Goal: Task Accomplishment & Management: Manage account settings

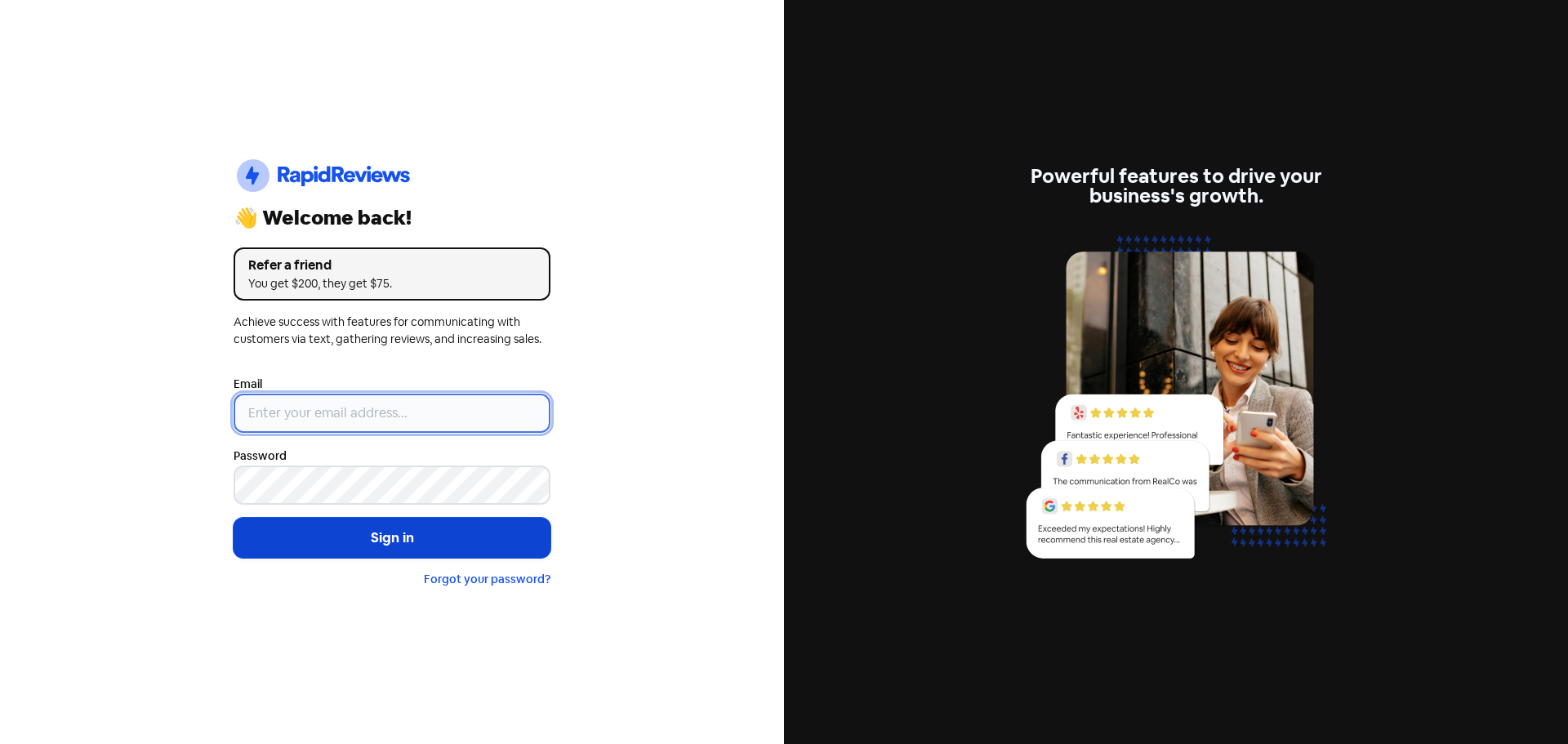
type input "[EMAIL_ADDRESS][DOMAIN_NAME]"
click at [420, 543] on button "Sign in" at bounding box center [392, 538] width 317 height 41
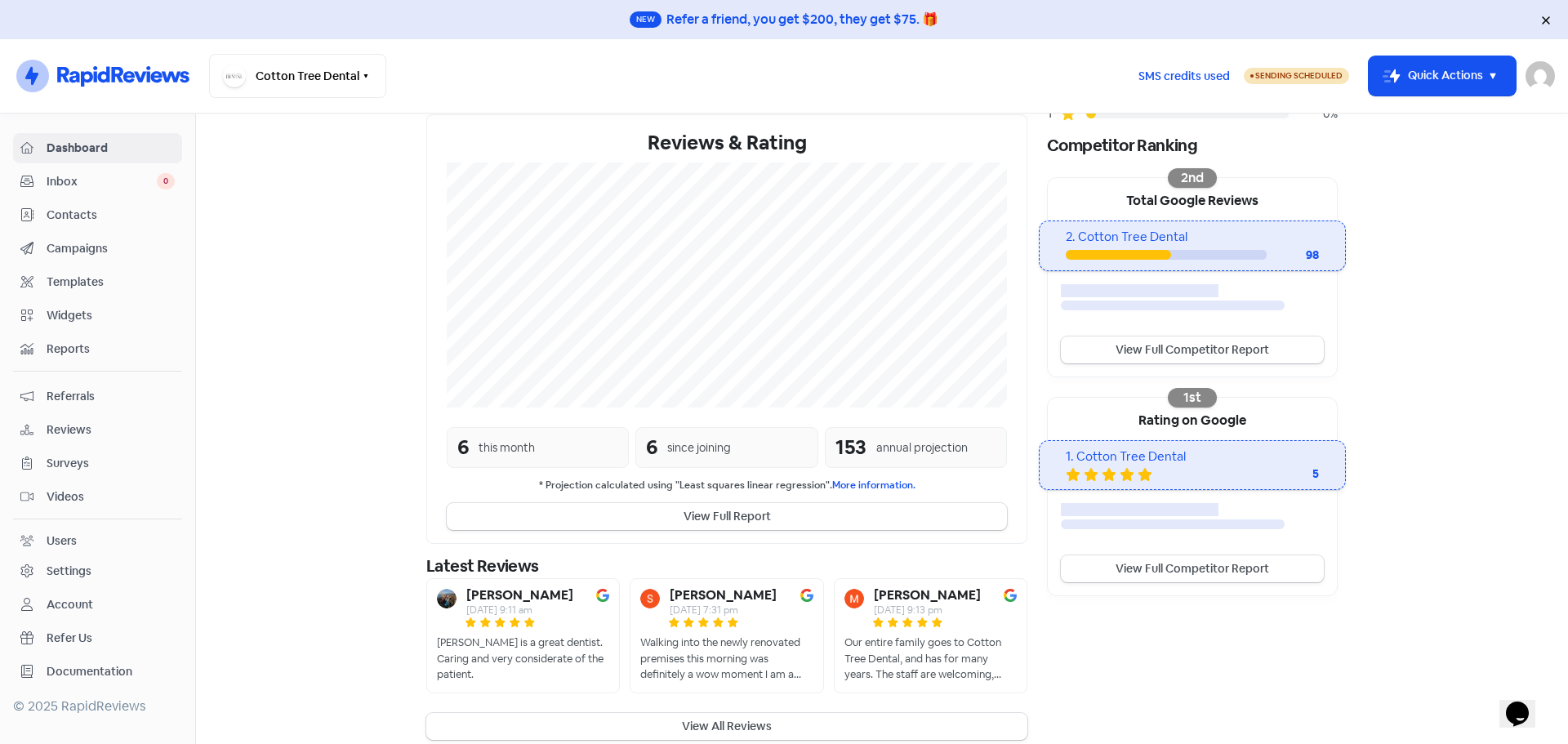
scroll to position [259, 0]
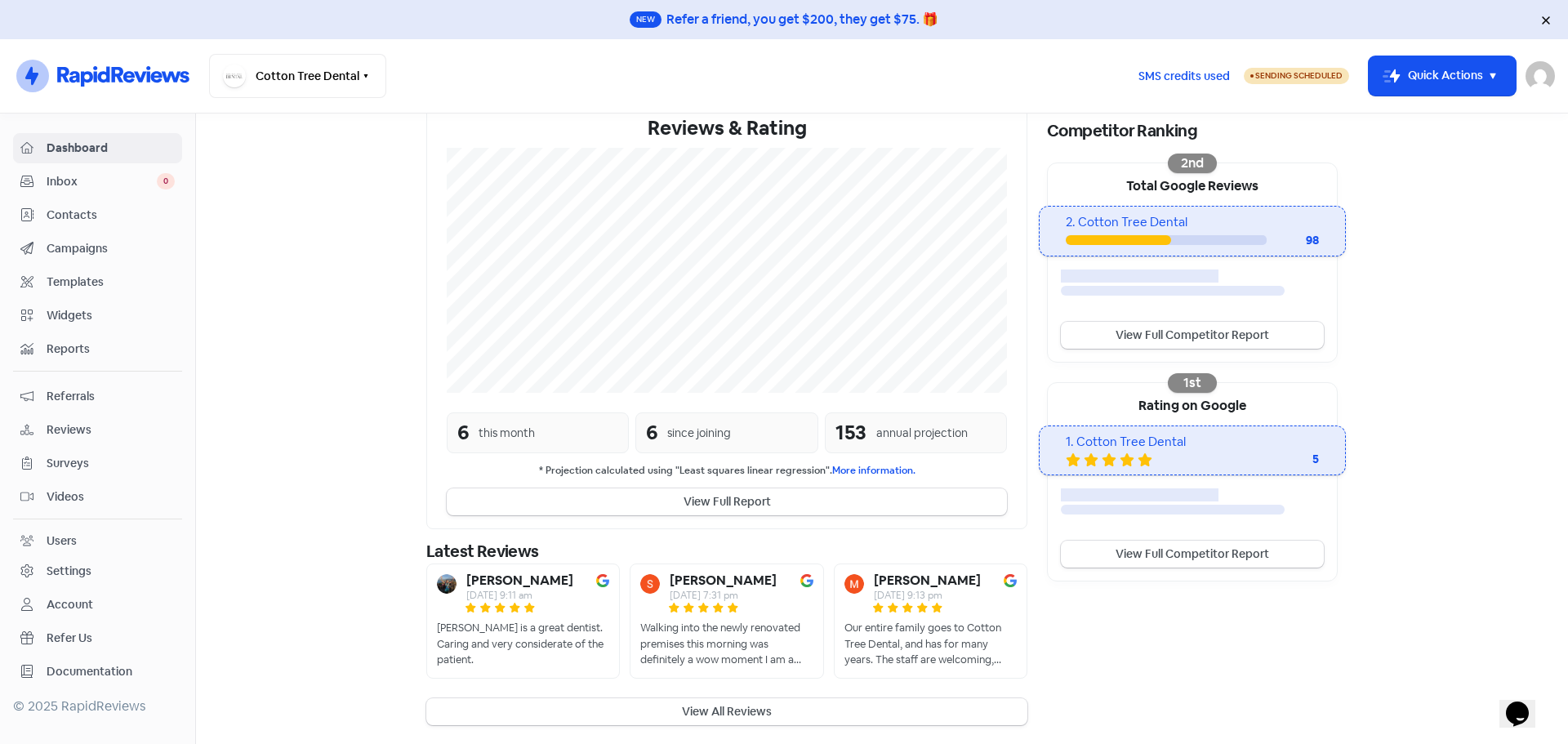
click at [102, 568] on div "Settings" at bounding box center [97, 570] width 154 height 18
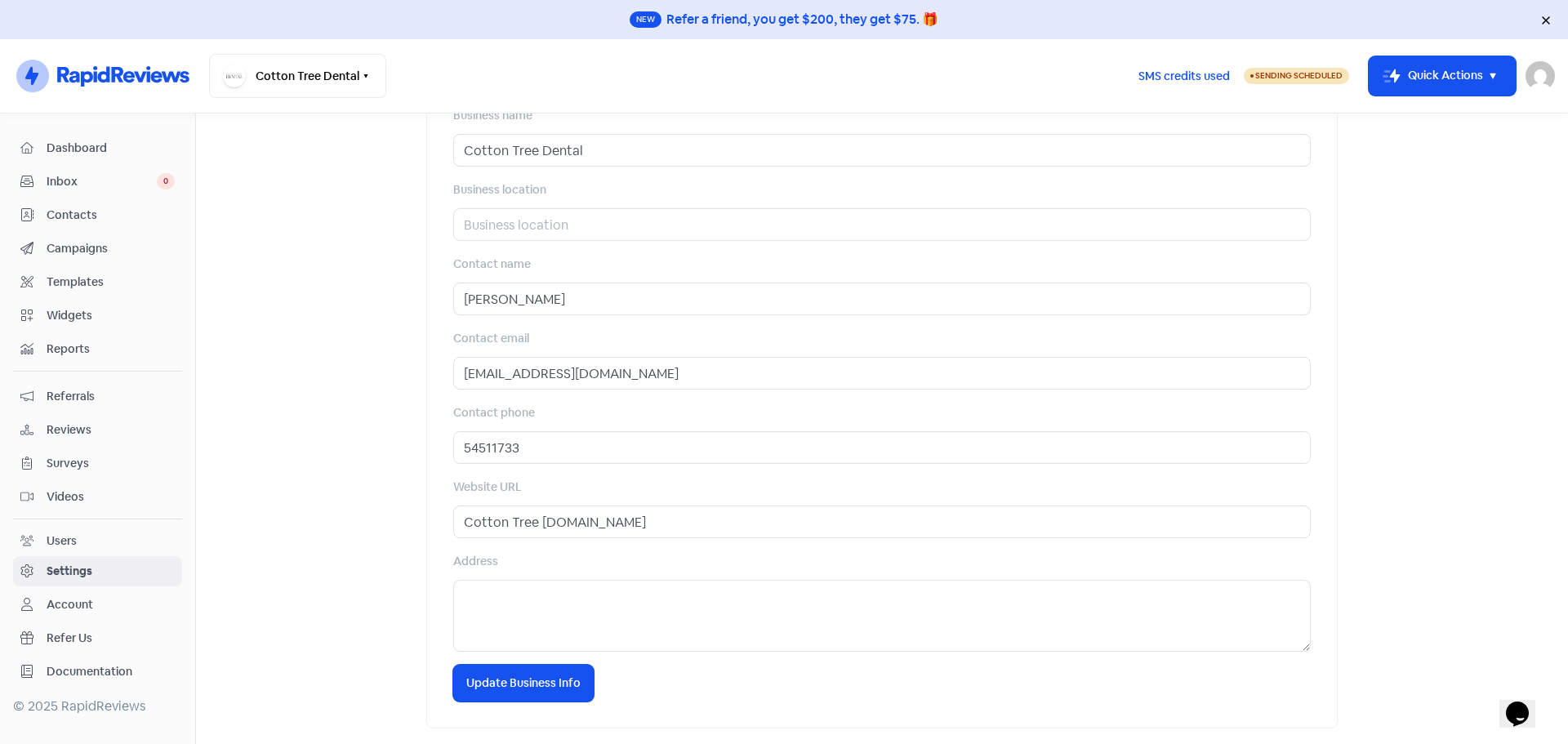
scroll to position [582, 0]
click at [115, 608] on div "Account" at bounding box center [97, 605] width 154 height 18
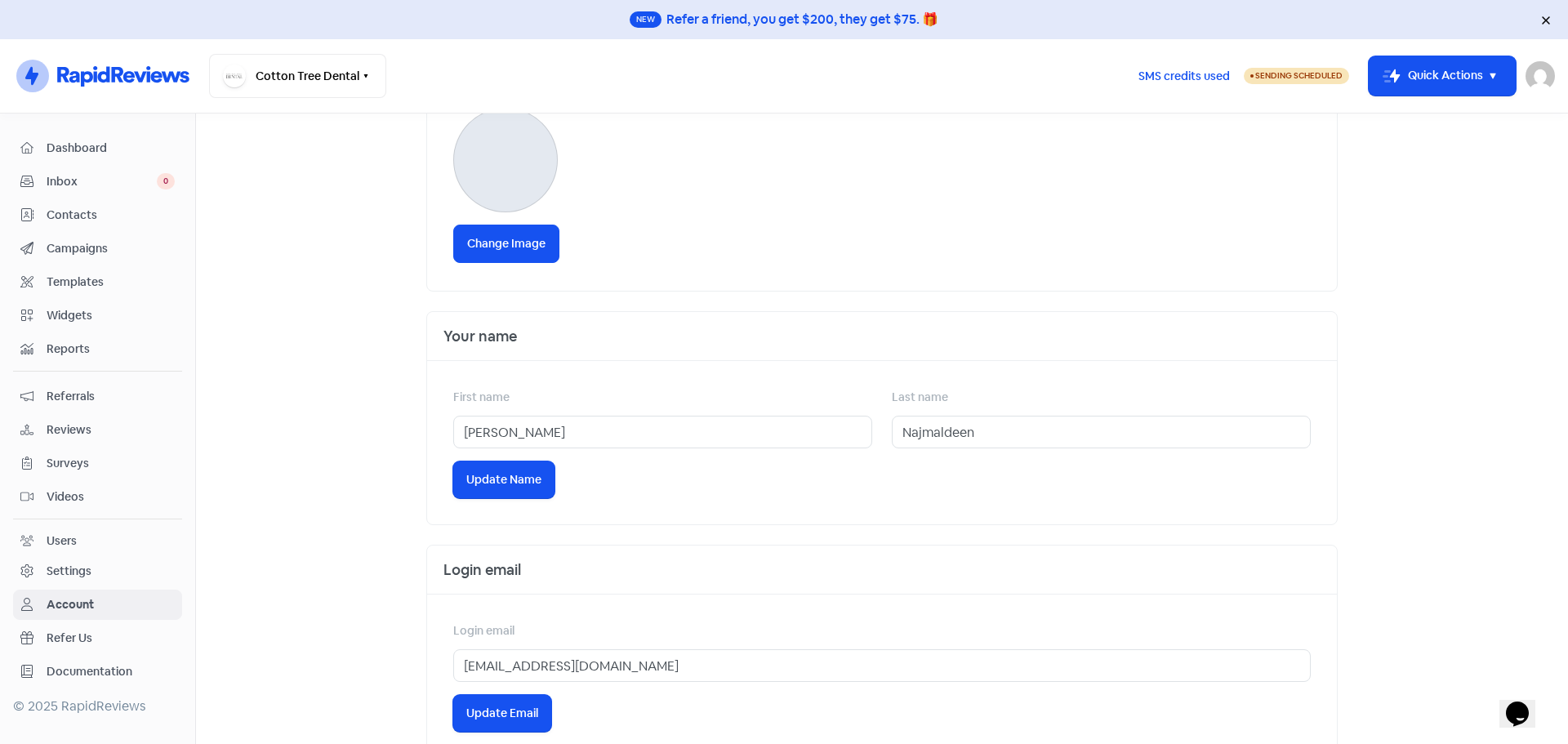
scroll to position [469, 0]
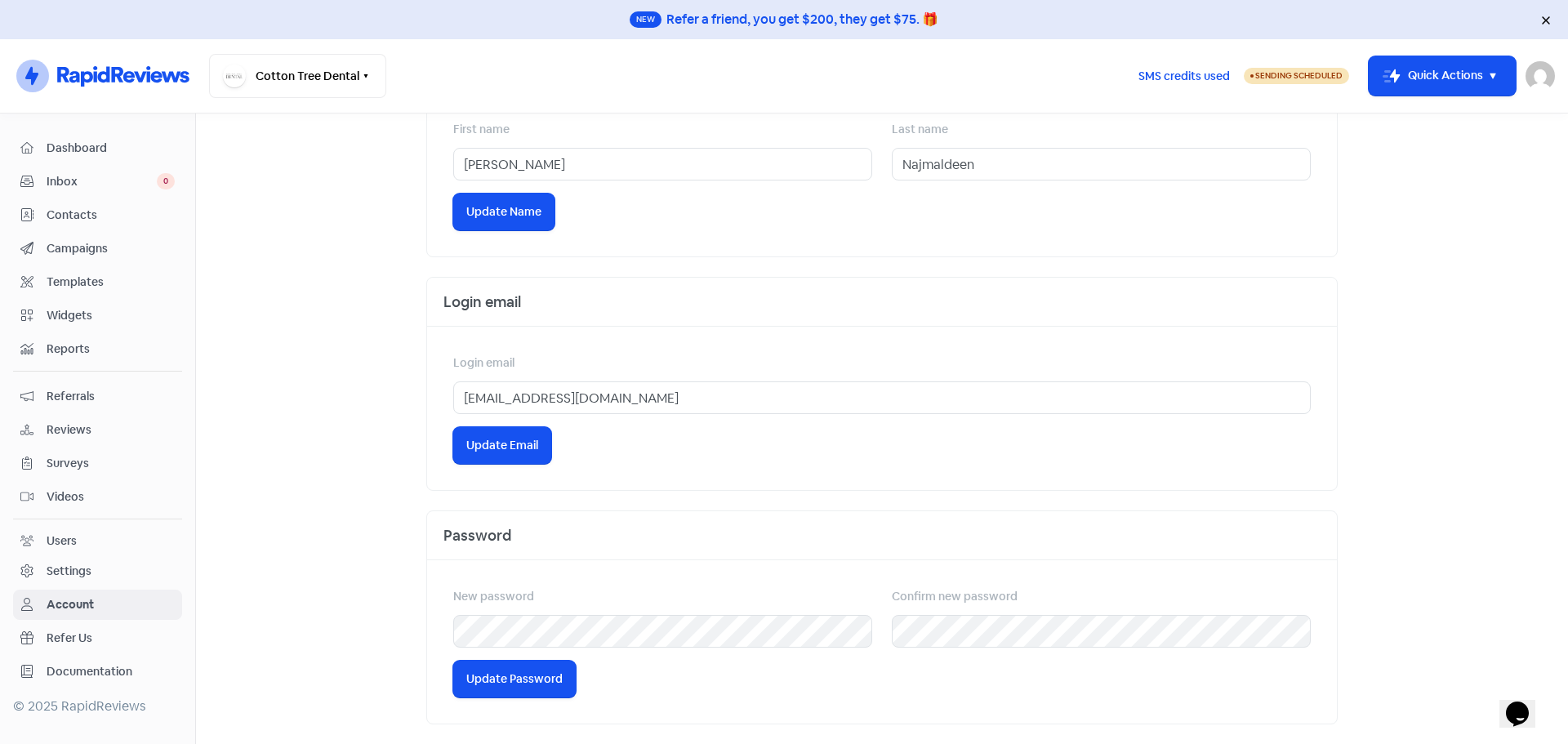
click at [72, 526] on link "Users" at bounding box center [97, 541] width 169 height 30
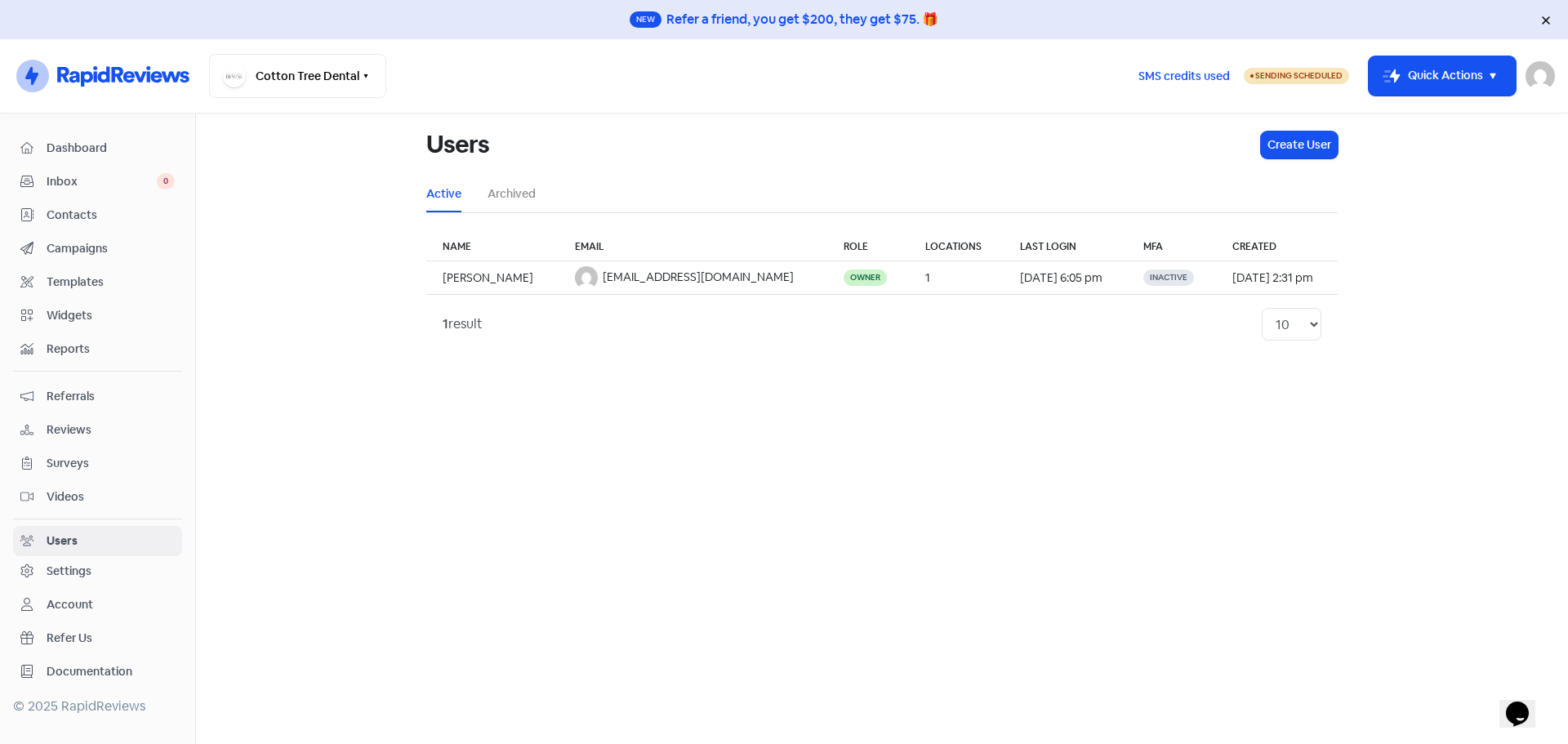
click at [98, 420] on div "Reviews" at bounding box center [97, 429] width 154 height 18
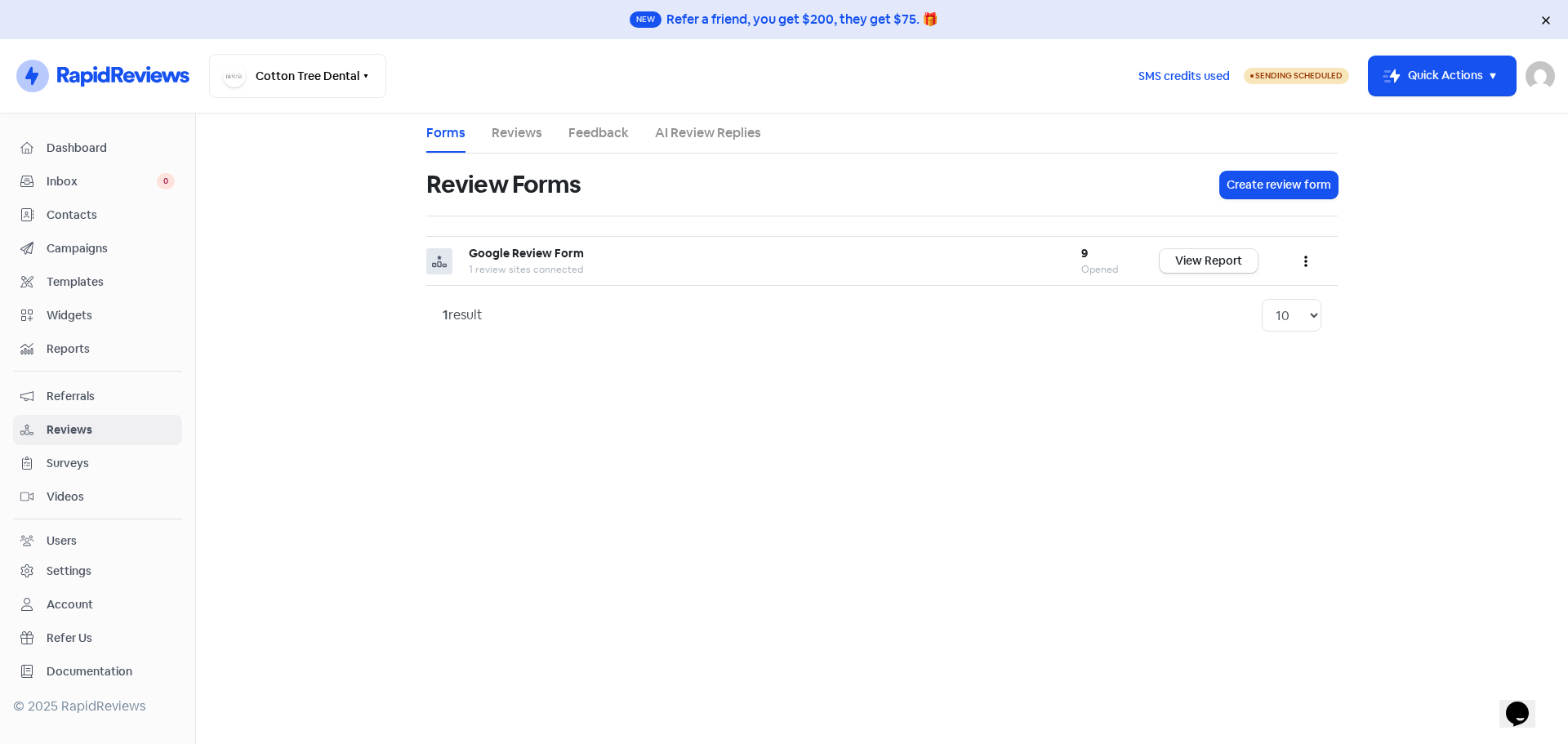
click at [75, 351] on span "Reports" at bounding box center [110, 349] width 128 height 18
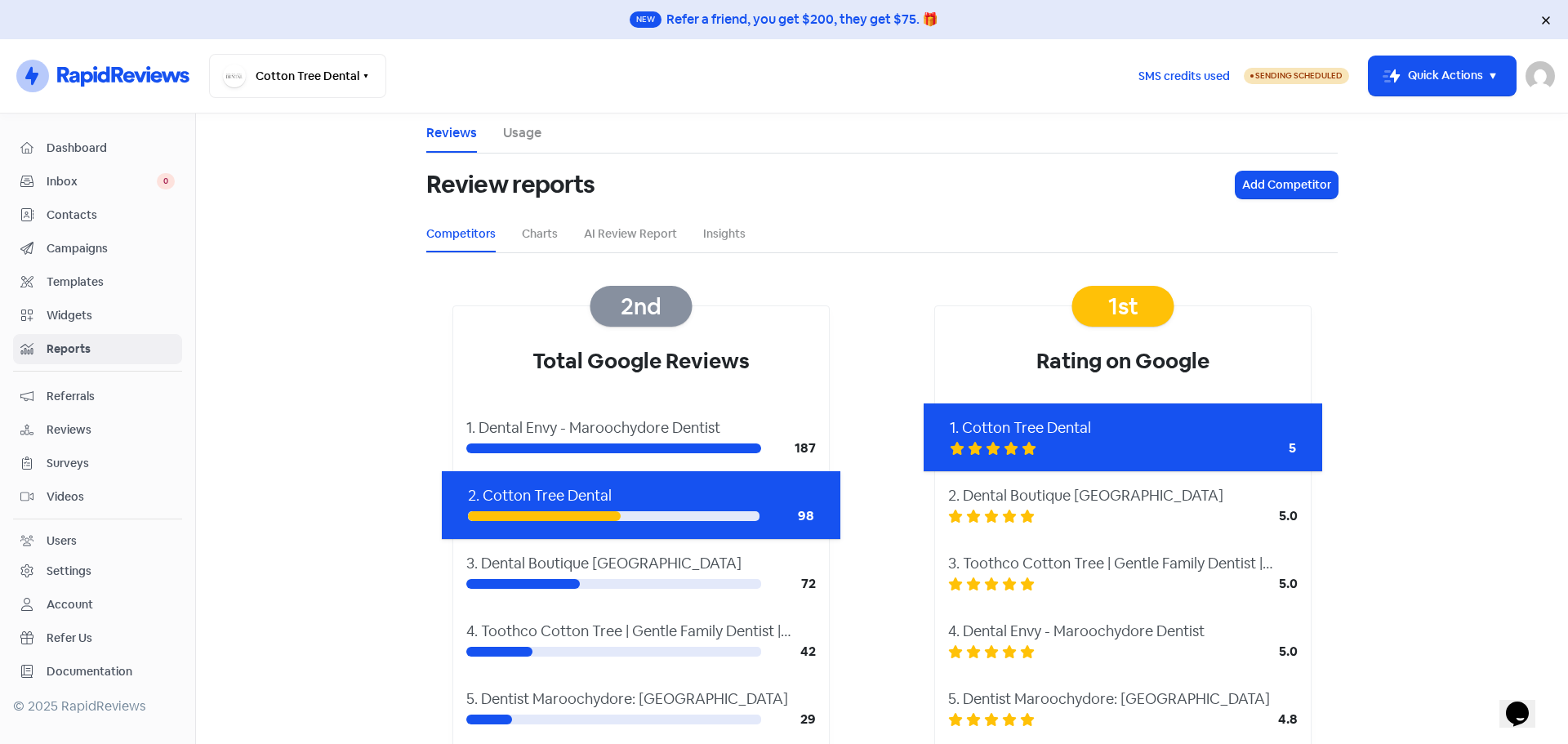
click at [77, 317] on span "Widgets" at bounding box center [110, 316] width 128 height 18
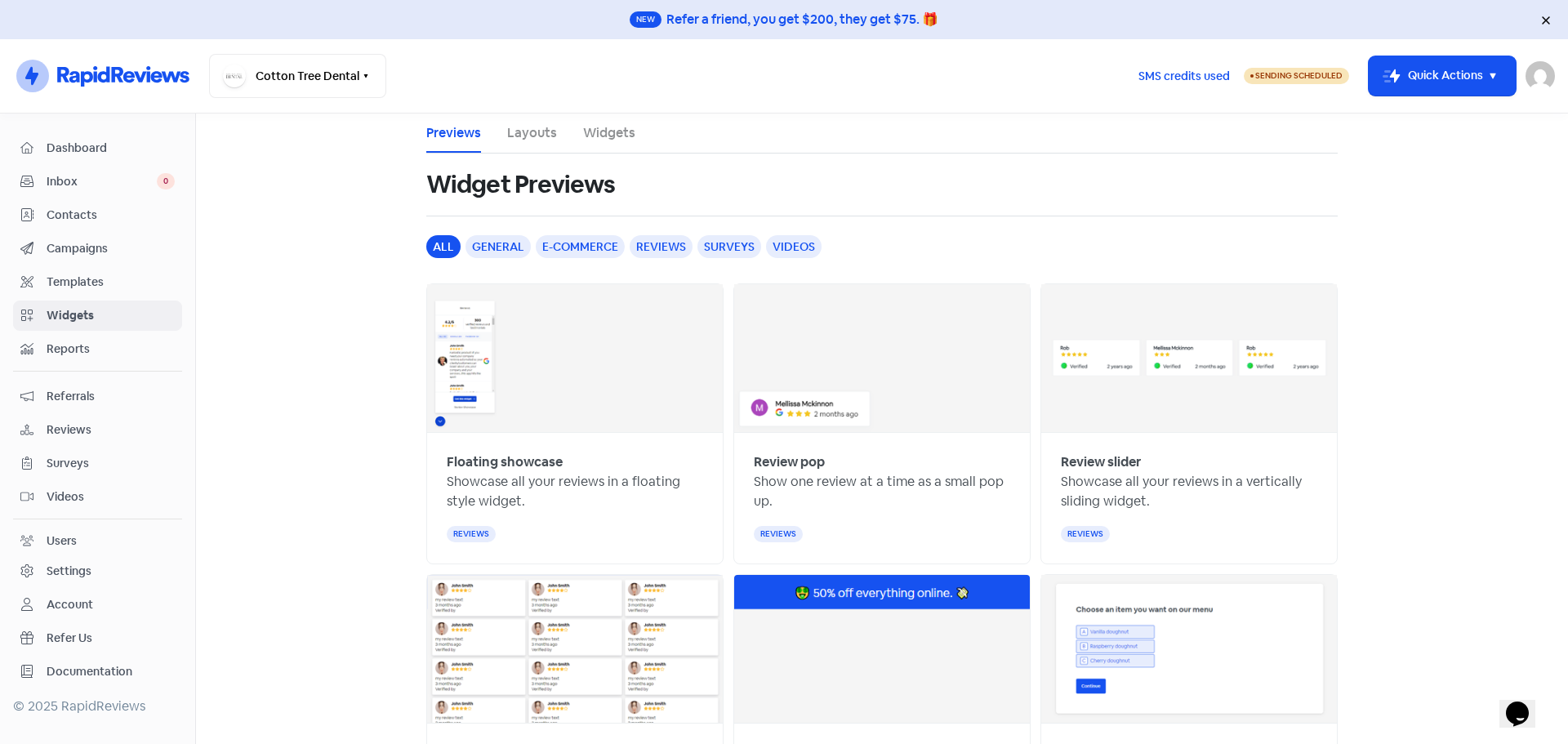
click at [89, 286] on span "Templates" at bounding box center [110, 282] width 128 height 18
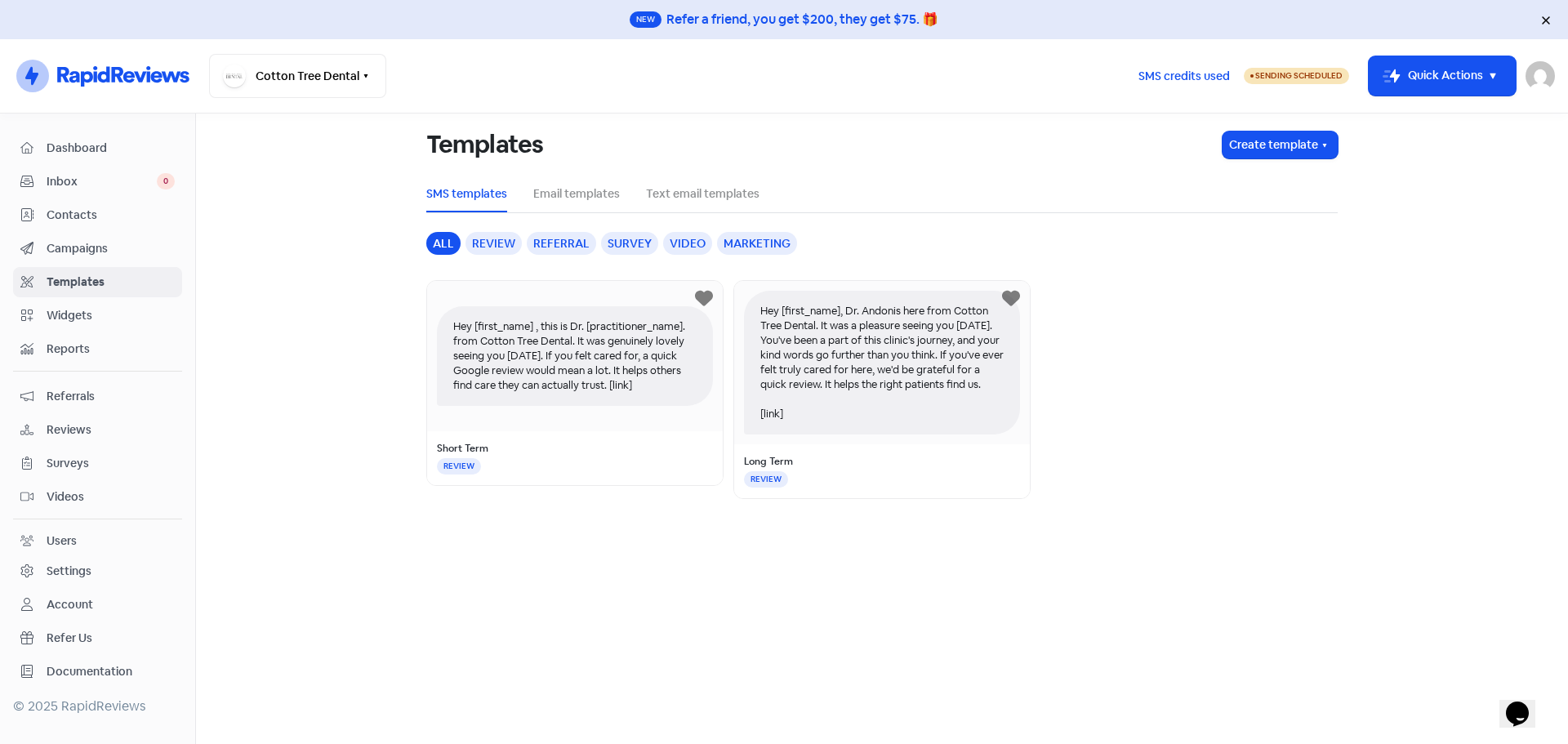
click at [85, 318] on span "Widgets" at bounding box center [110, 316] width 128 height 18
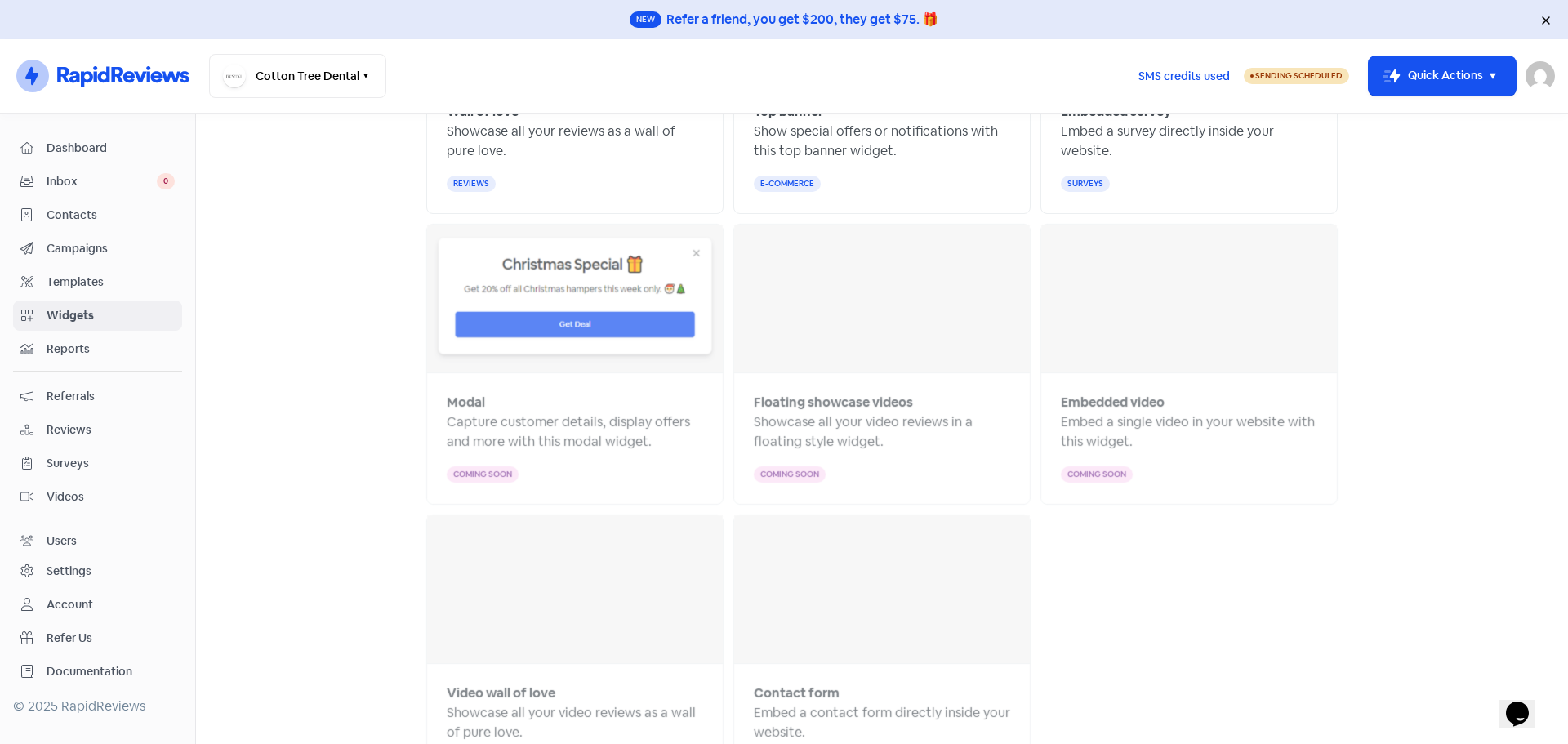
scroll to position [712, 0]
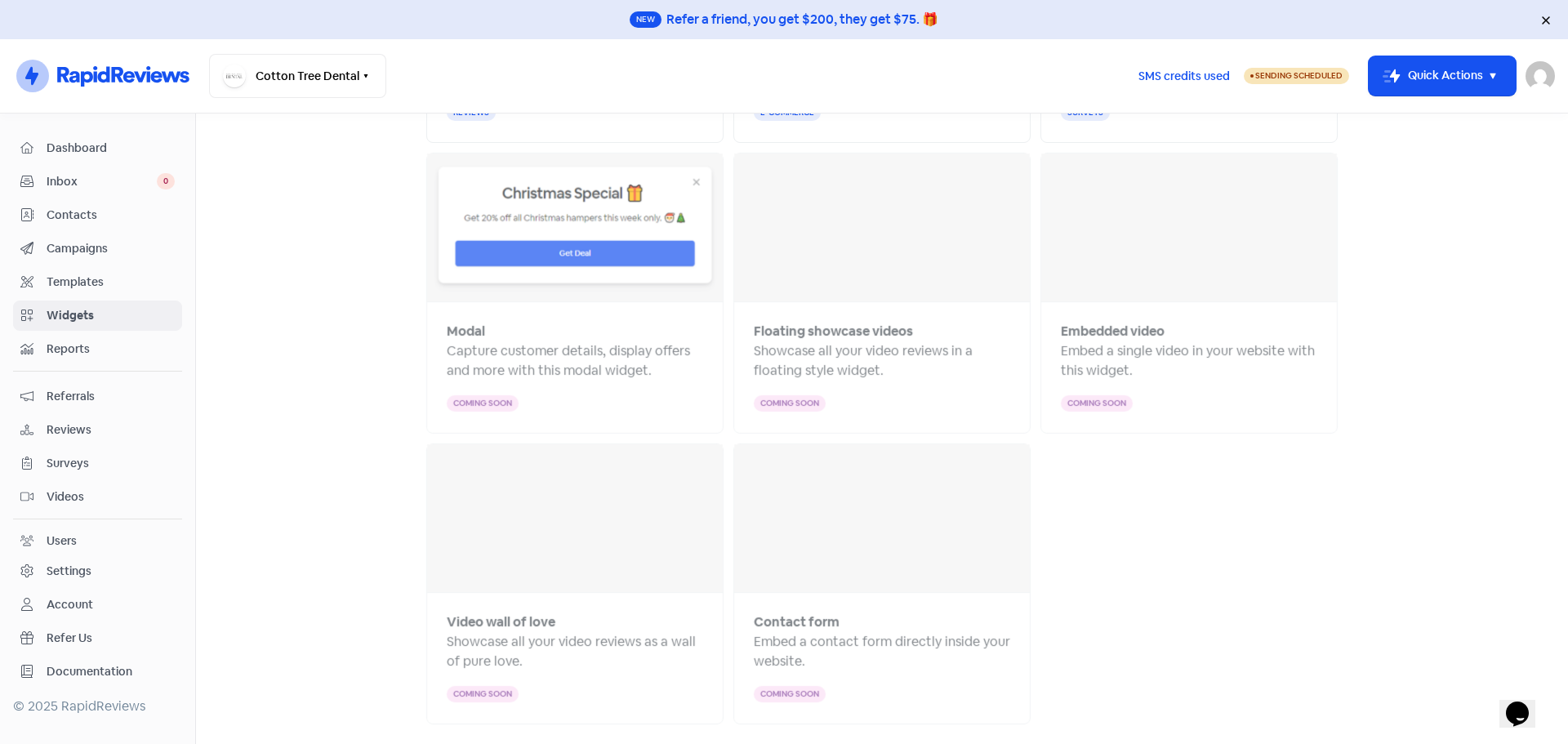
click at [81, 243] on span "Campaigns" at bounding box center [110, 248] width 128 height 18
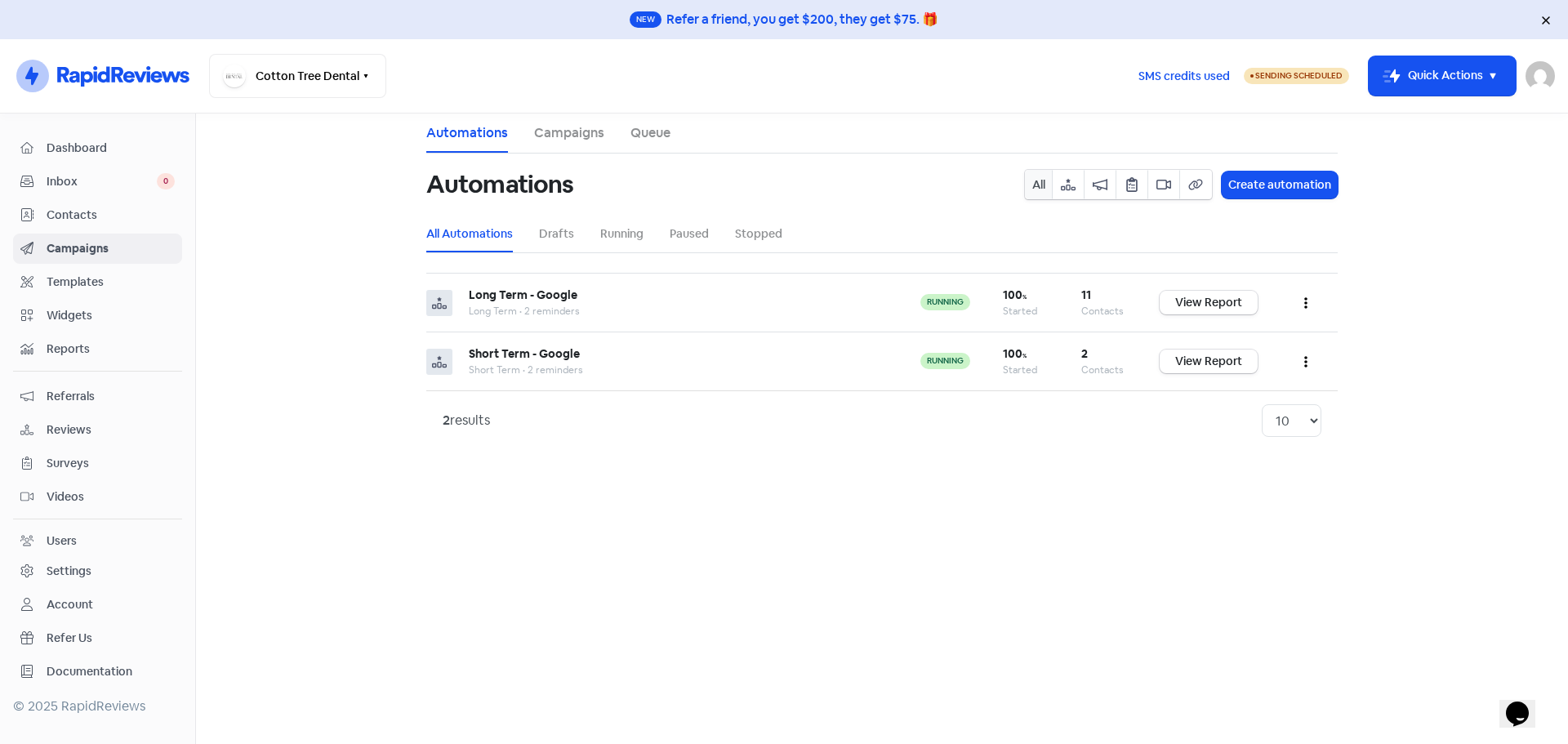
click at [79, 221] on span "Contacts" at bounding box center [110, 215] width 128 height 18
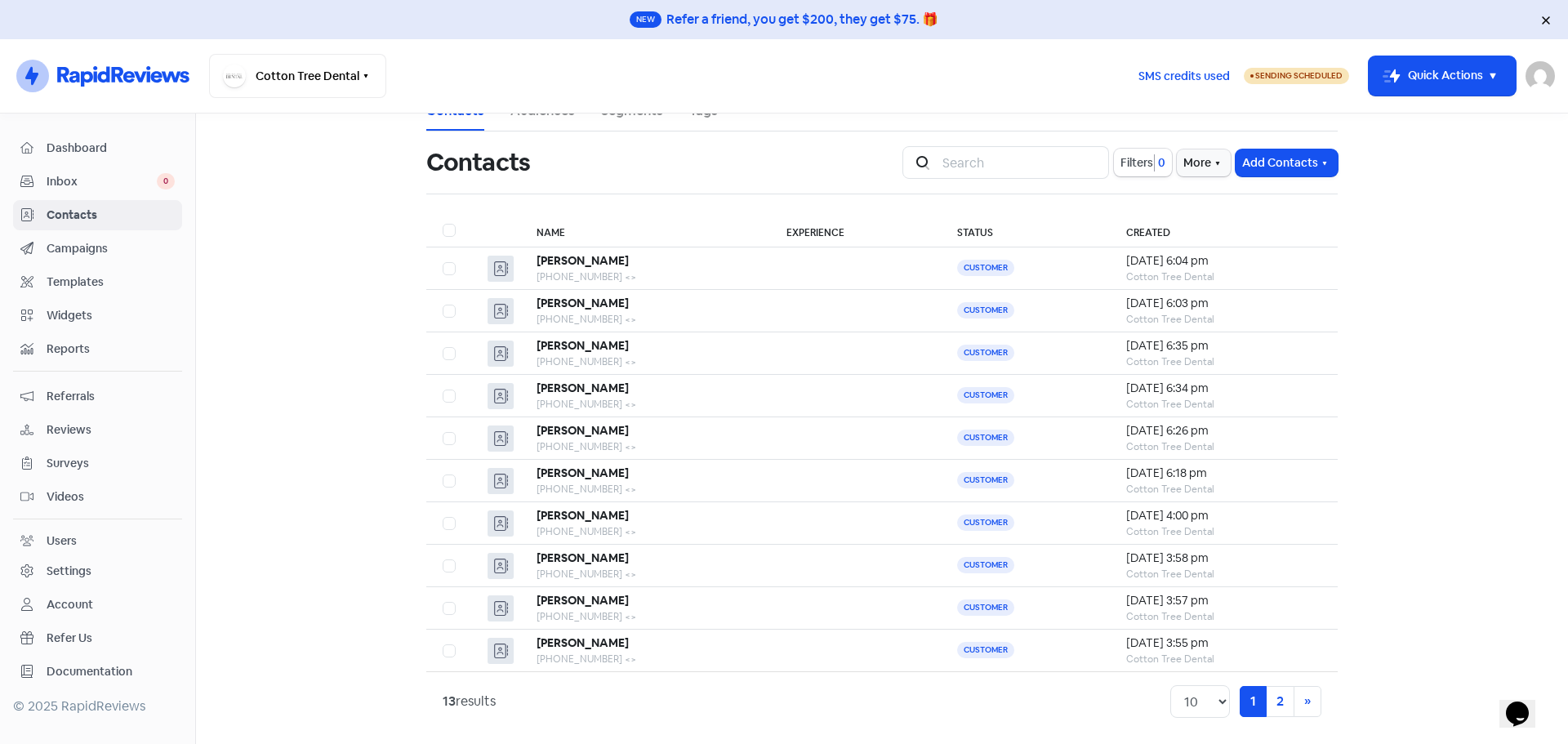
scroll to position [29, 0]
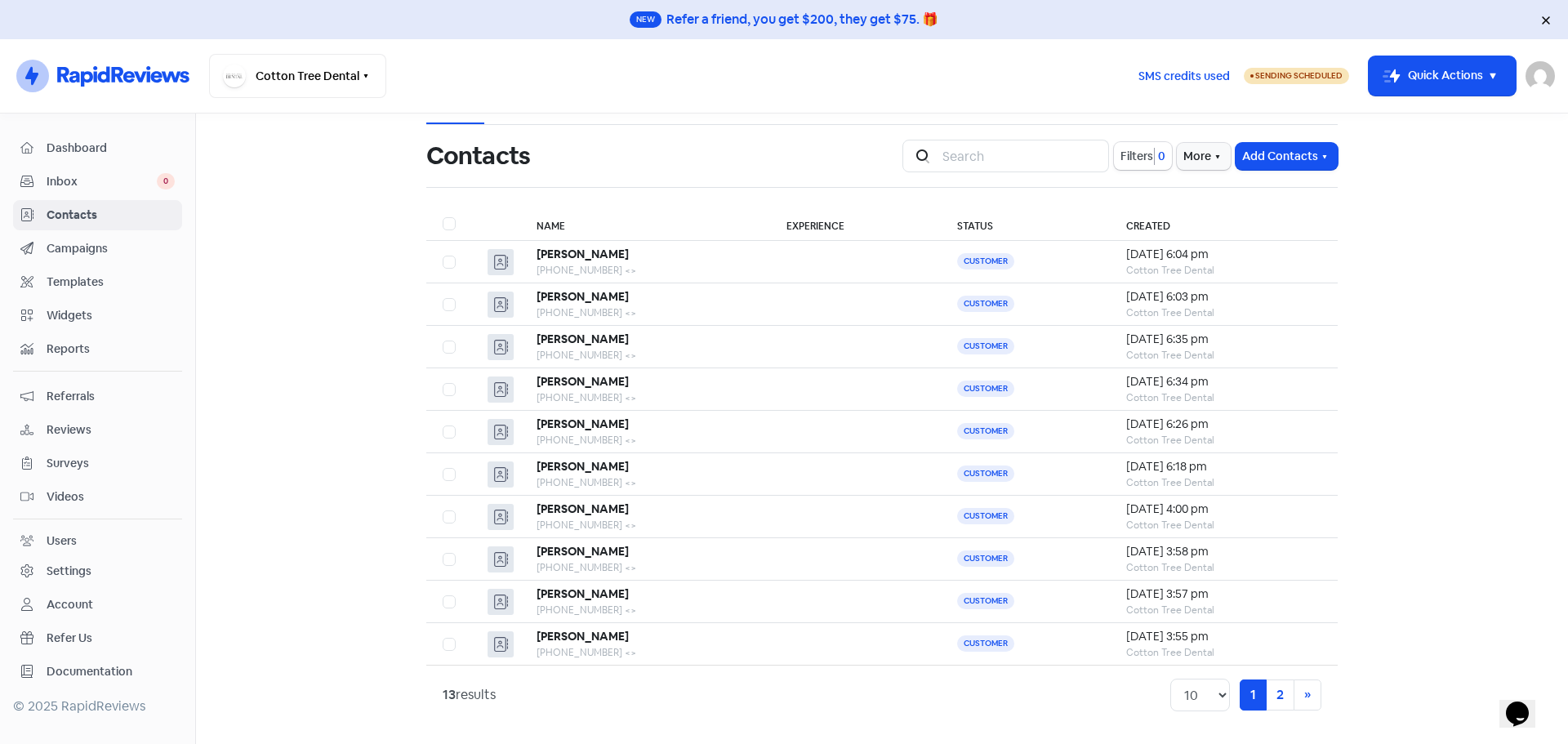
click at [92, 191] on link "Inbox 0" at bounding box center [97, 181] width 169 height 30
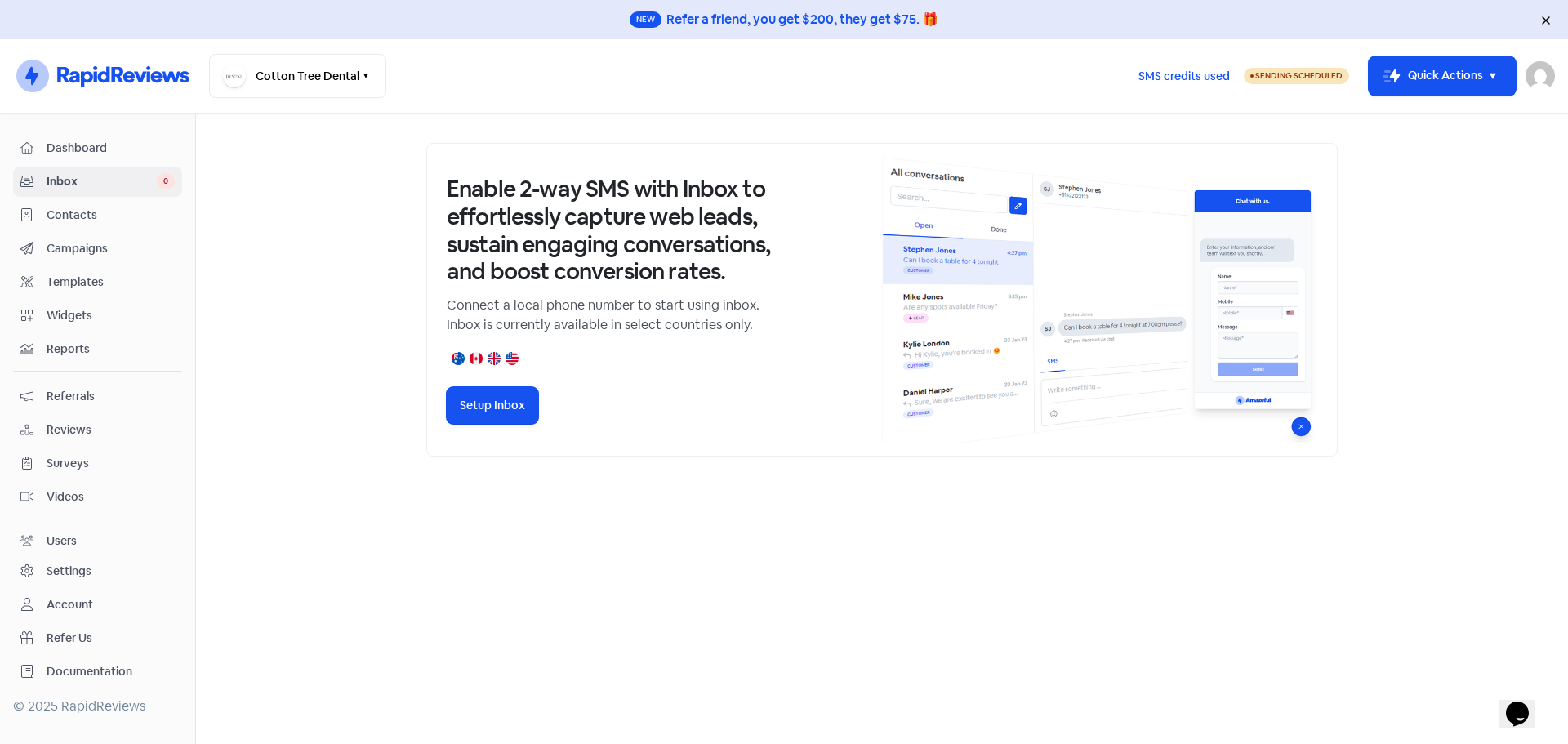
click at [93, 149] on span "Dashboard" at bounding box center [110, 148] width 128 height 18
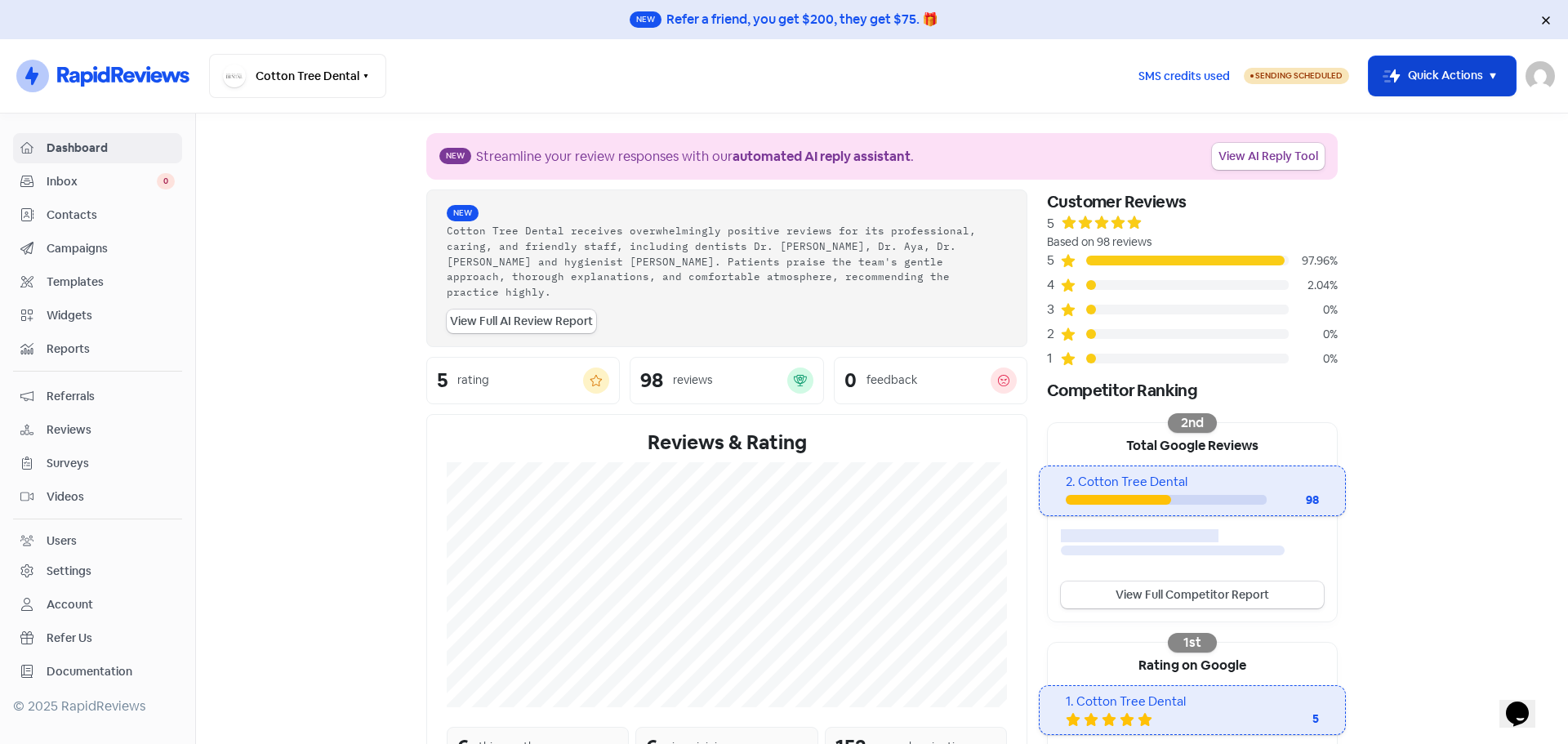
click at [1497, 73] on icon "button" at bounding box center [1492, 76] width 19 height 19
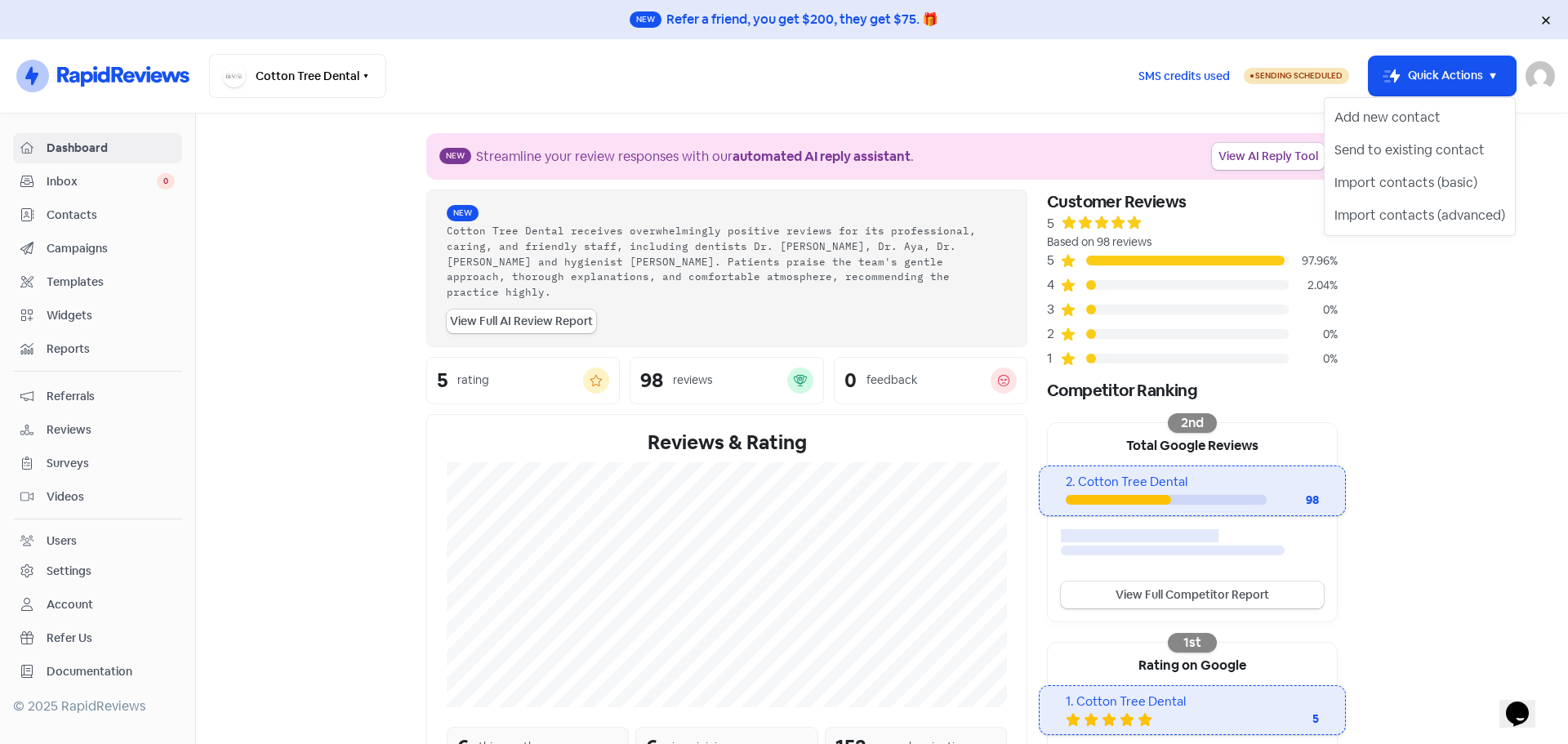
click at [1416, 341] on section "New Streamline your review responses with our automated AI reply assistant . Vi…" at bounding box center [882, 585] width 1372 height 944
click at [305, 82] on button "Cotton Tree Dental" at bounding box center [297, 76] width 177 height 44
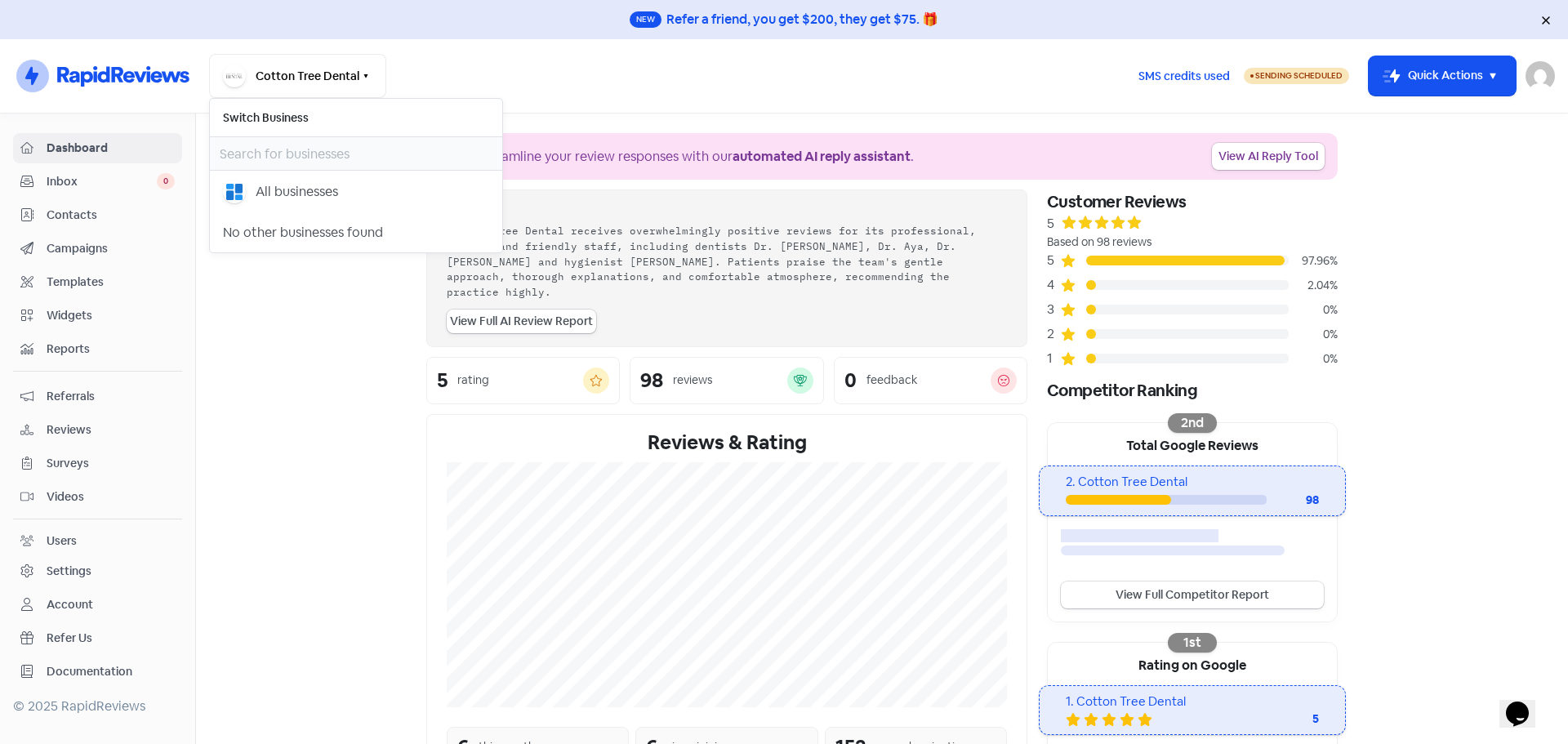
click at [236, 397] on section "New Streamline your review responses with our automated AI reply assistant . Vi…" at bounding box center [882, 585] width 1372 height 944
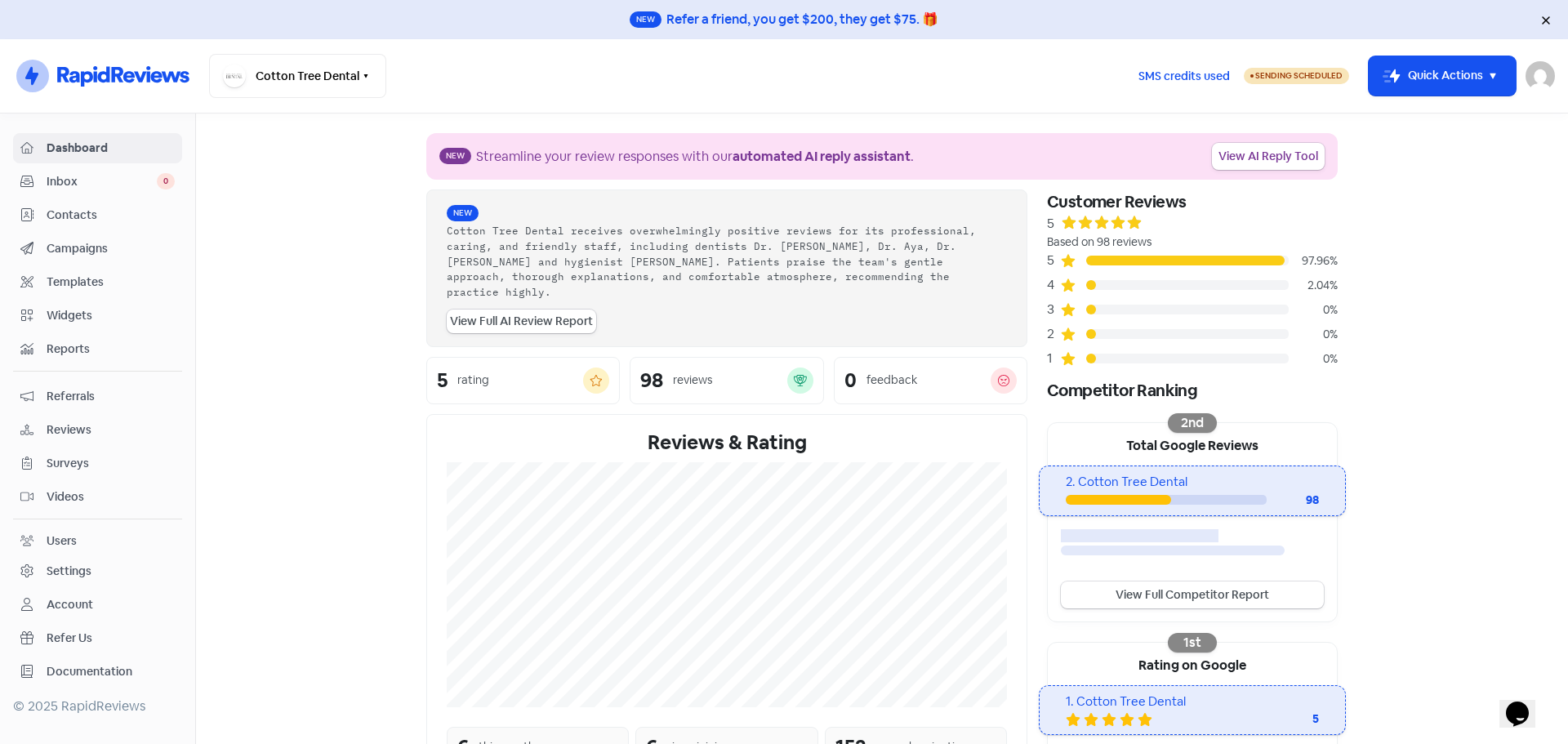
click at [60, 251] on span "Campaigns" at bounding box center [110, 248] width 128 height 18
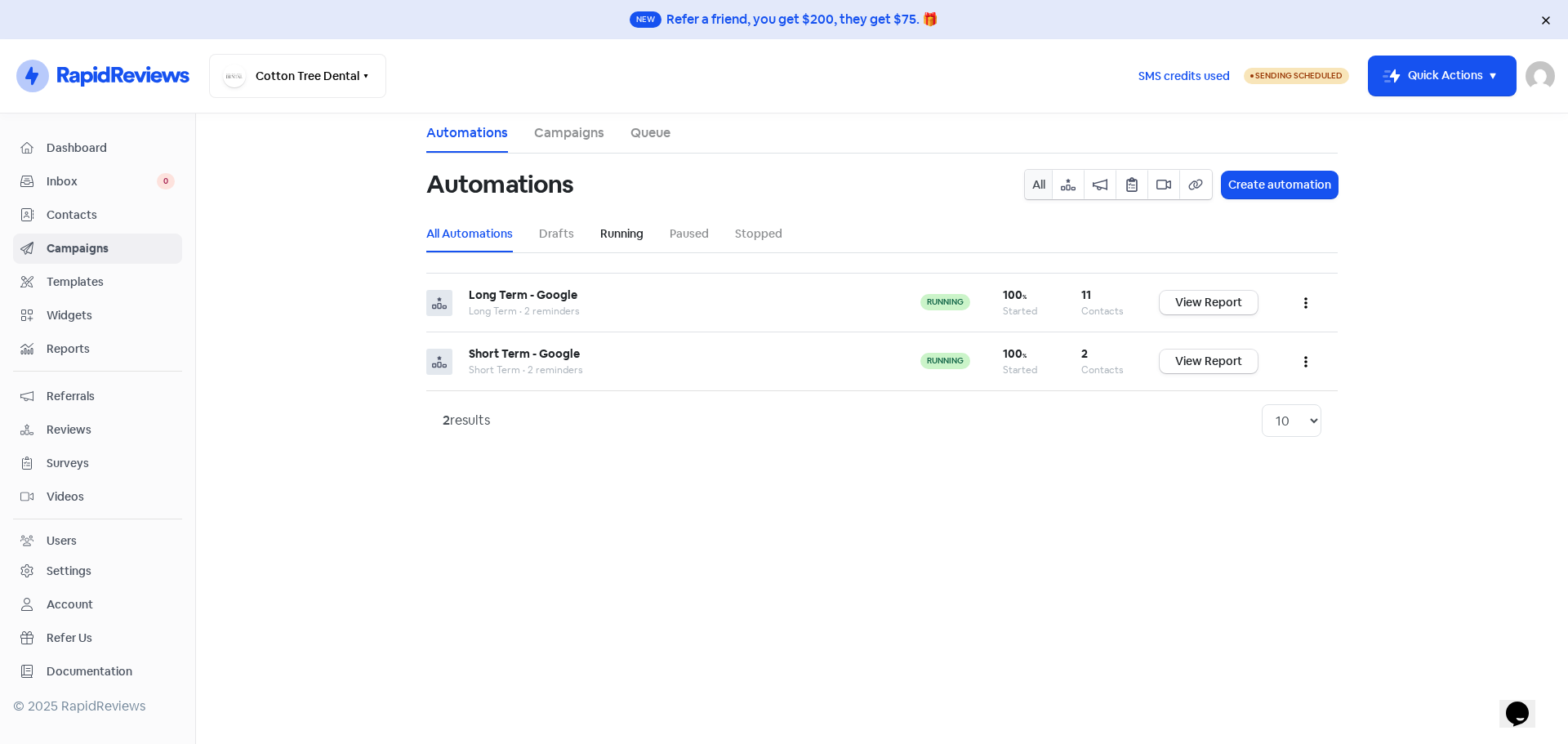
click at [615, 234] on link "Running" at bounding box center [621, 234] width 43 height 18
click at [695, 235] on link "Paused" at bounding box center [689, 234] width 39 height 18
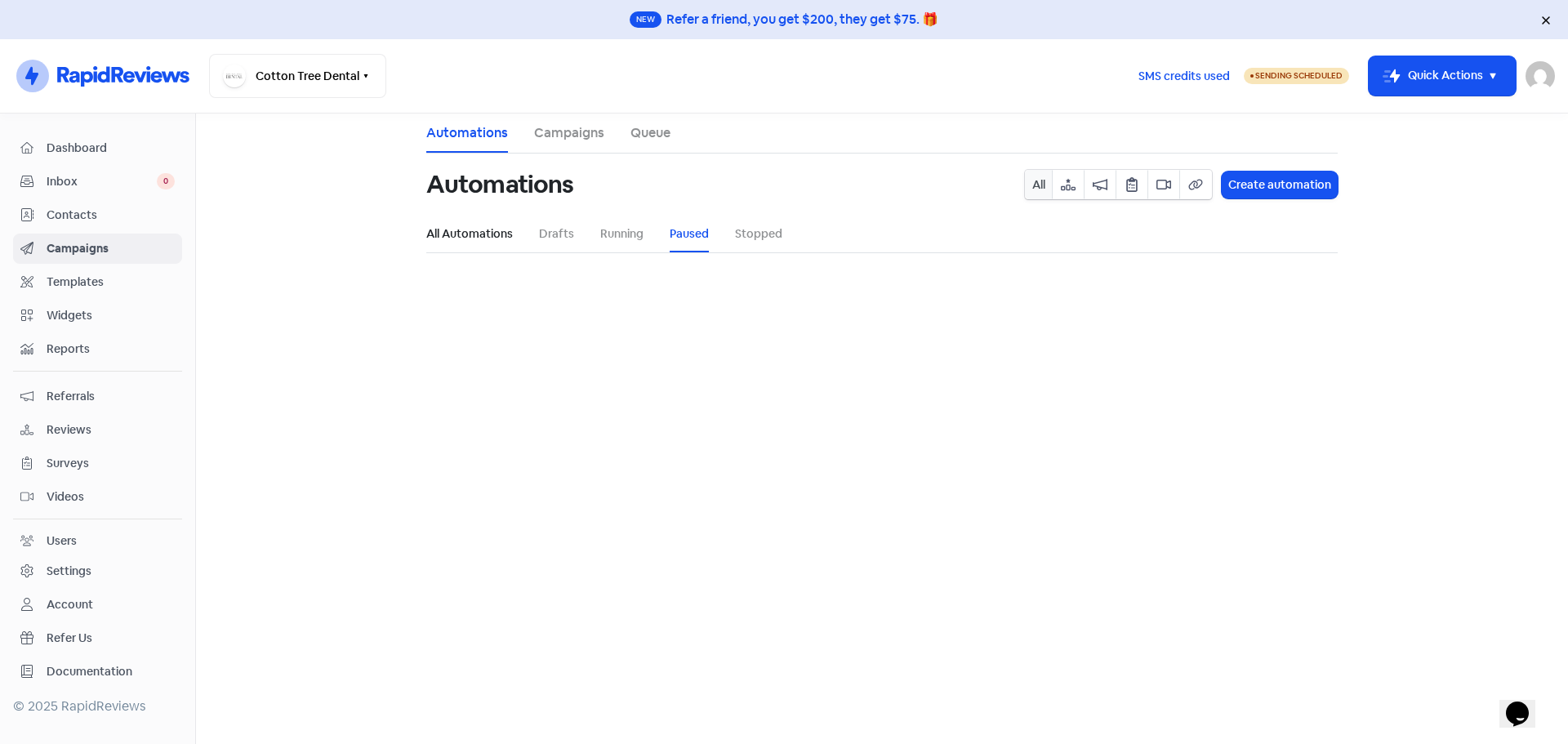
click at [457, 234] on link "All Automations" at bounding box center [470, 234] width 87 height 18
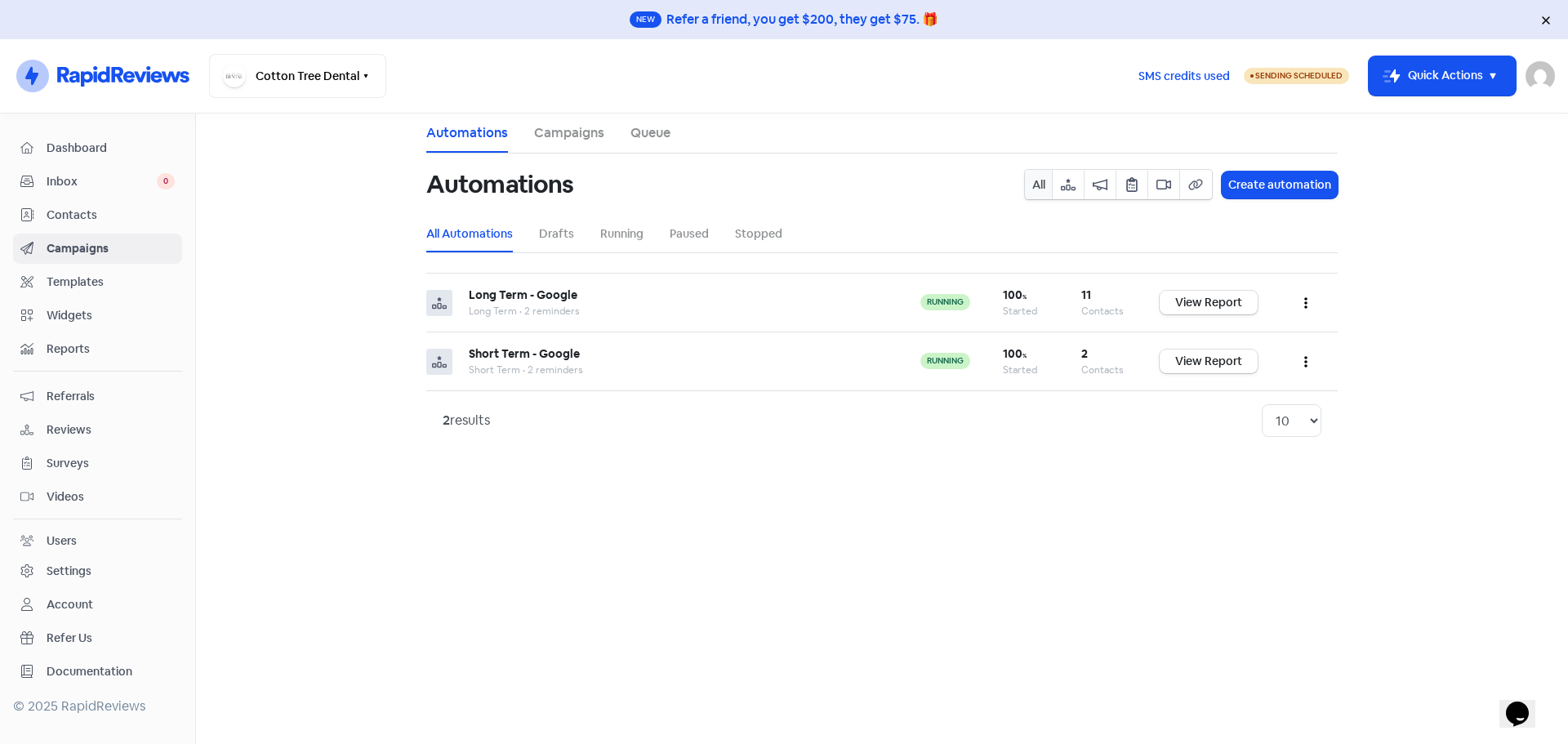
click at [590, 138] on link "Campaigns" at bounding box center [569, 133] width 70 height 19
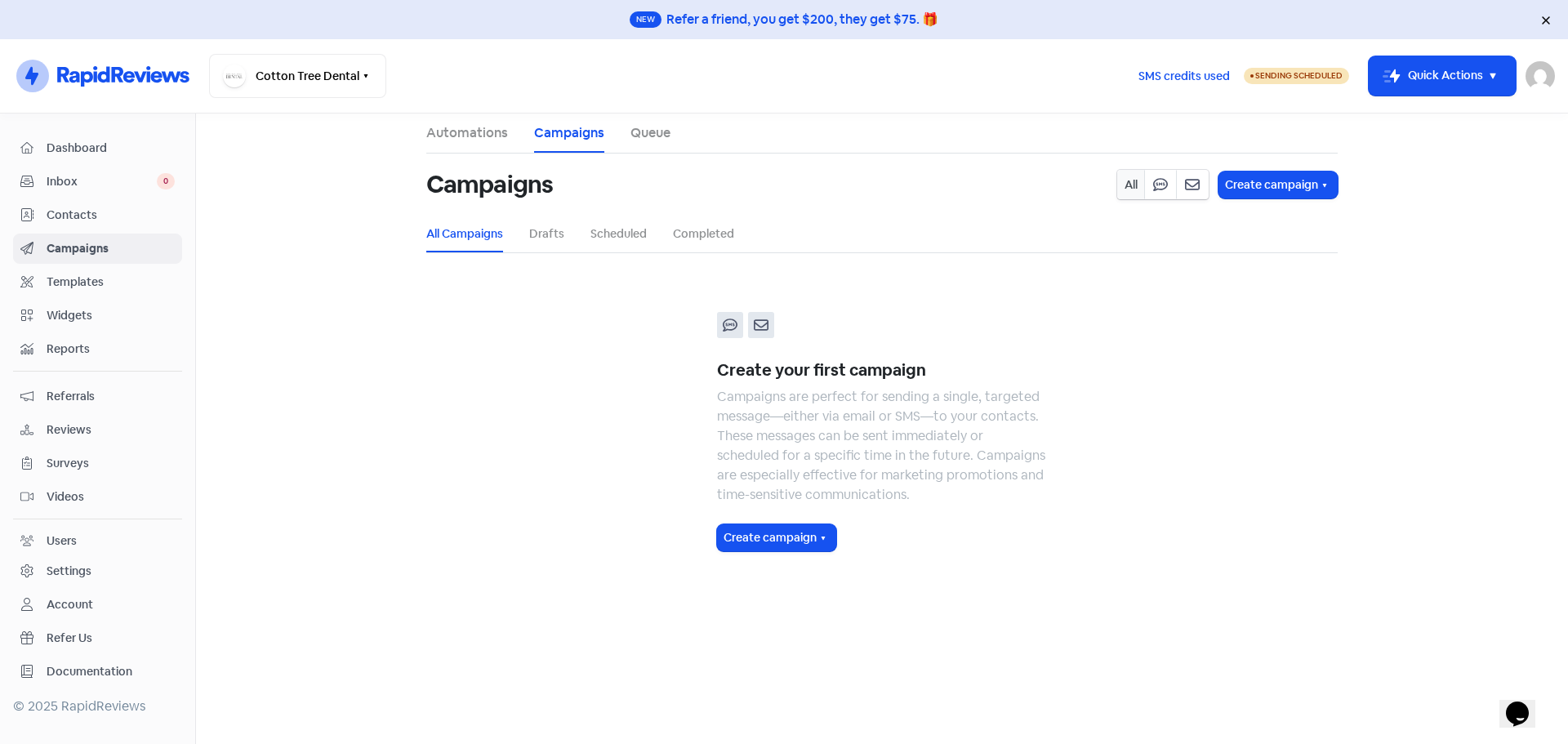
click at [660, 134] on link "Queue" at bounding box center [650, 133] width 40 height 19
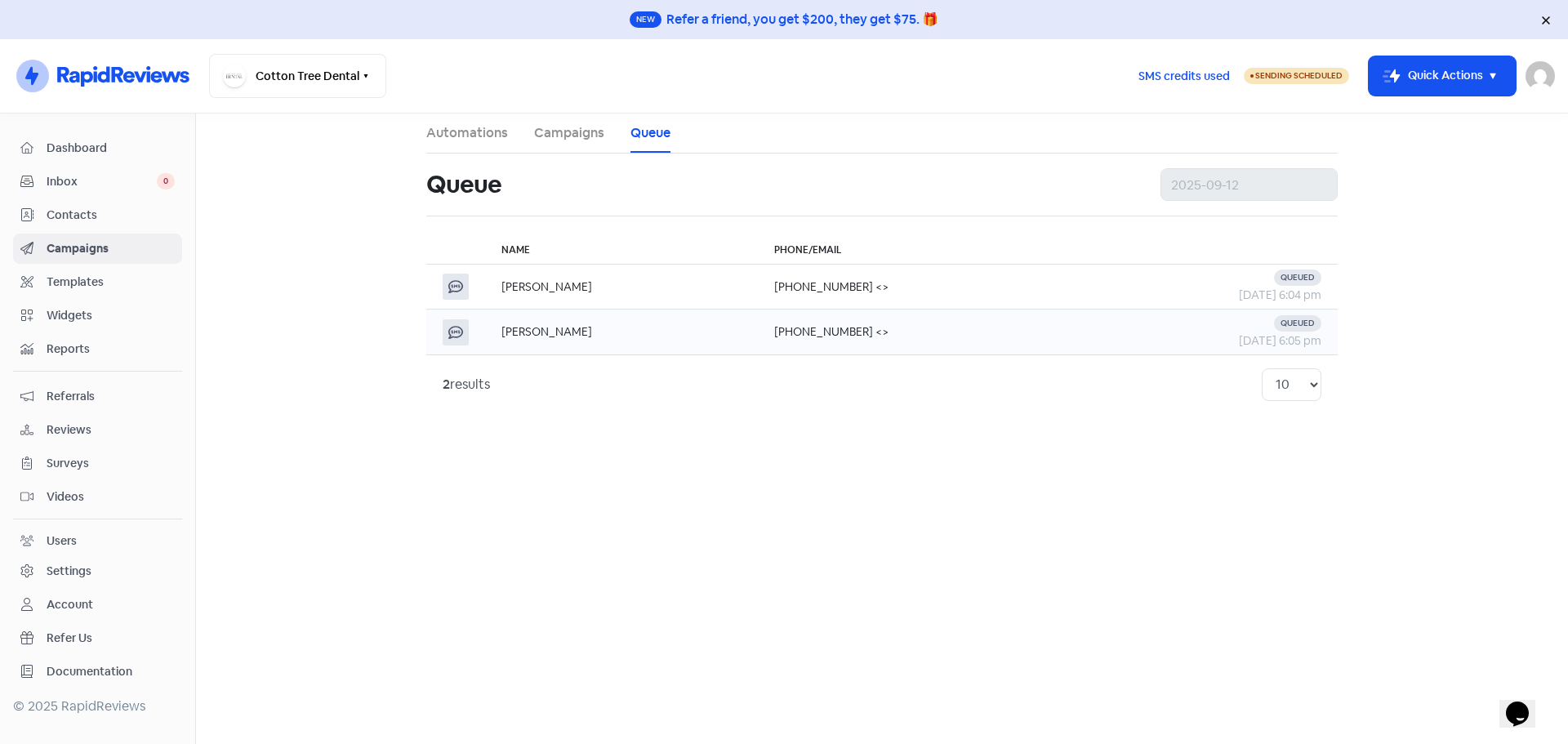
drag, startPoint x: 1224, startPoint y: 300, endPoint x: 914, endPoint y: 337, distance: 312.2
click at [1043, 401] on div "2 results 10 20 30 50 100" at bounding box center [882, 384] width 911 height 60
click at [464, 291] on div at bounding box center [455, 286] width 26 height 26
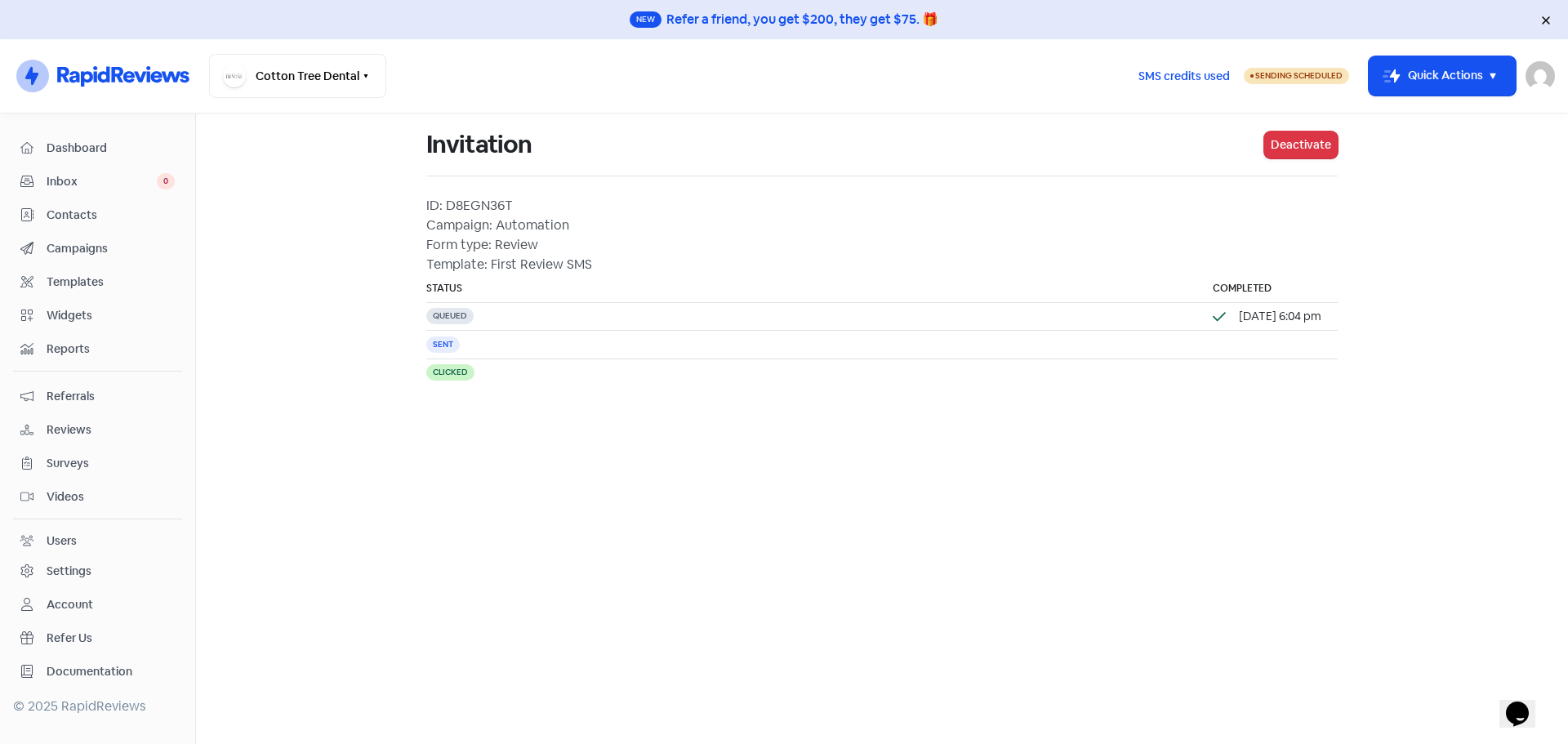
click at [540, 262] on div "Template: First Review SMS" at bounding box center [882, 264] width 911 height 19
click at [623, 268] on div "Template: First Review SMS" at bounding box center [882, 264] width 911 height 19
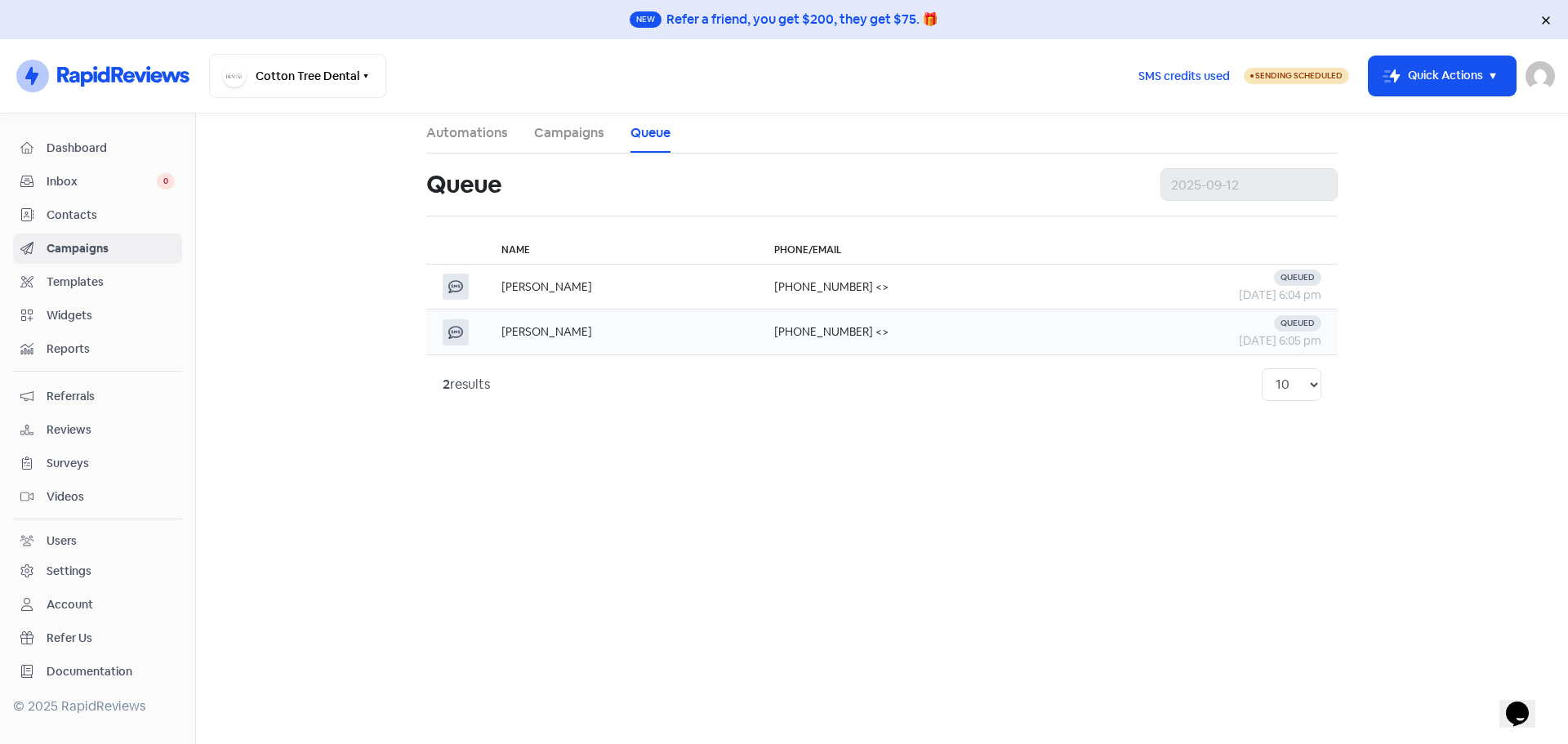
click at [516, 327] on td "Terry Forbes" at bounding box center [621, 331] width 272 height 45
click at [577, 137] on link "Campaigns" at bounding box center [569, 133] width 70 height 19
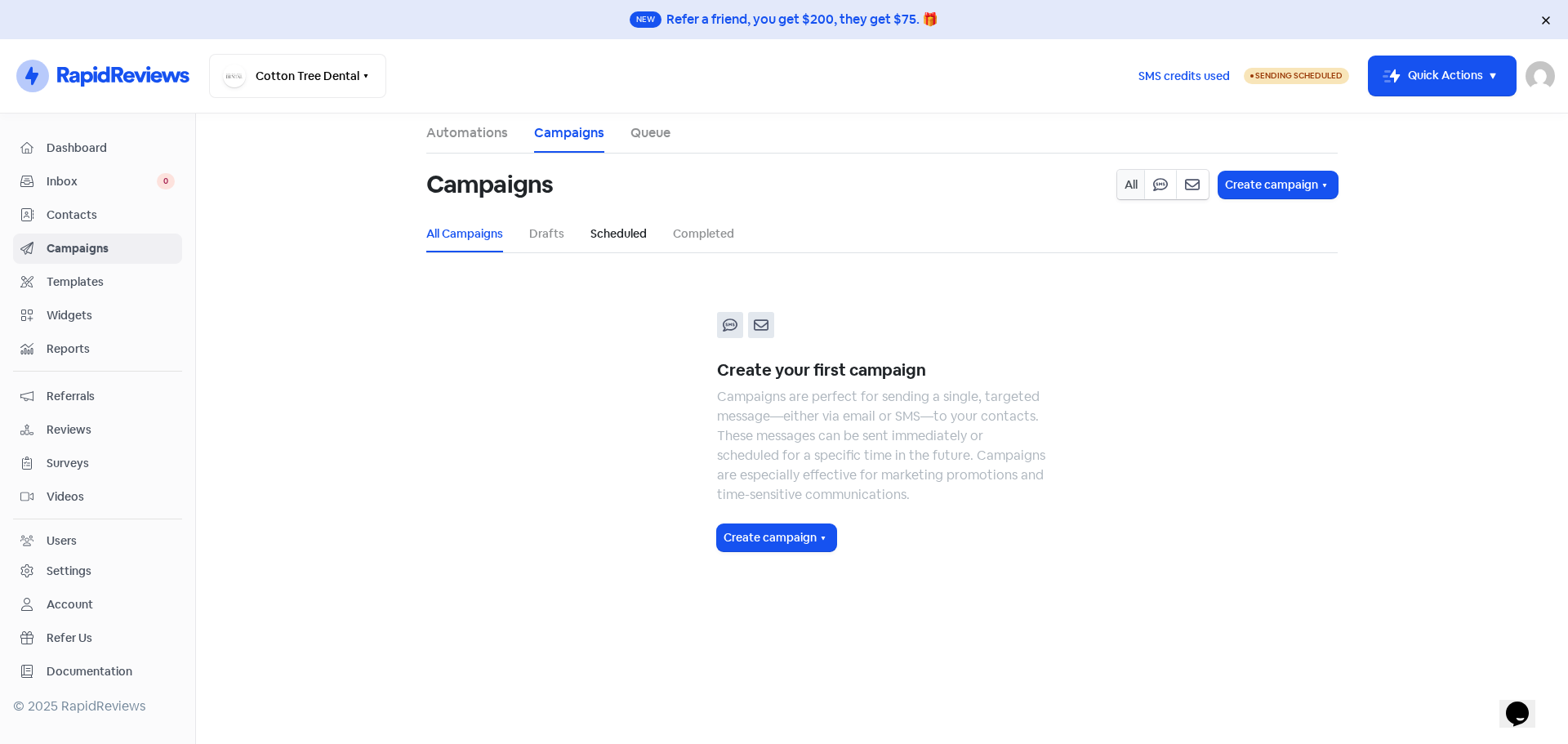
click at [627, 242] on link "Scheduled" at bounding box center [618, 234] width 56 height 18
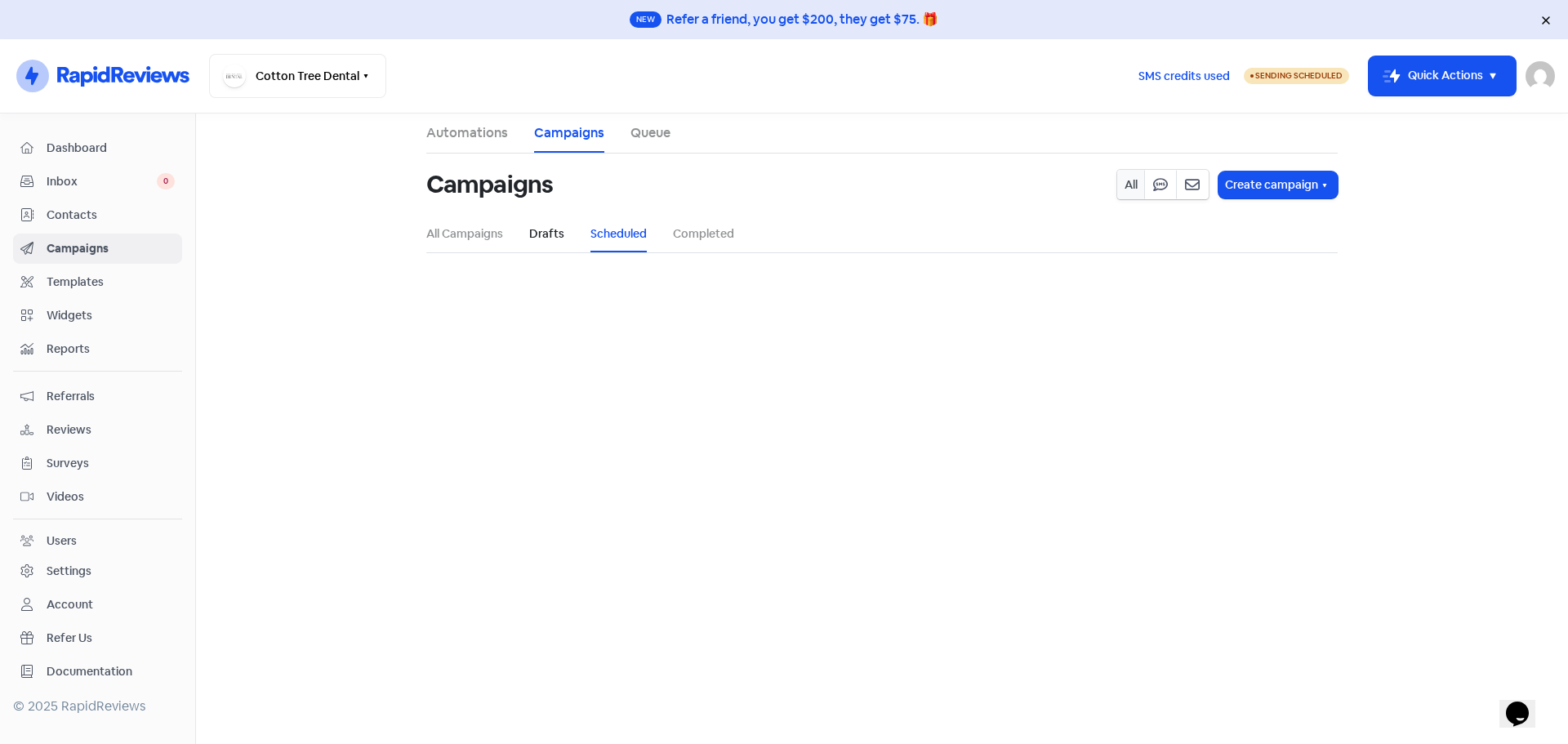
click at [547, 233] on link "Drafts" at bounding box center [547, 234] width 35 height 18
click at [474, 245] on li "All Campaigns" at bounding box center [464, 234] width 77 height 37
click at [476, 237] on link "All Campaigns" at bounding box center [464, 234] width 77 height 18
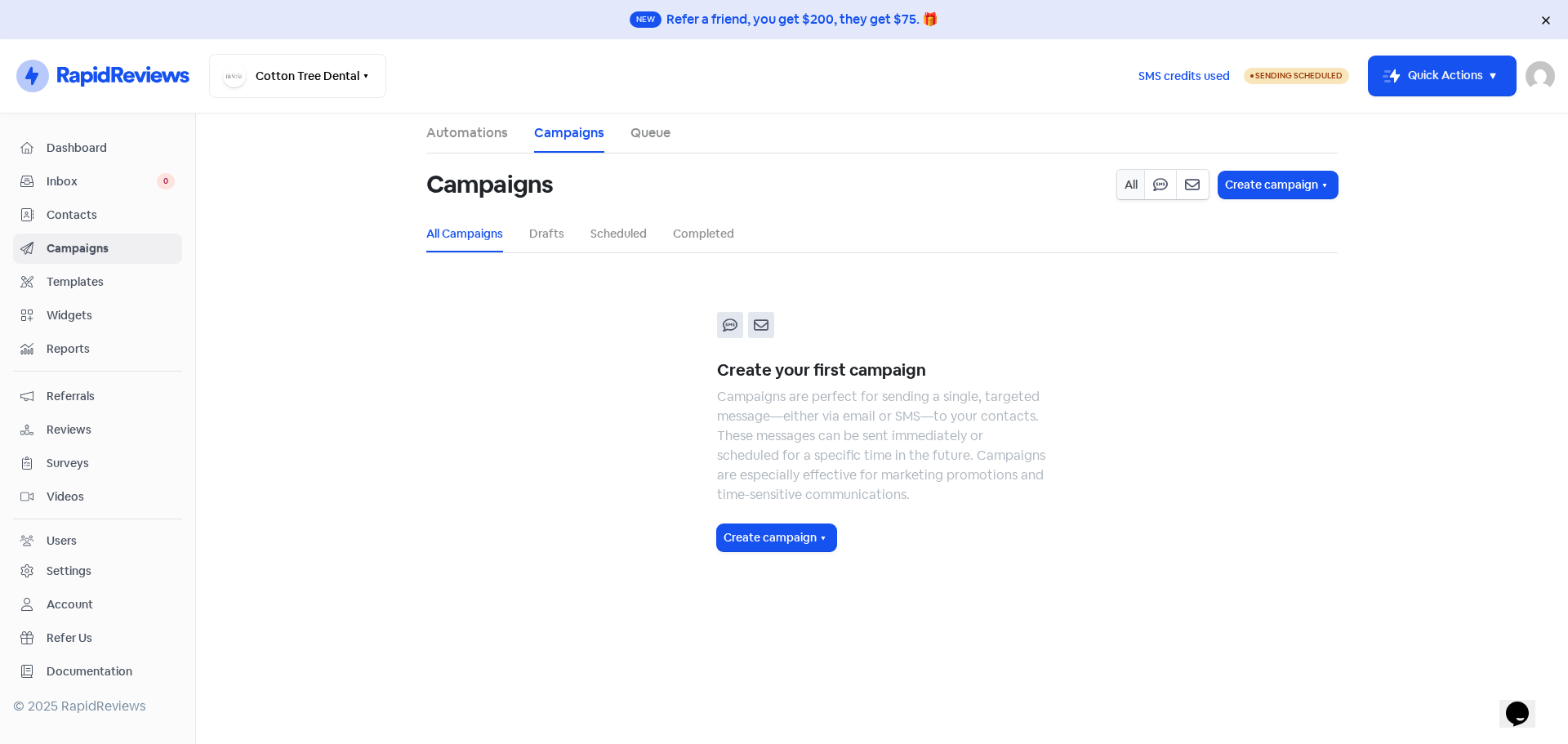
click at [456, 122] on li "Automations" at bounding box center [467, 133] width 81 height 39
click at [463, 137] on link "Automations" at bounding box center [467, 133] width 81 height 19
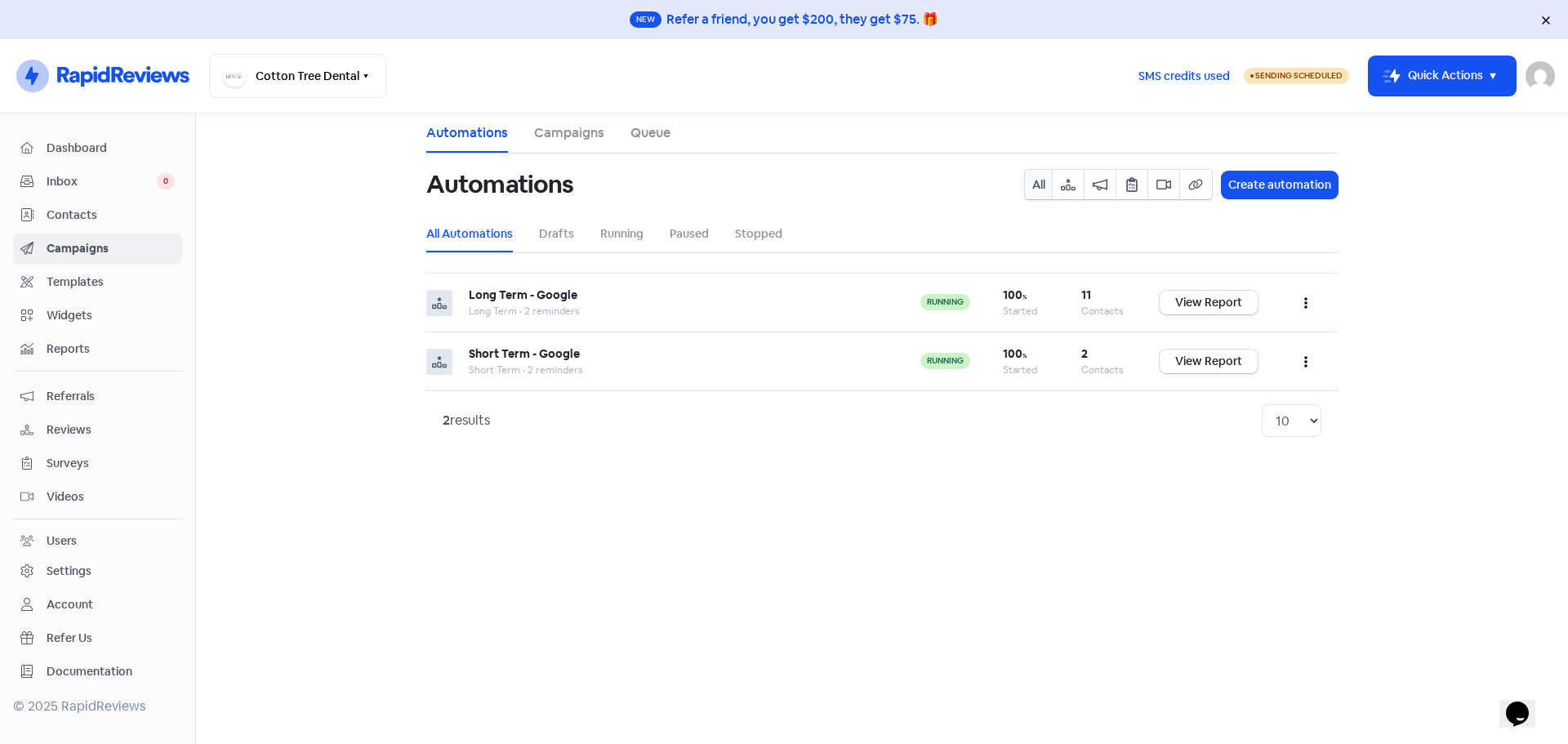
click at [1128, 184] on icon "button" at bounding box center [1132, 185] width 11 height 15
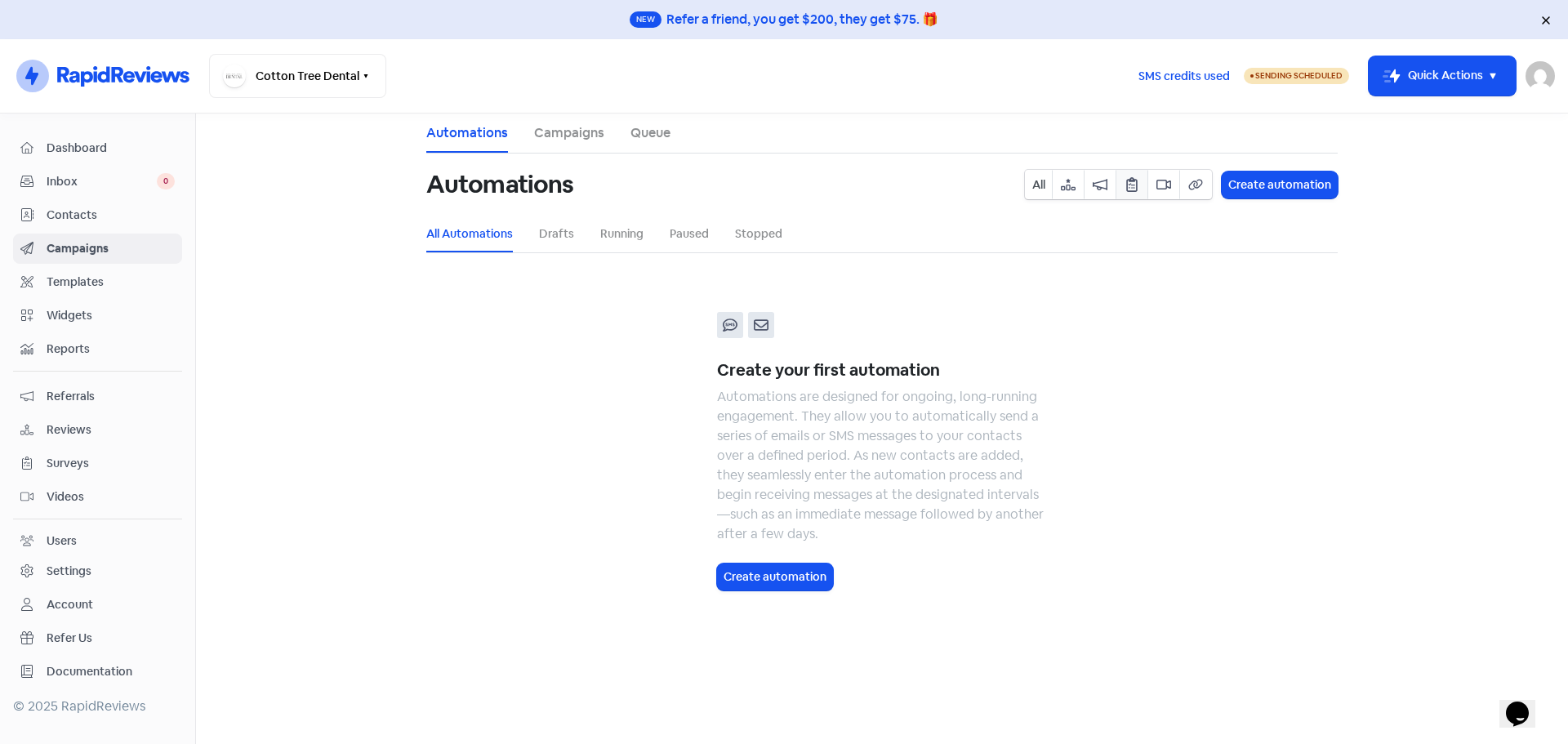
click at [1114, 191] on button "button" at bounding box center [1100, 185] width 32 height 30
click at [1055, 186] on button "button" at bounding box center [1067, 185] width 32 height 30
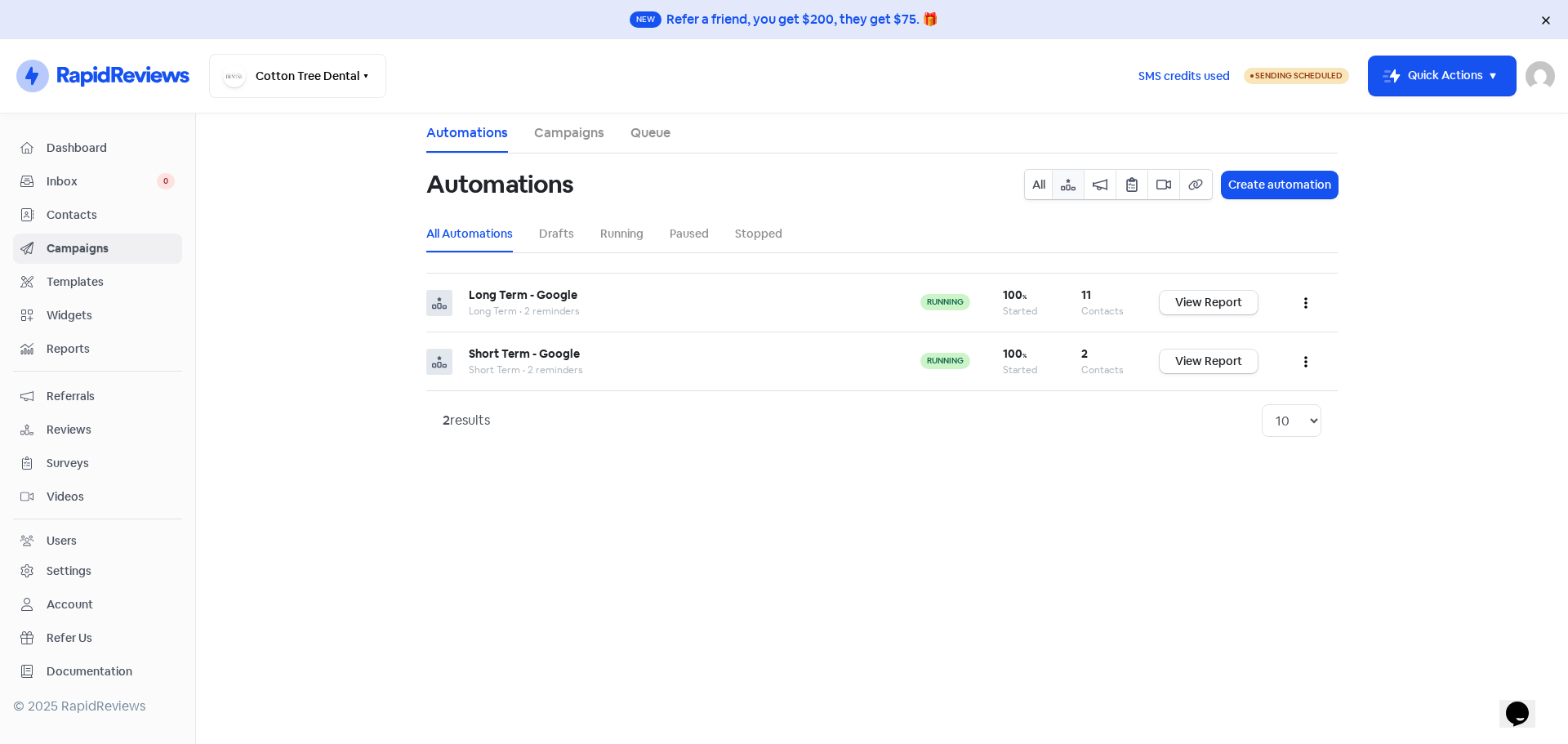
click at [1025, 194] on button "All" at bounding box center [1039, 185] width 28 height 30
click at [1304, 310] on button "button" at bounding box center [1306, 303] width 31 height 39
click at [1240, 342] on button "Edit" at bounding box center [1256, 343] width 129 height 32
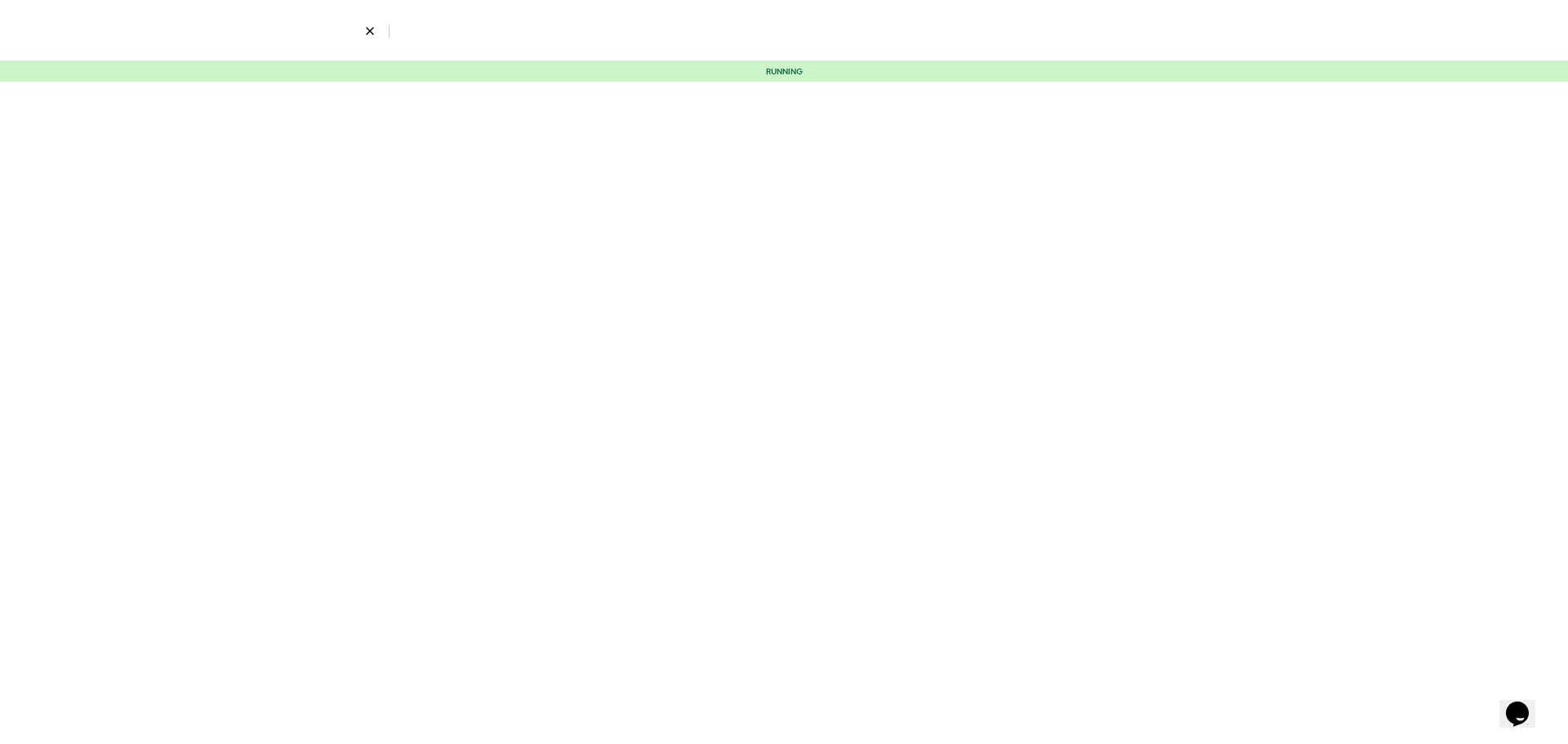
select select "5"
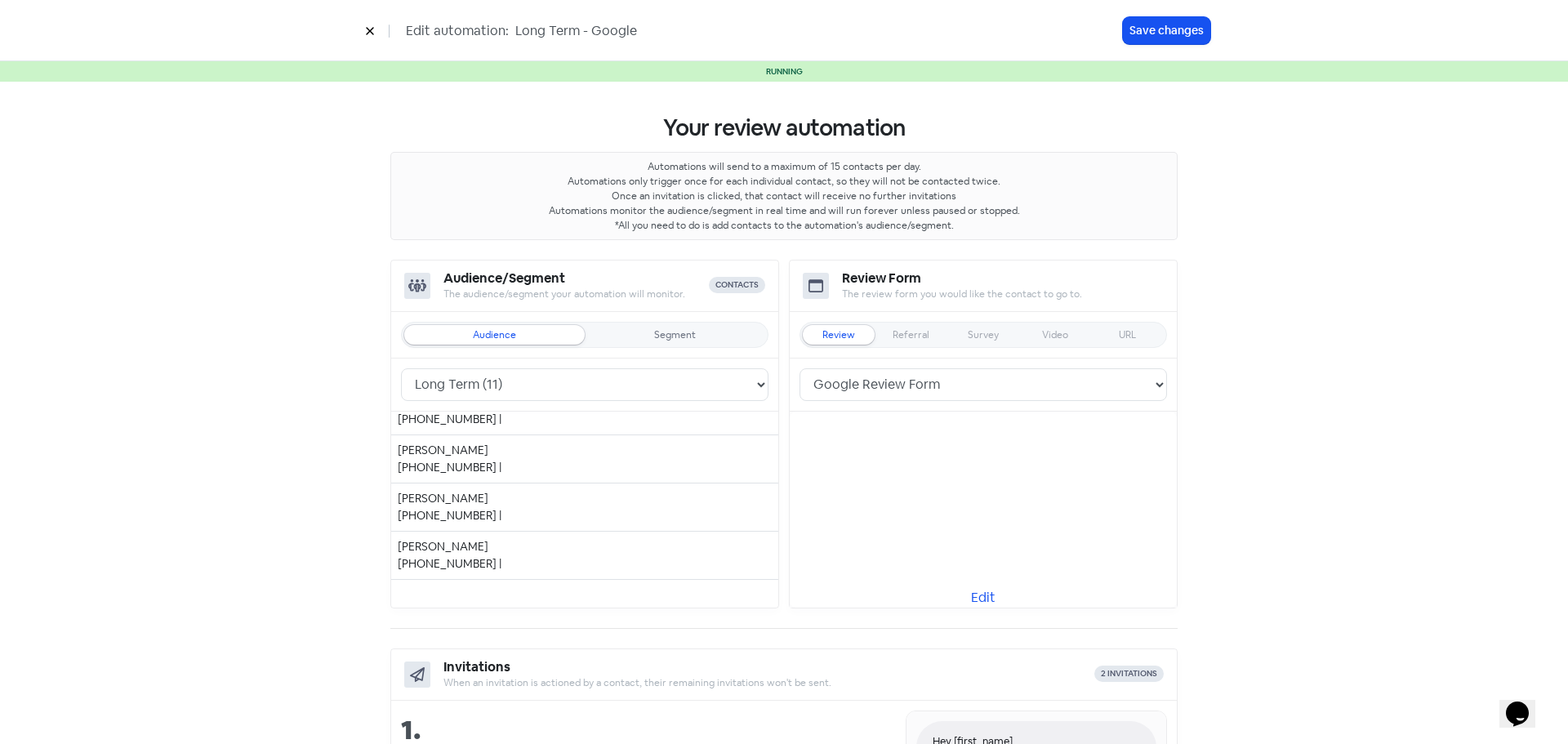
click at [366, 35] on icon at bounding box center [369, 30] width 10 height 10
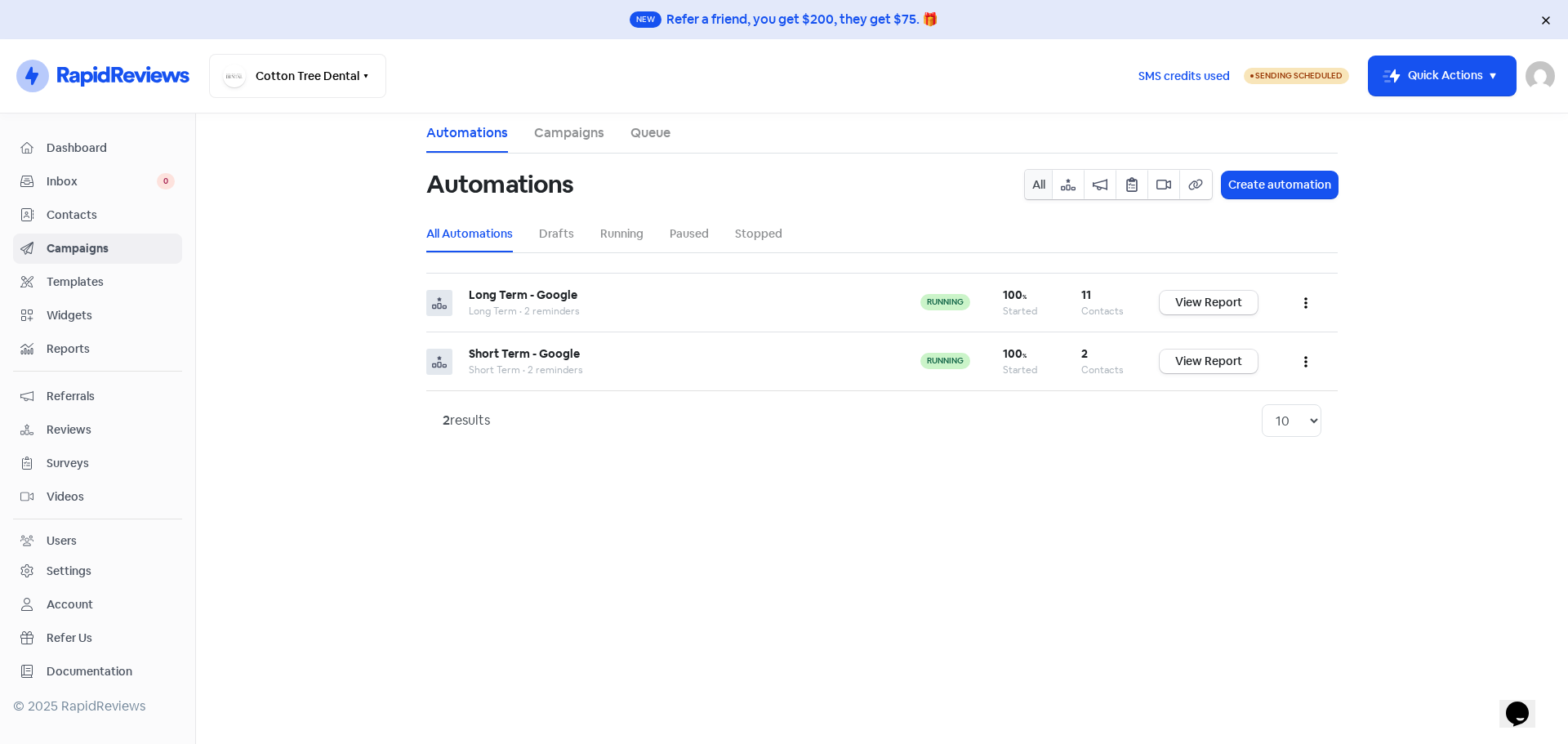
click at [89, 276] on span "Templates" at bounding box center [110, 282] width 128 height 18
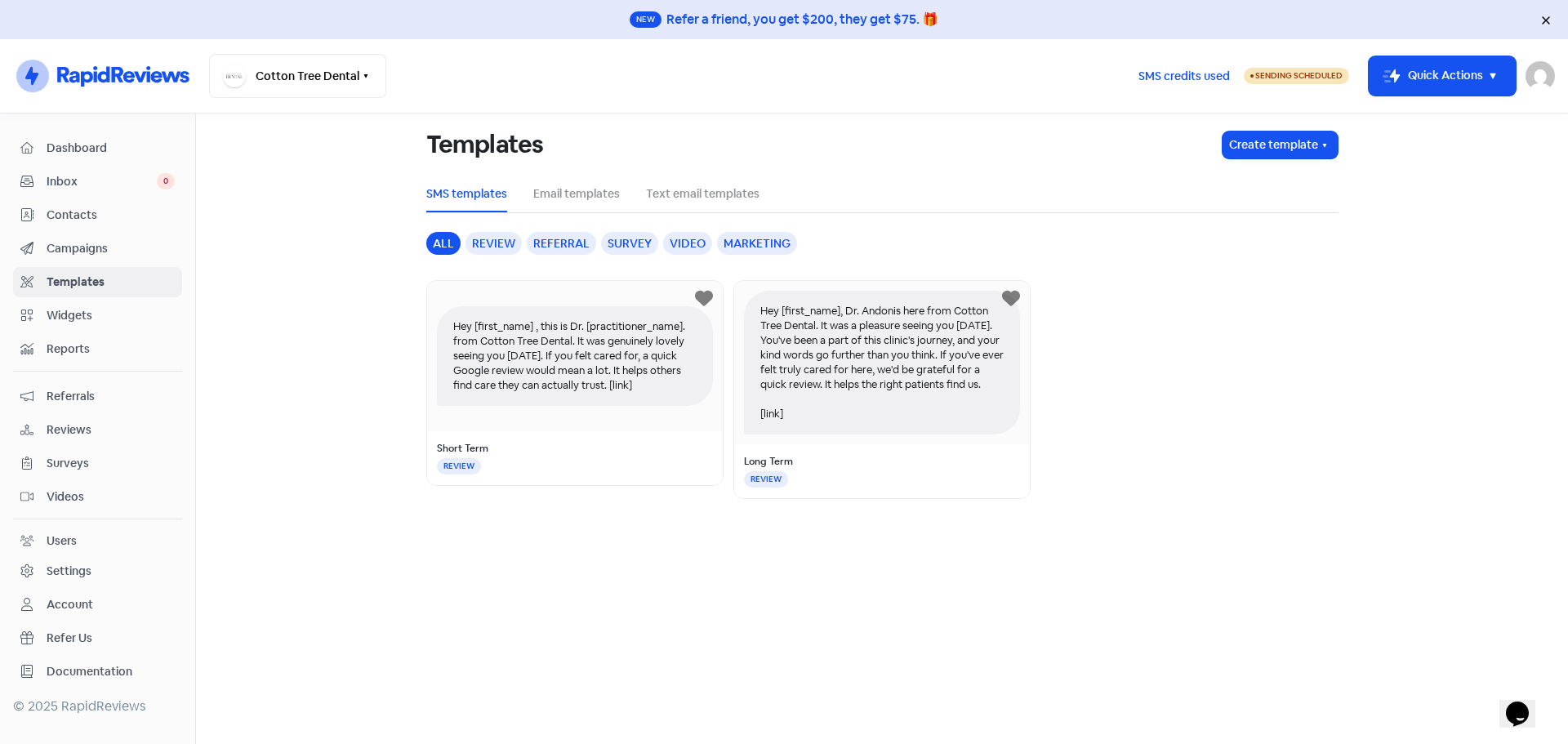
click at [80, 211] on span "Contacts" at bounding box center [110, 215] width 128 height 18
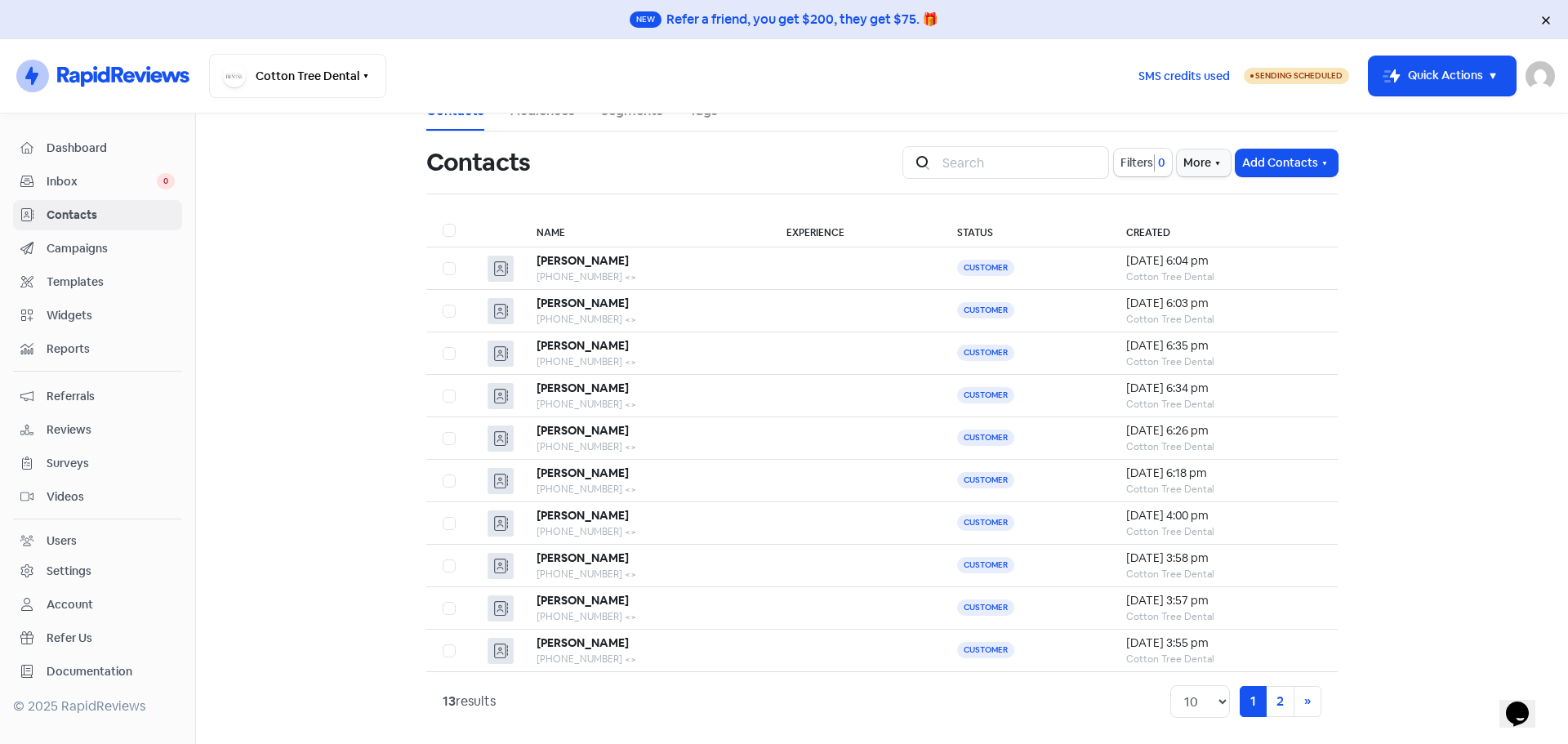
scroll to position [29, 0]
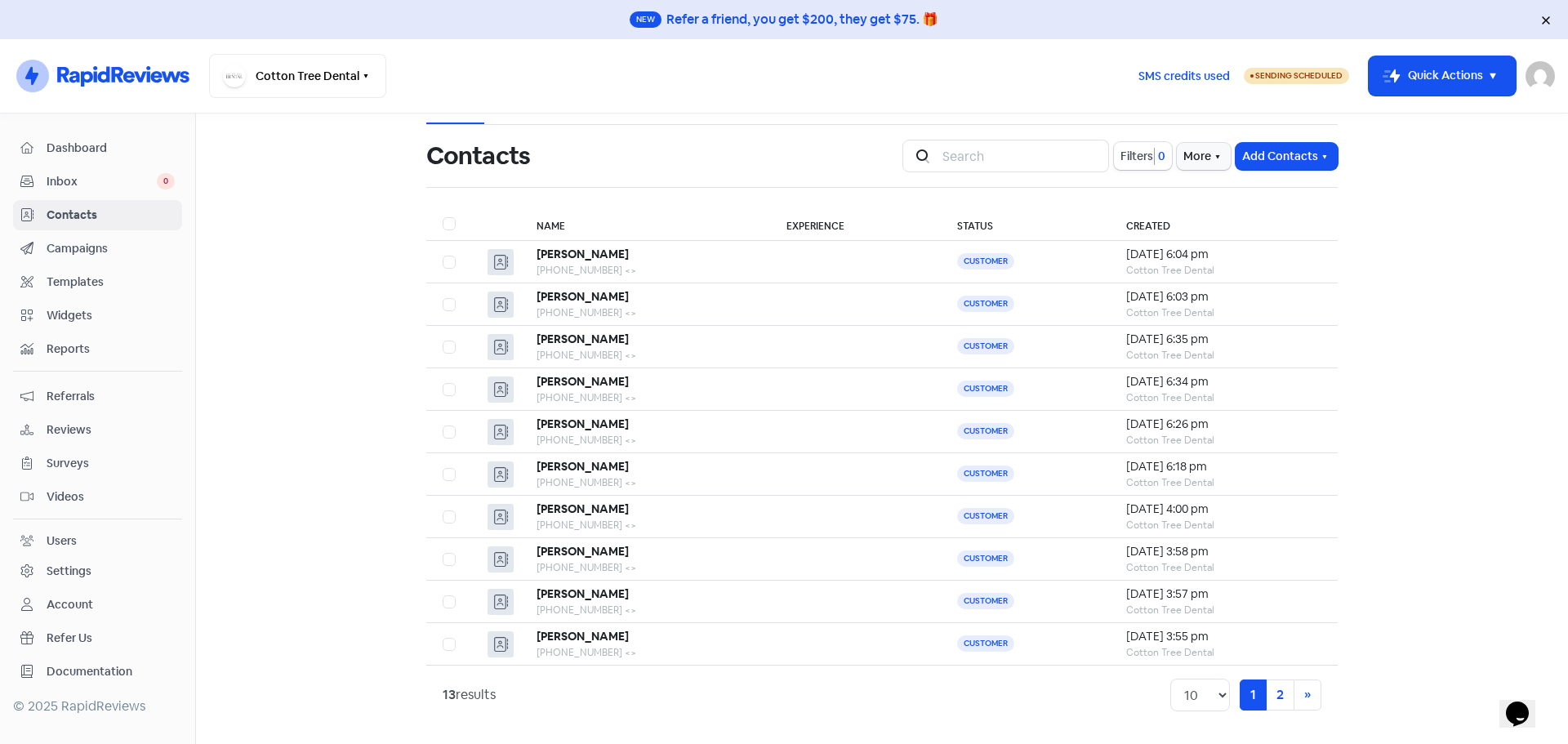
click at [91, 181] on span "Inbox" at bounding box center [101, 181] width 110 height 18
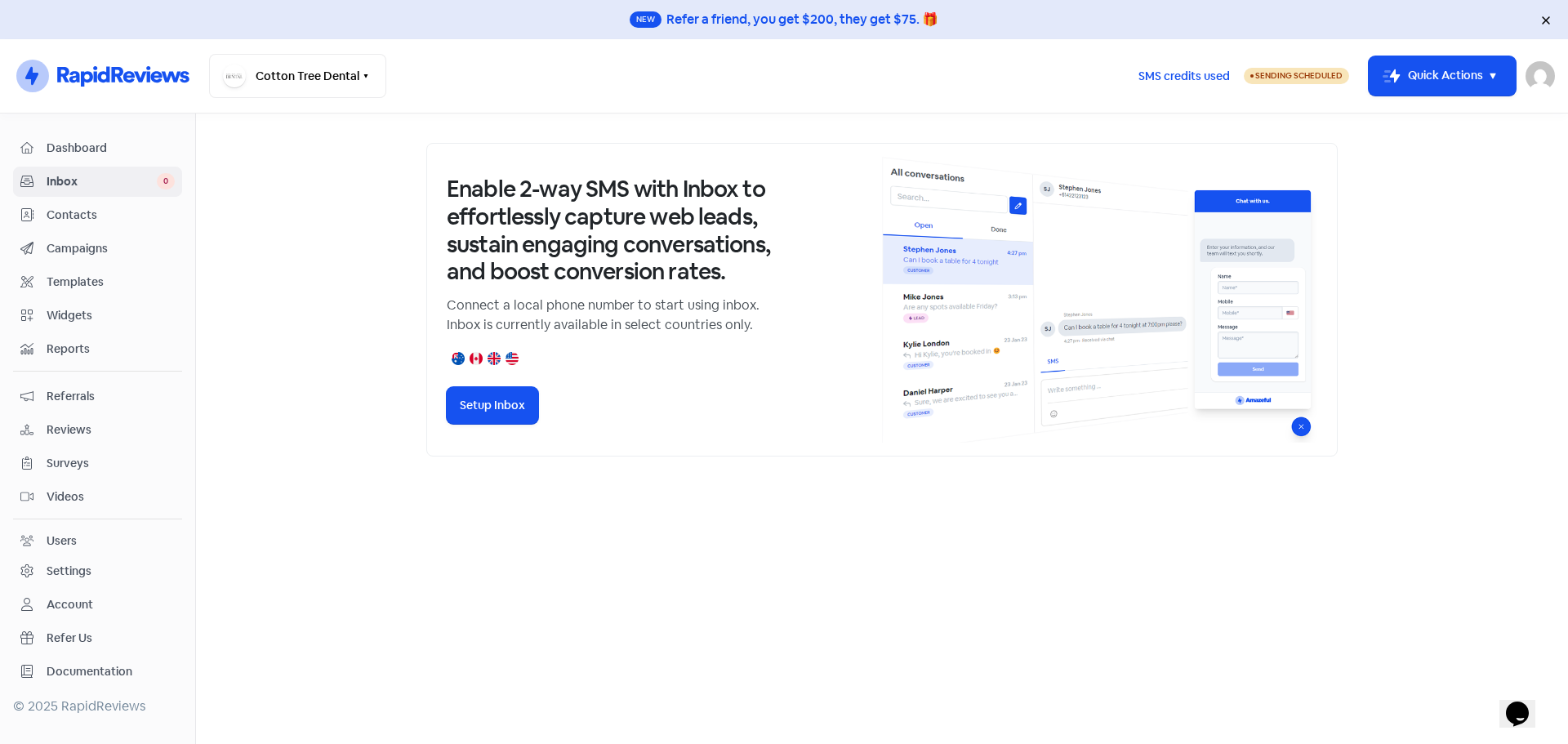
click at [88, 154] on span "Dashboard" at bounding box center [110, 148] width 128 height 18
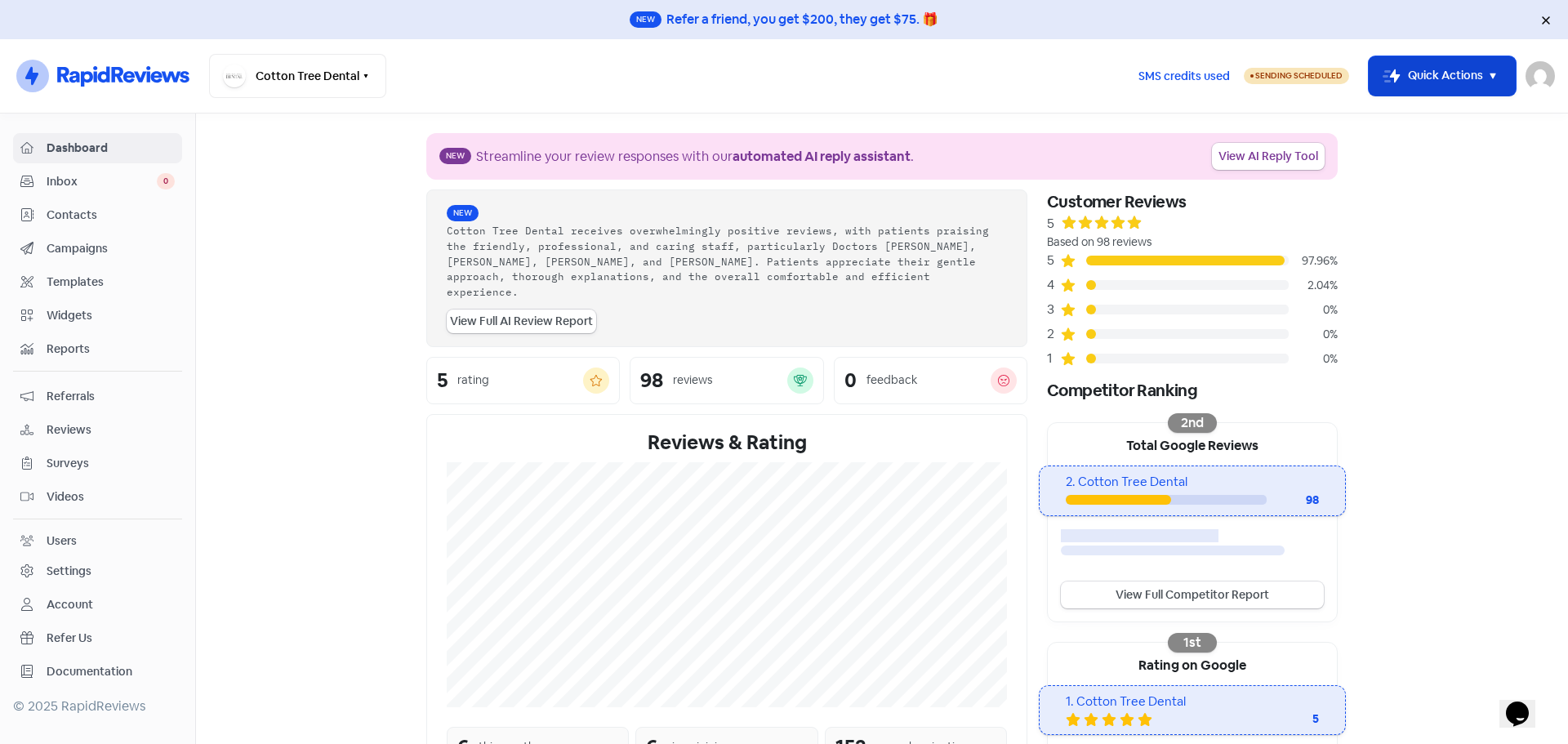
click at [1478, 72] on button "Icon For Thunder-move Quick Actions" at bounding box center [1441, 76] width 147 height 39
click at [84, 560] on link "Settings" at bounding box center [97, 570] width 169 height 30
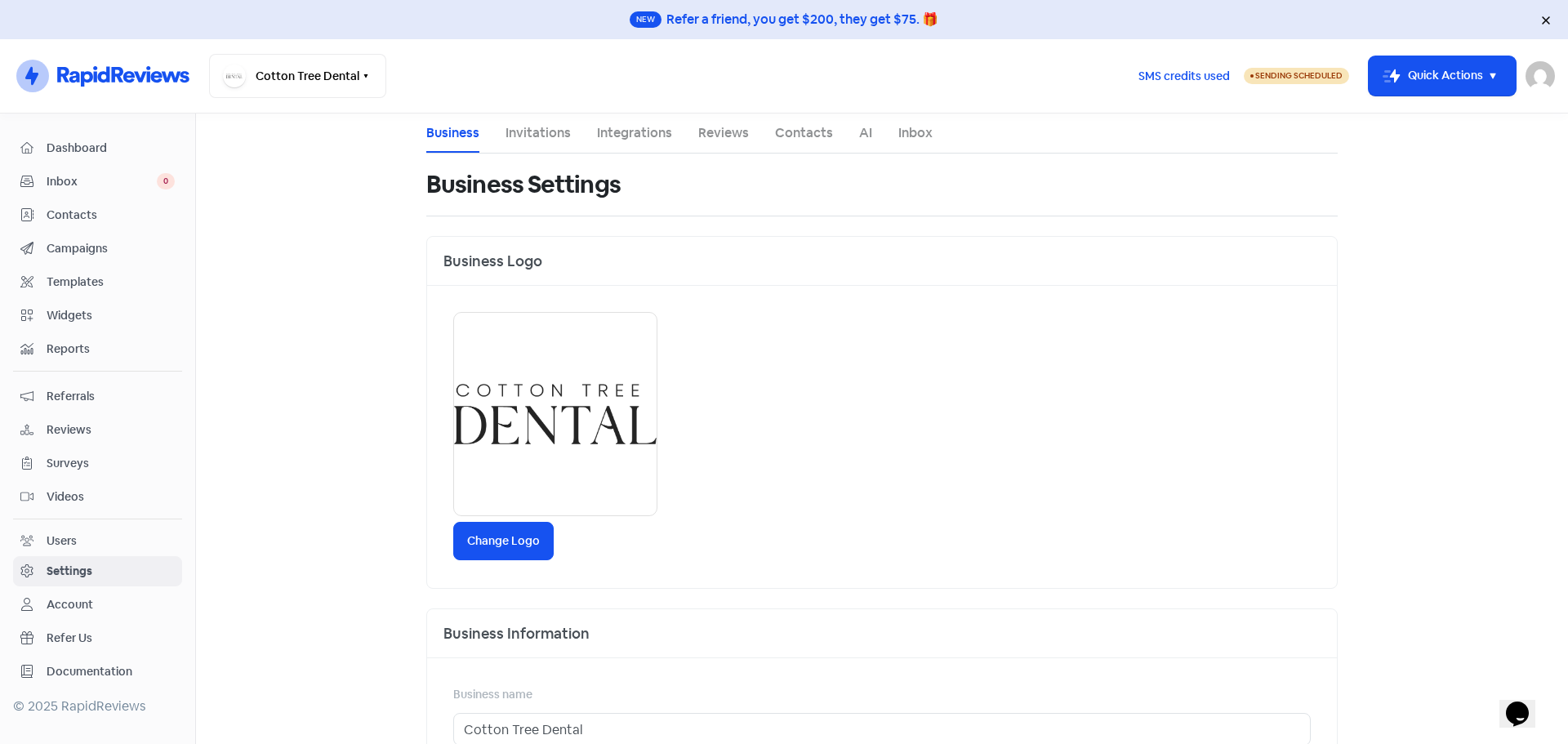
click at [526, 135] on link "Invitations" at bounding box center [537, 133] width 66 height 19
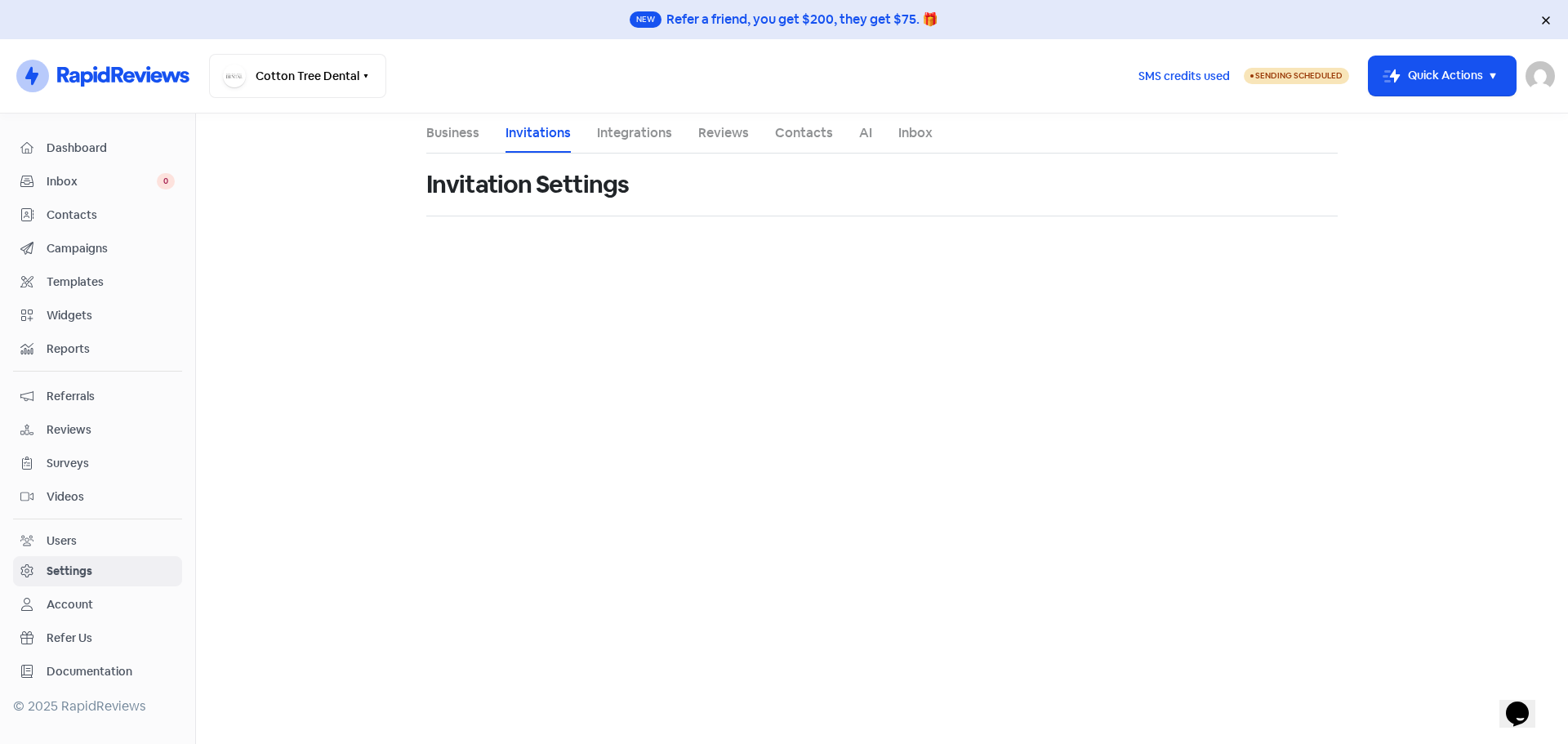
click at [639, 133] on link "Integrations" at bounding box center [633, 133] width 75 height 19
select select "Australia/Brisbane"
select select "17:30:00"
select select "18:00:00"
select select "17:30:00"
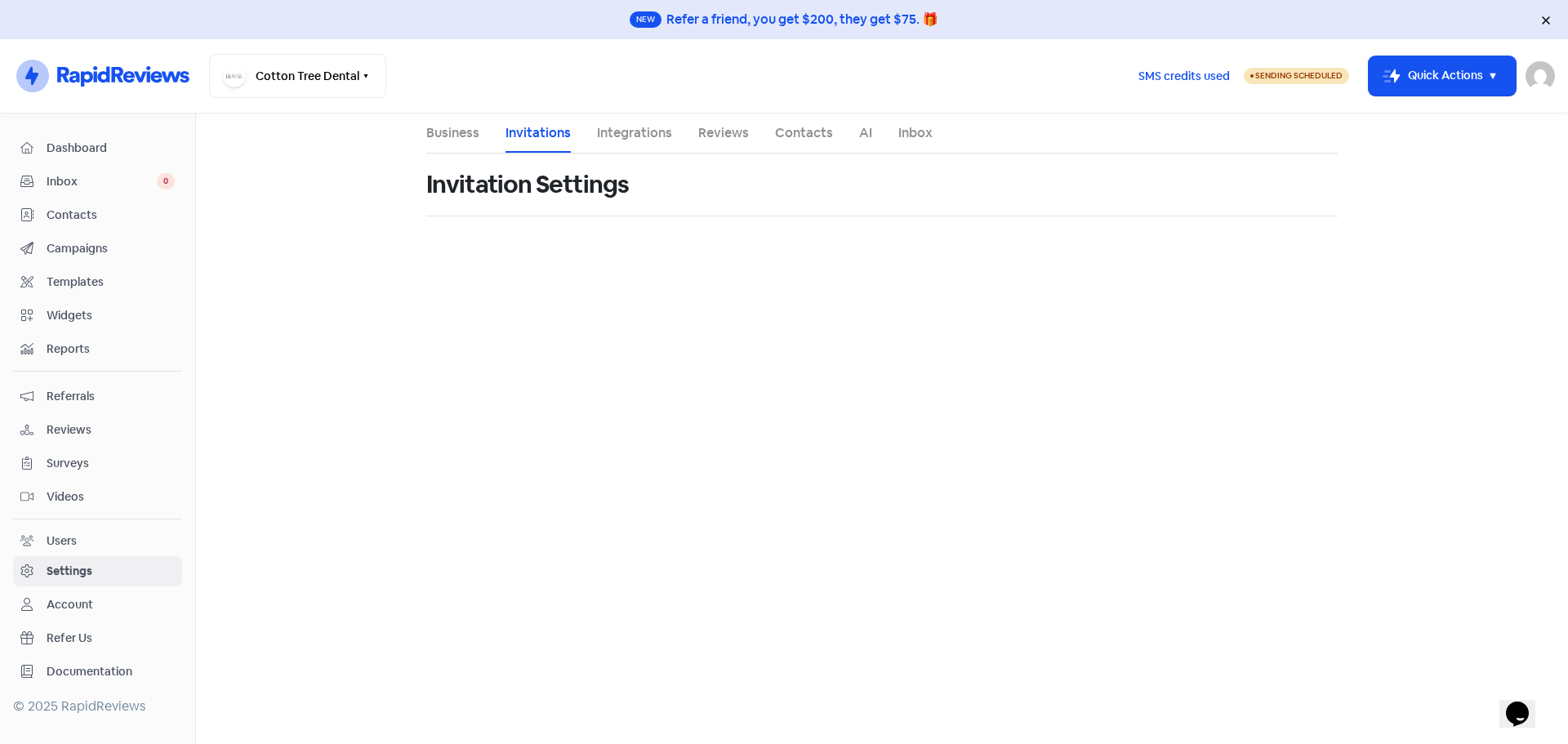
select select "18:00:00"
select select "17:30:00"
select select "18:00:00"
select select "17:30:00"
select select "18:00:00"
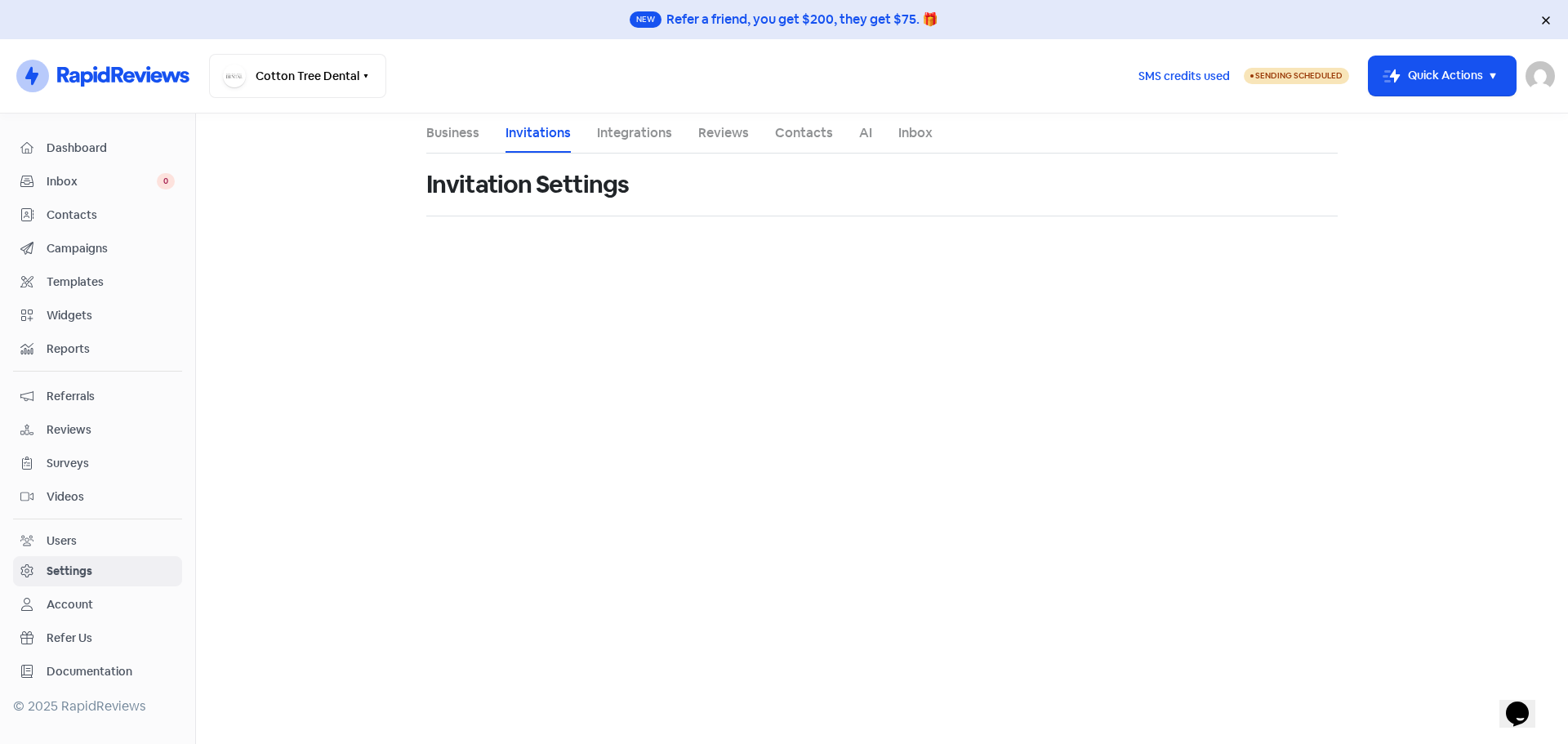
select select "17:30:00"
select select "18:00:00"
select select "AU"
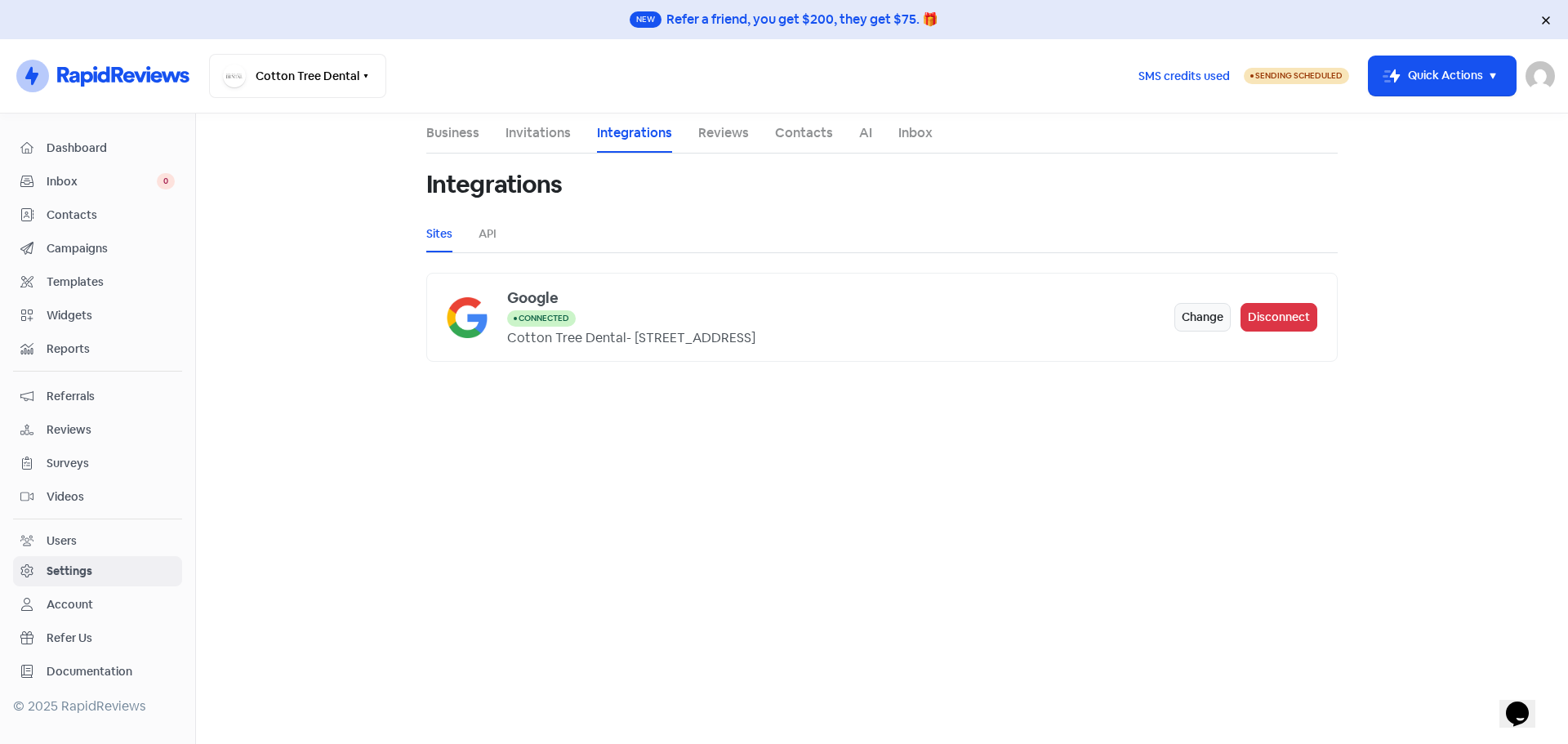
click at [535, 142] on link "Invitations" at bounding box center [537, 133] width 66 height 19
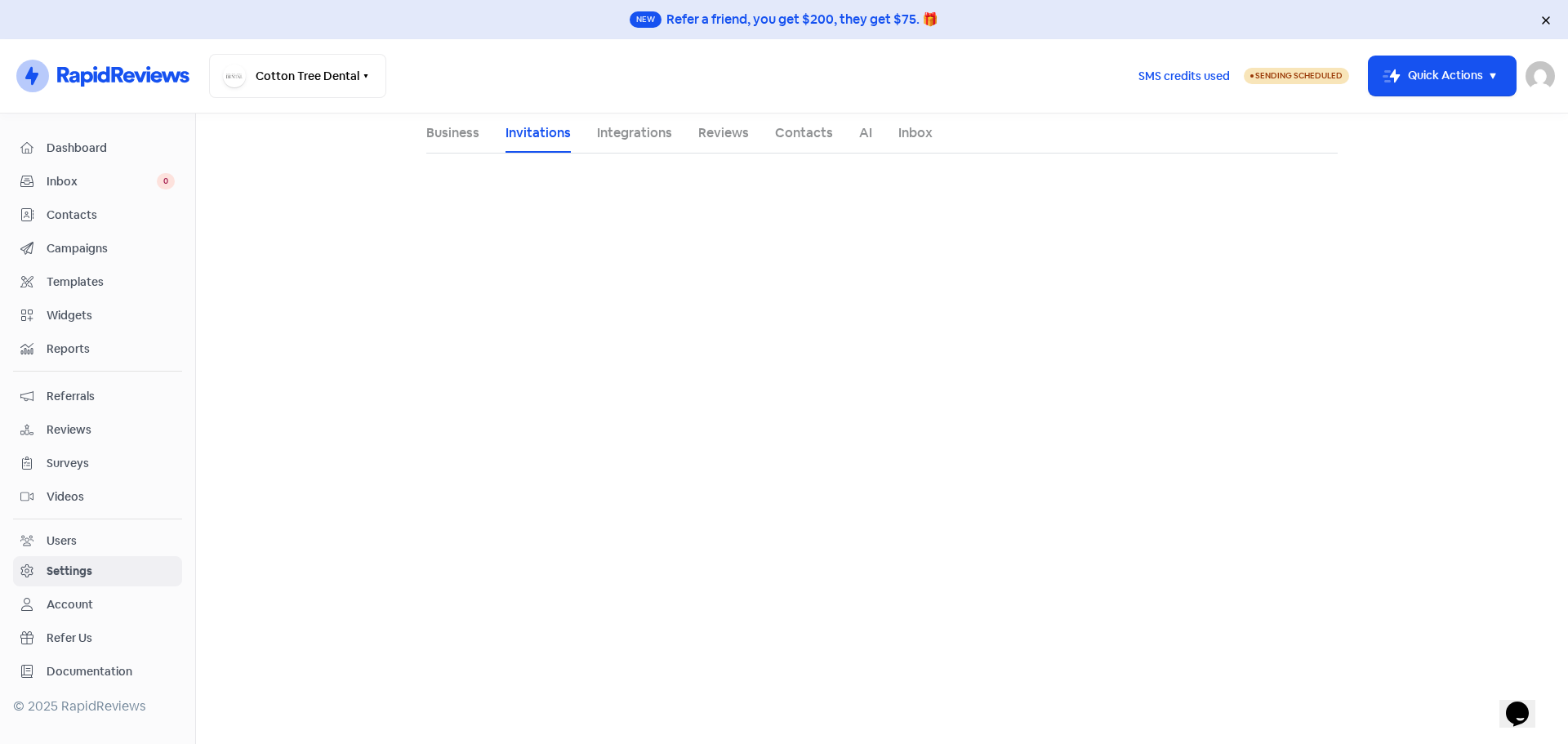
select select "Australia/Brisbane"
select select "17:30:00"
select select "18:00:00"
select select "17:30:00"
select select "18:00:00"
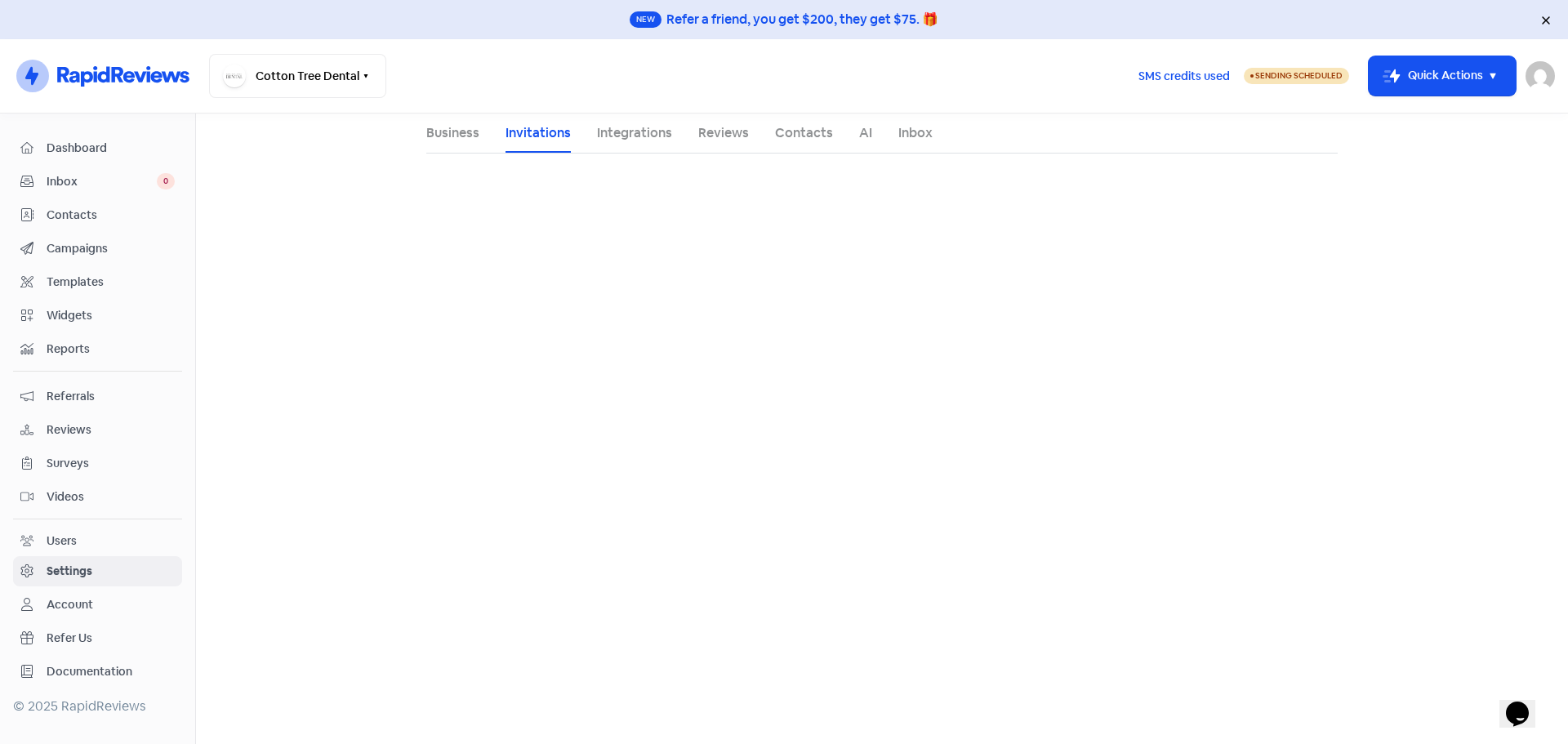
select select "17:30:00"
select select "18:00:00"
select select "17:30:00"
select select "18:00:00"
select select "17:30:00"
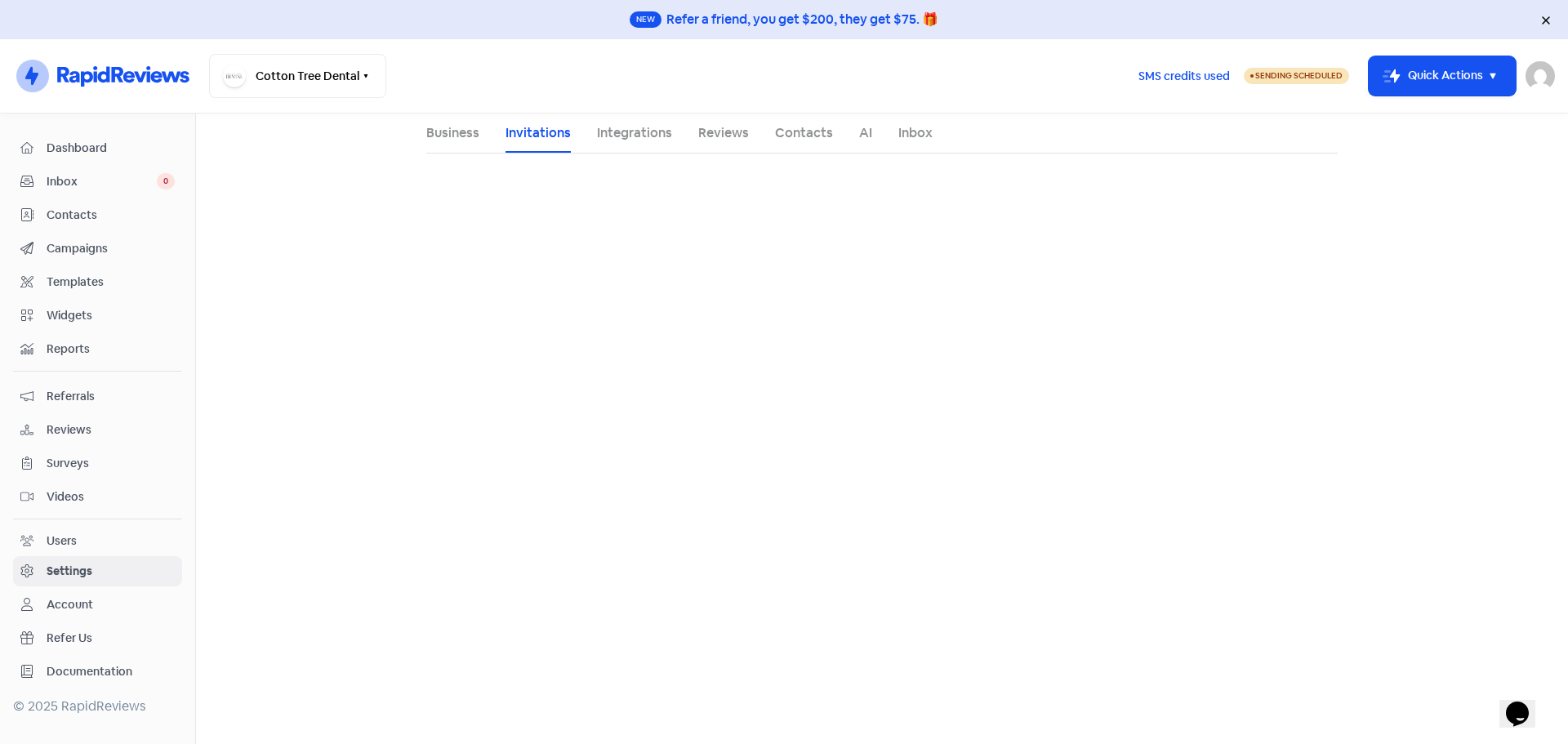
select select "18:00:00"
select select "AU"
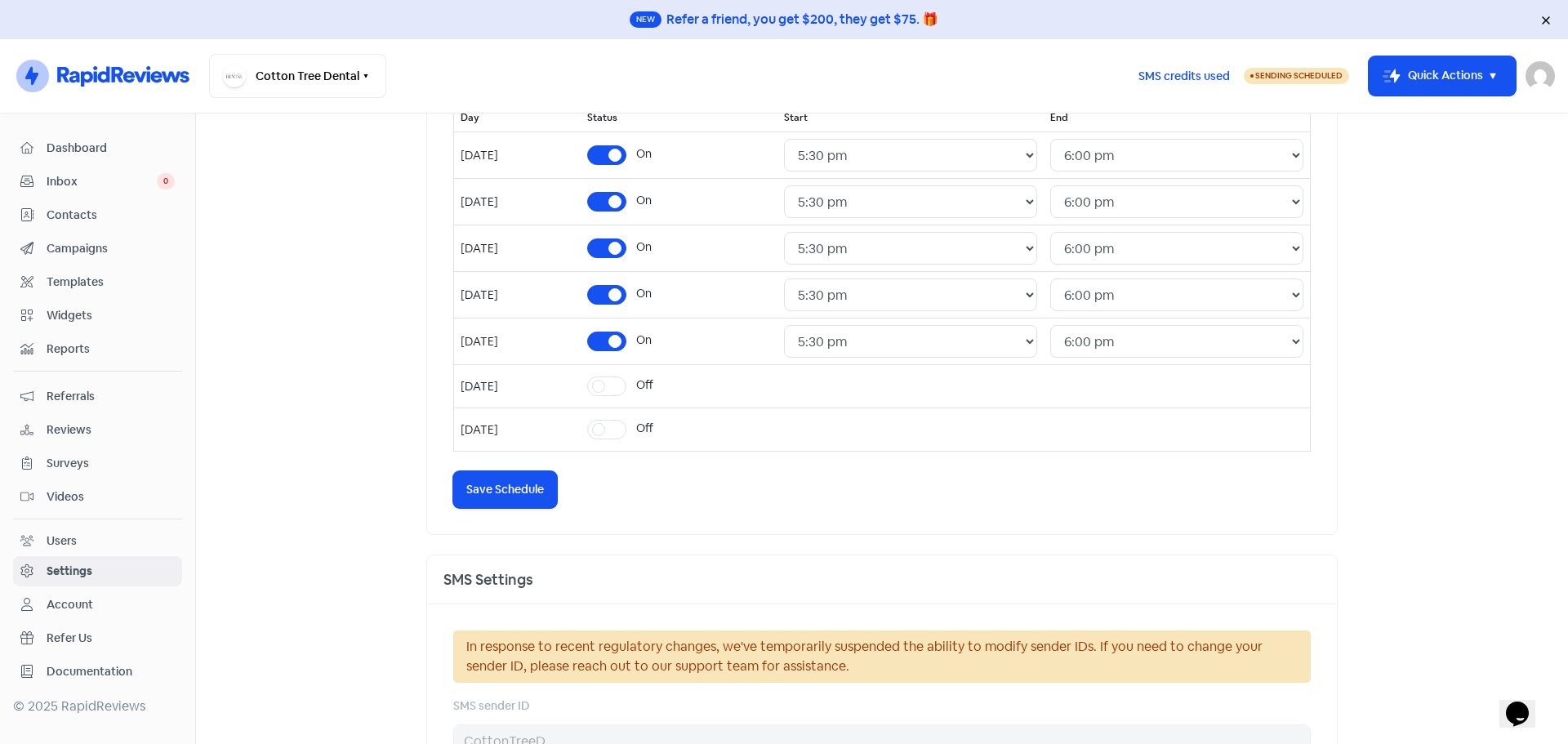
scroll to position [163, 0]
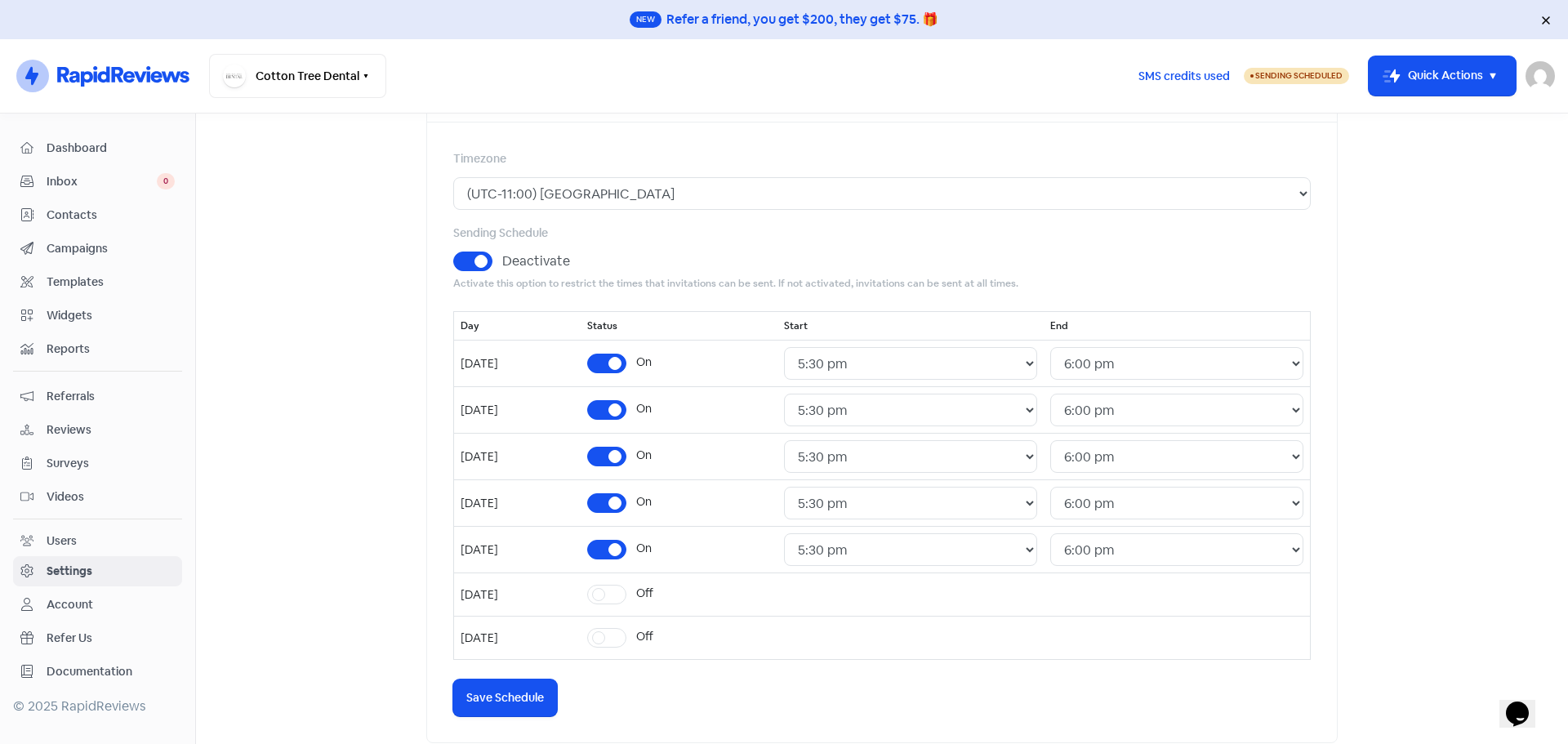
click at [502, 260] on label "Deactivate" at bounding box center [536, 260] width 67 height 19
click at [502, 260] on input "Deactivate" at bounding box center [507, 256] width 10 height 10
checkbox input "false"
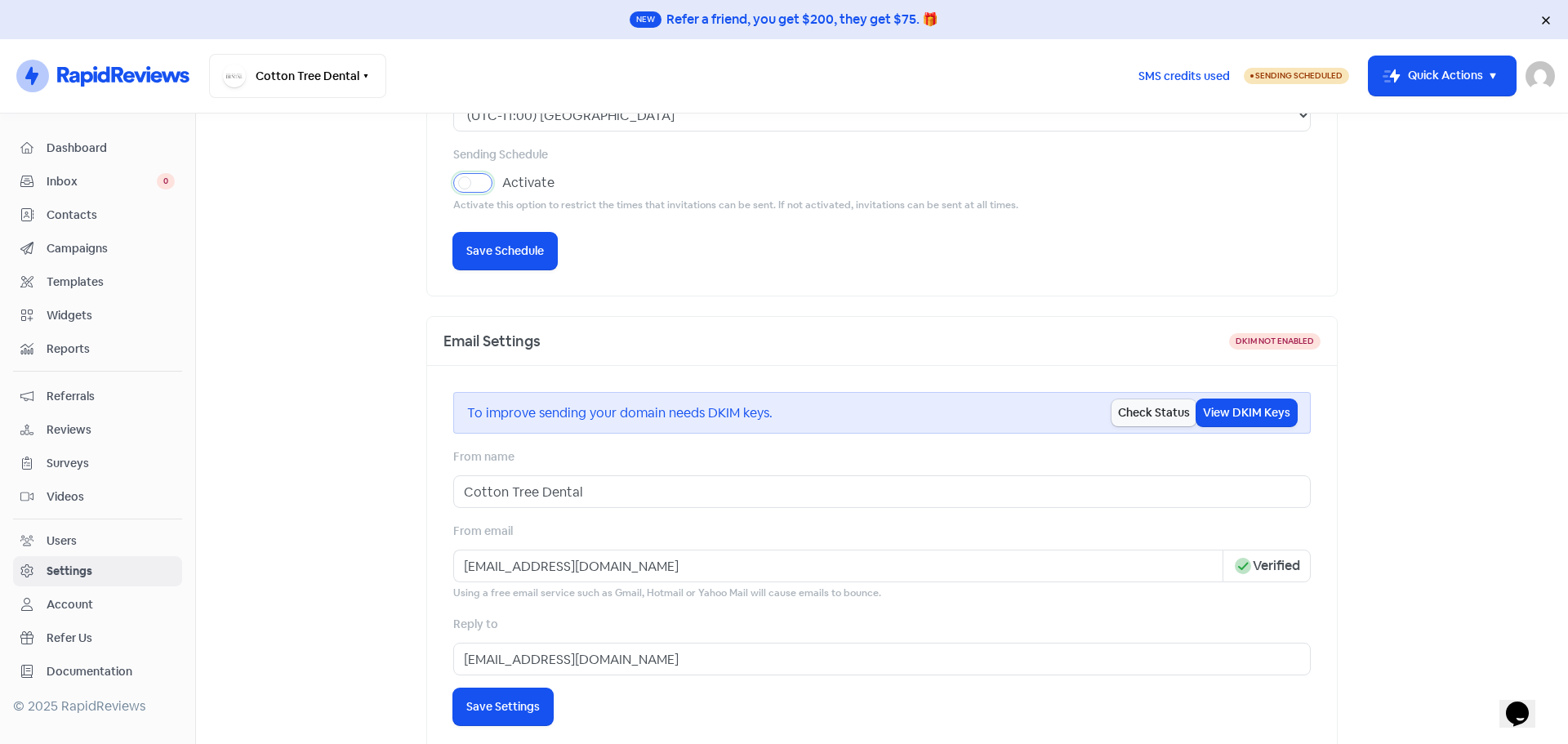
scroll to position [0, 0]
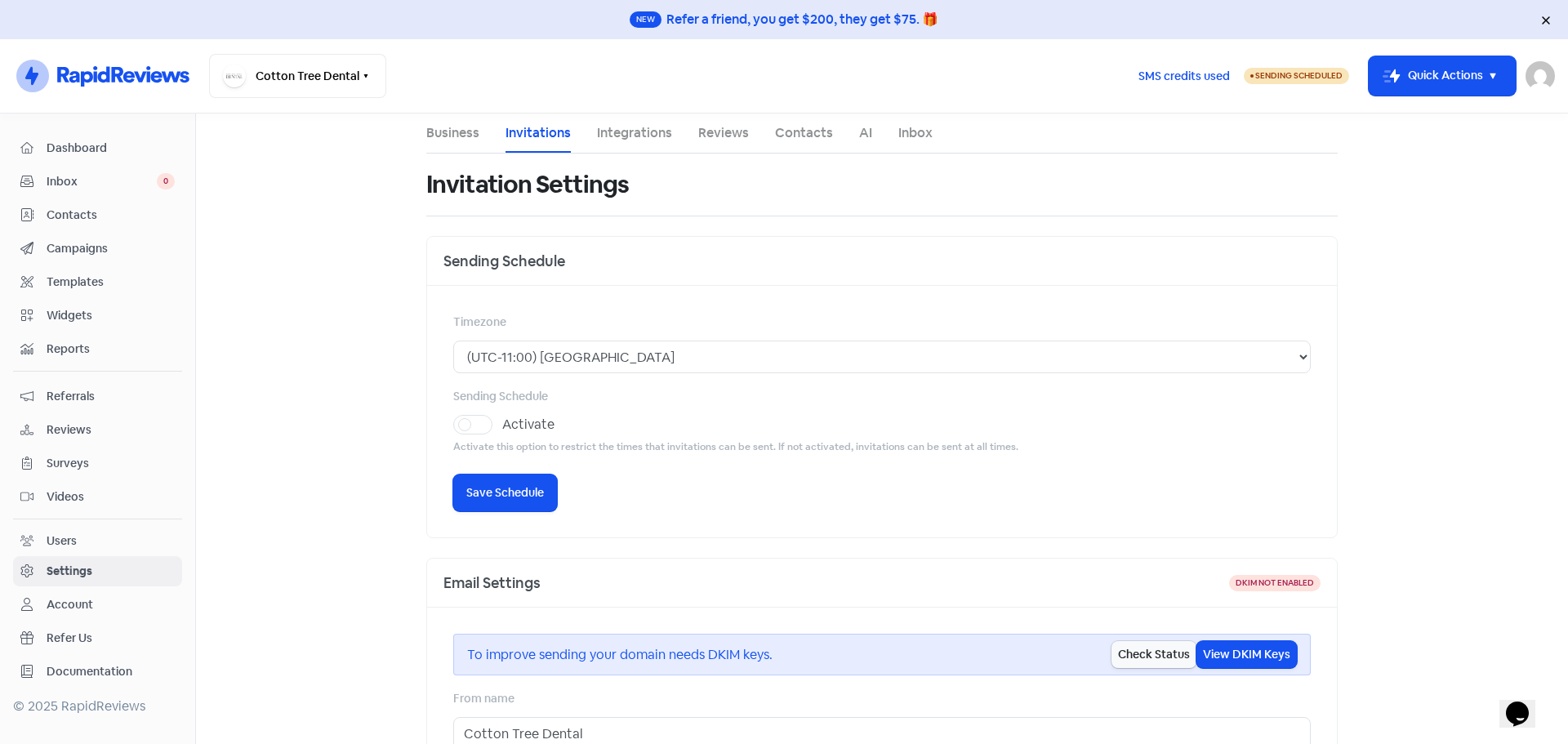
click at [96, 243] on span "Campaigns" at bounding box center [110, 248] width 128 height 18
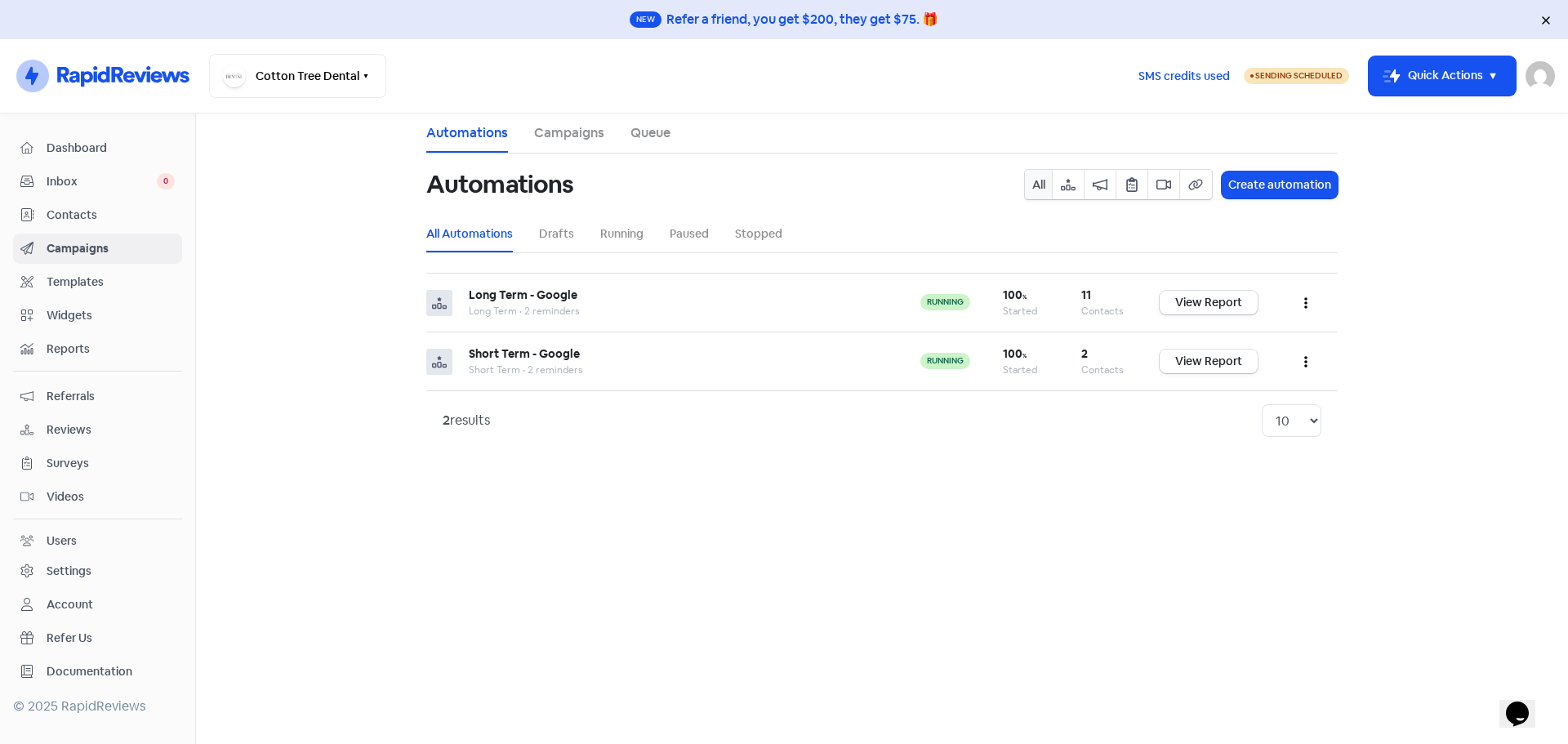
click at [649, 129] on link "Queue" at bounding box center [650, 133] width 40 height 19
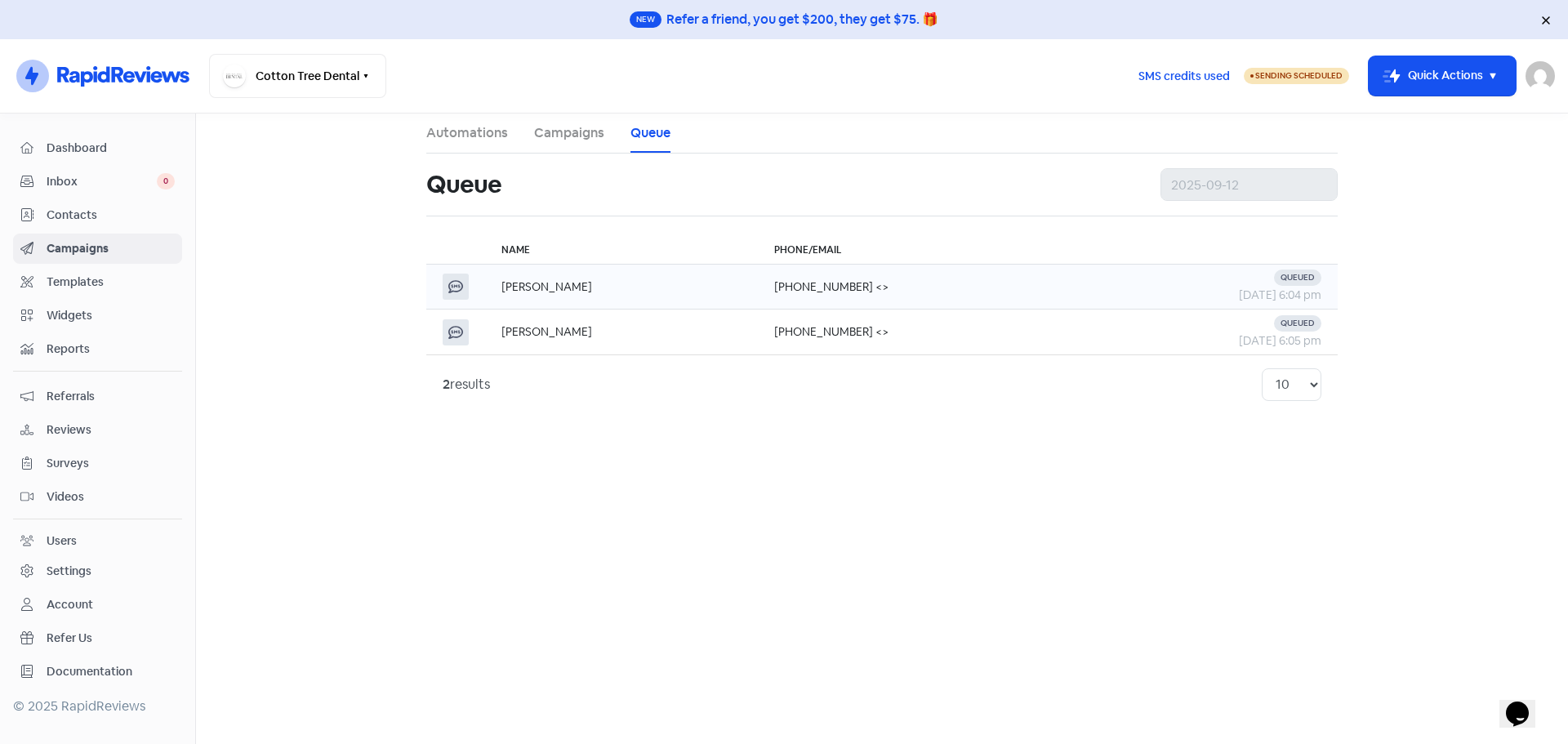
click at [1101, 286] on div "12 Sep 2025, 6:04 pm" at bounding box center [1210, 294] width 223 height 18
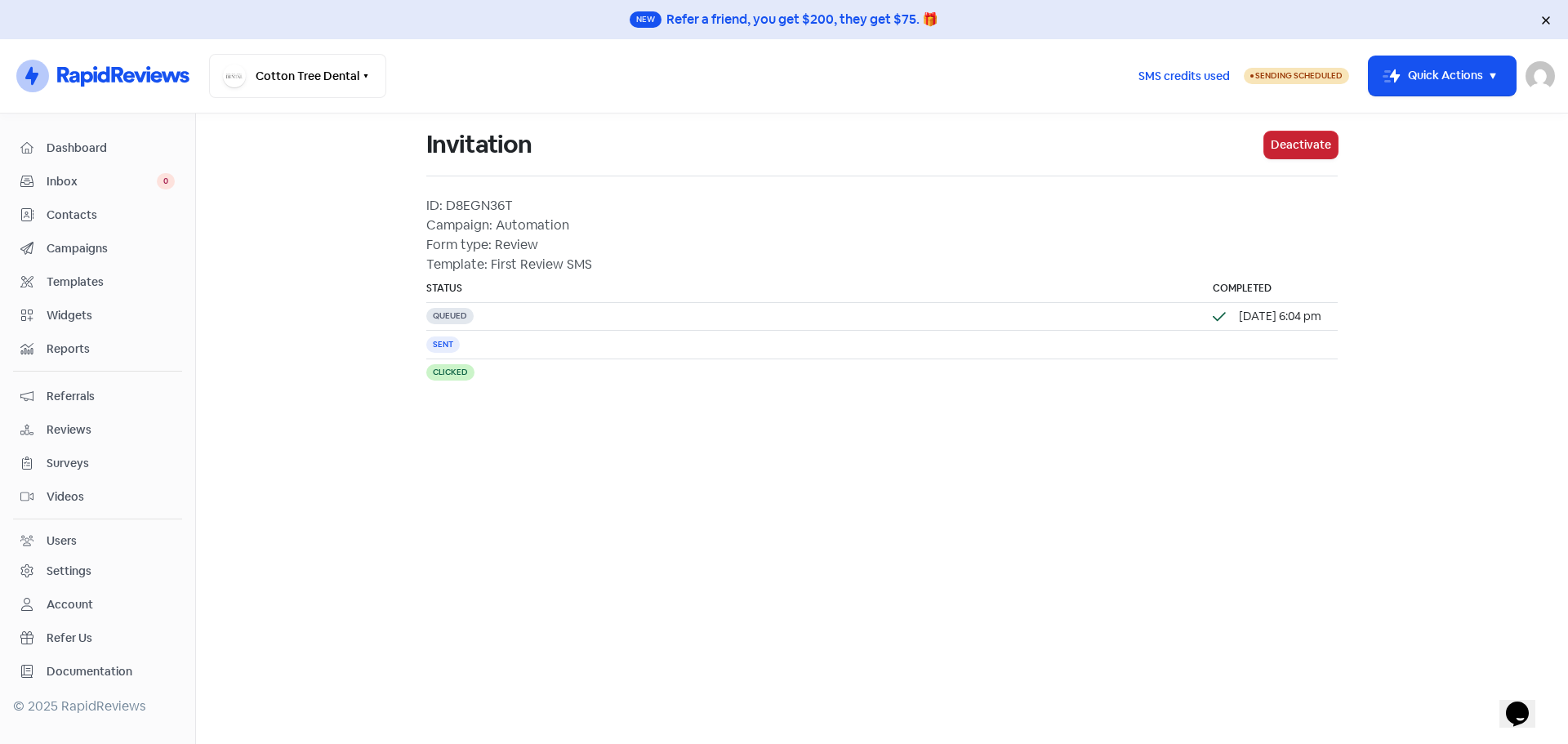
click at [1311, 141] on button "Deactivate" at bounding box center [1301, 144] width 74 height 27
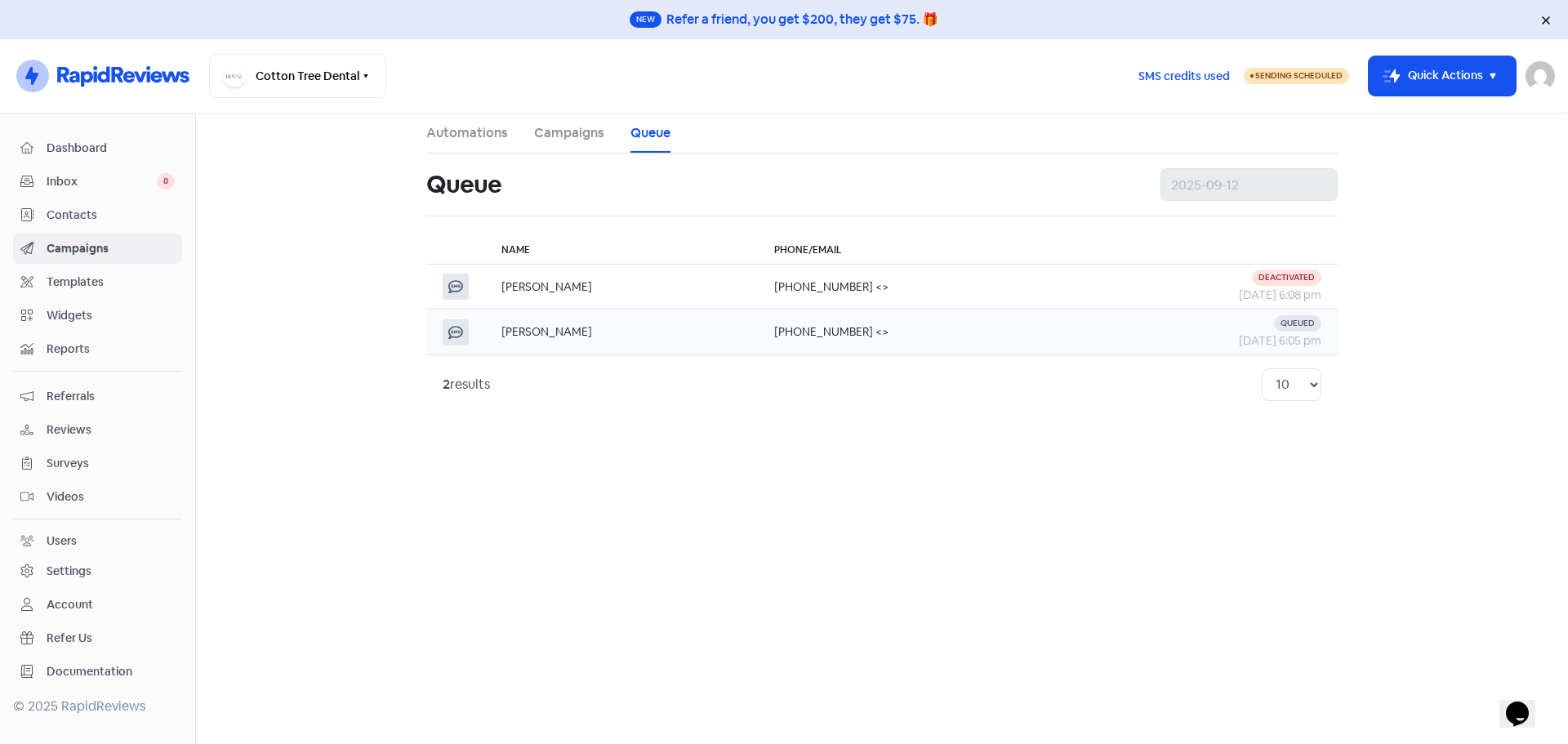
click at [780, 339] on td "+61418546718 <>" at bounding box center [921, 331] width 325 height 45
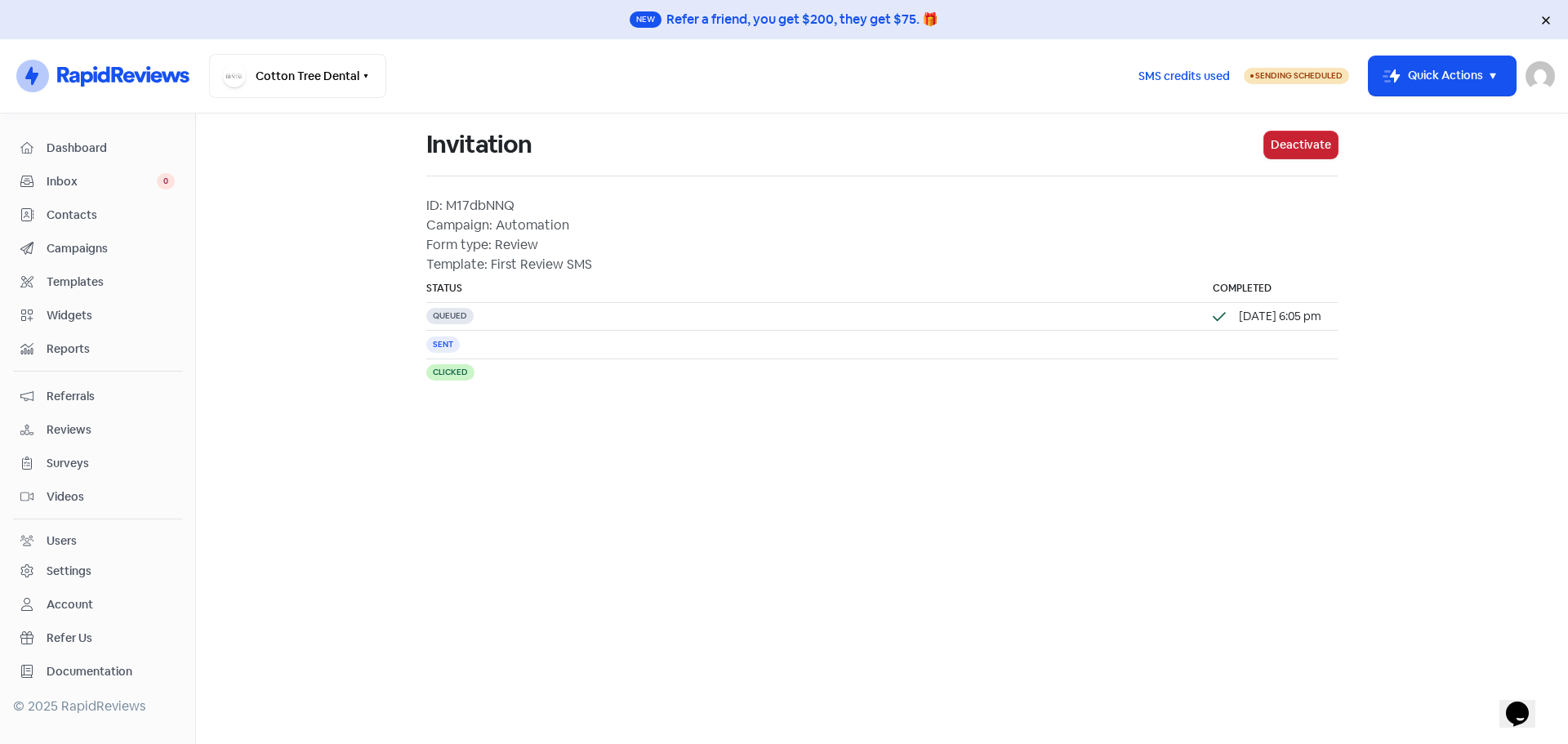
click at [1294, 146] on button "Deactivate" at bounding box center [1301, 144] width 74 height 27
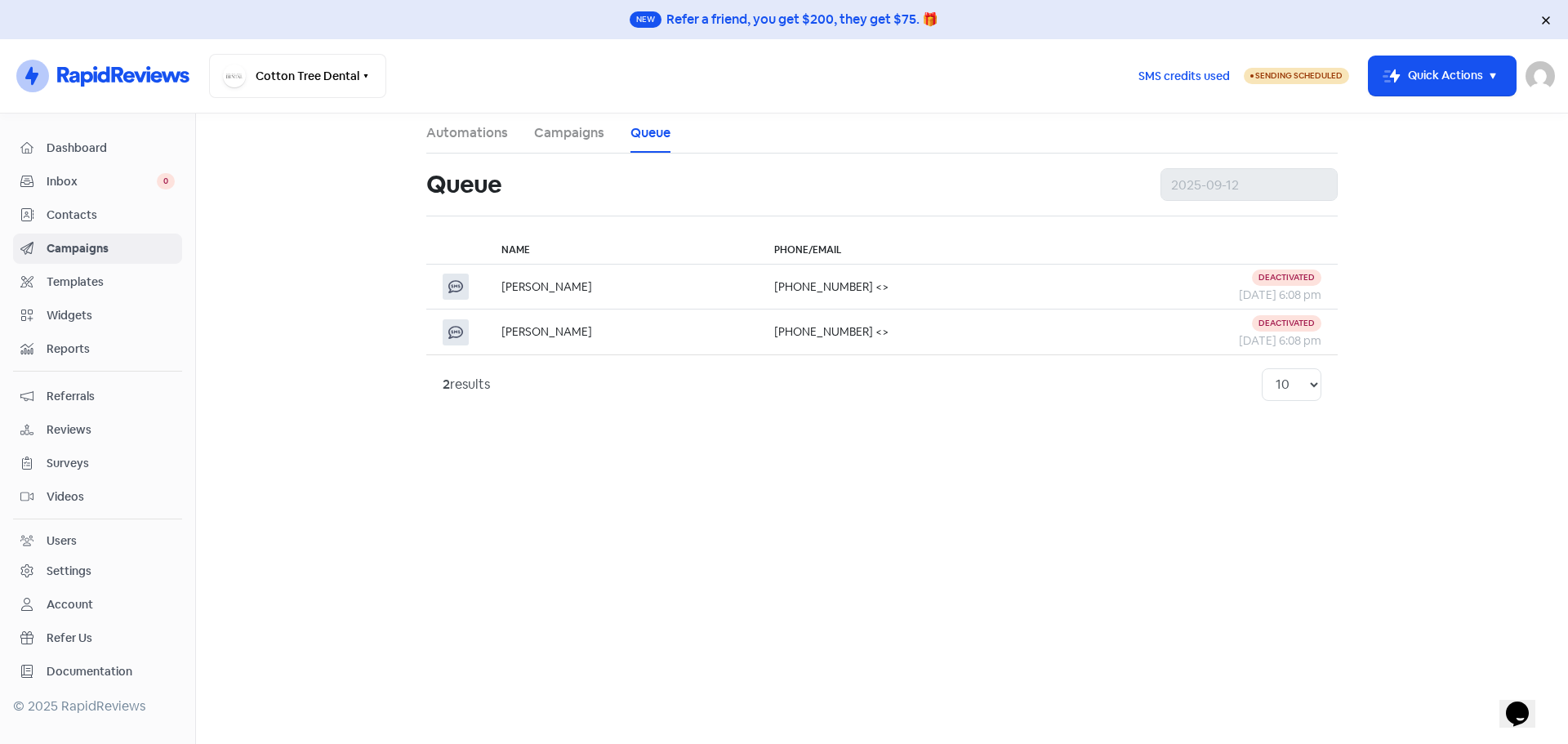
click at [575, 134] on link "Campaigns" at bounding box center [569, 133] width 70 height 19
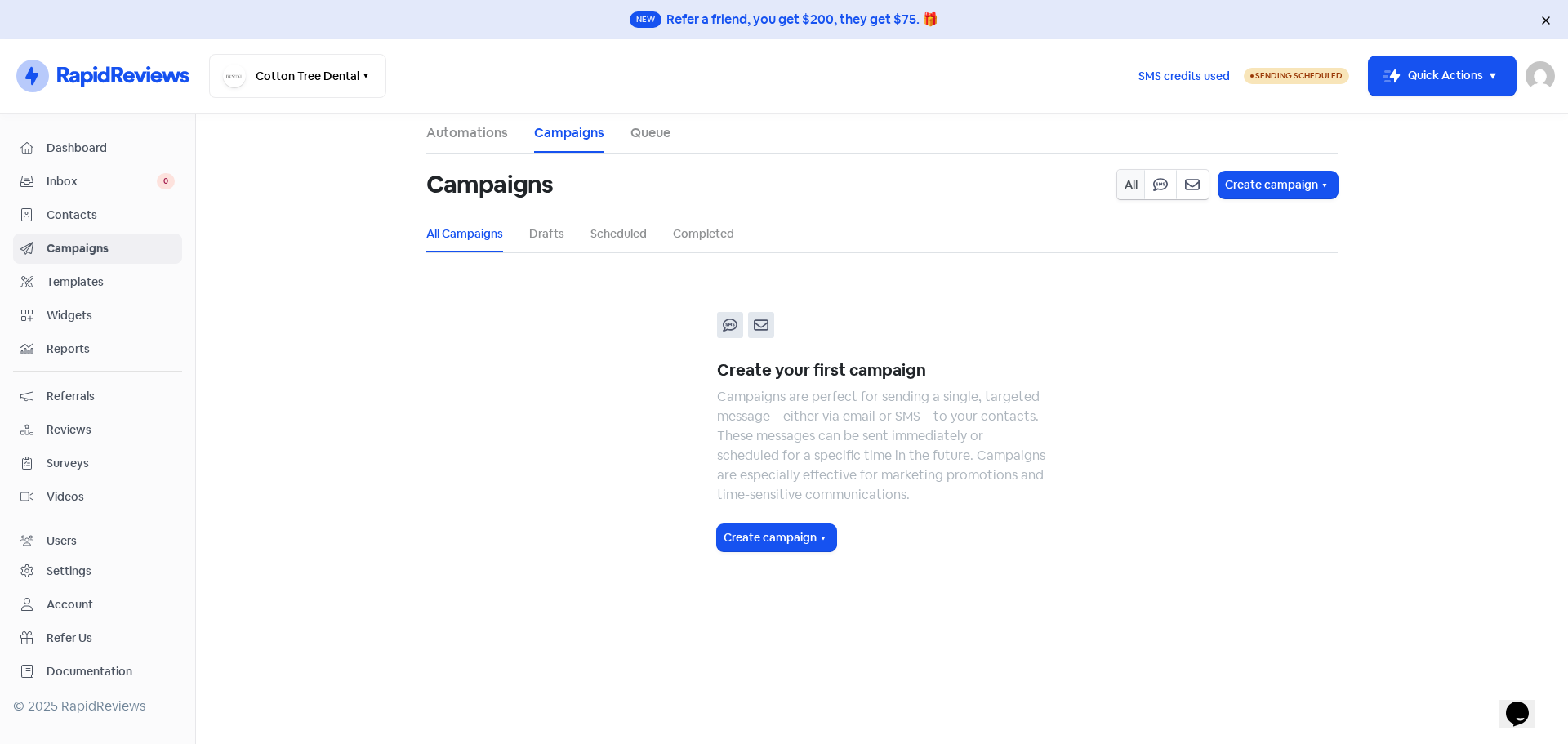
click at [646, 136] on link "Queue" at bounding box center [650, 133] width 40 height 19
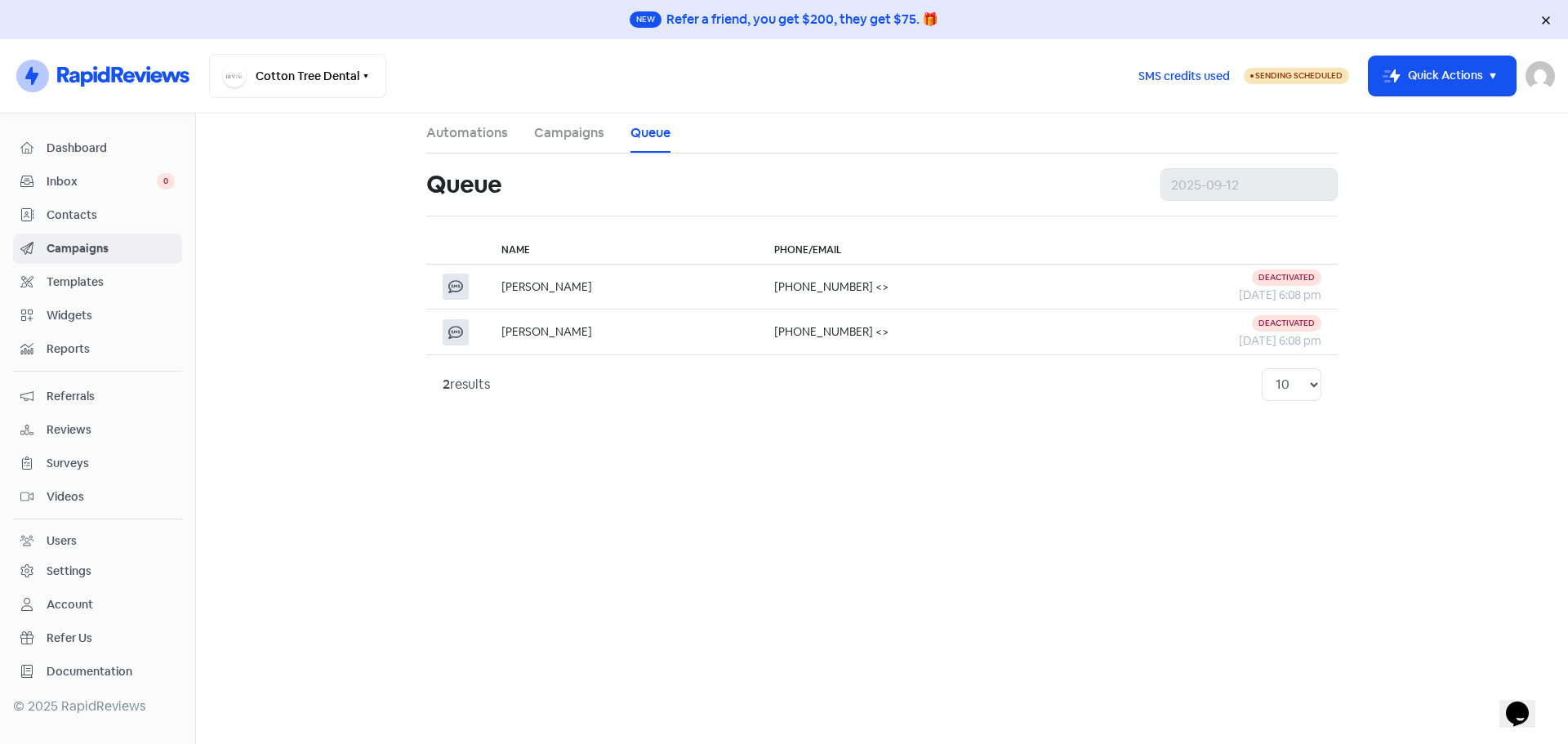
click at [478, 130] on link "Automations" at bounding box center [467, 133] width 81 height 19
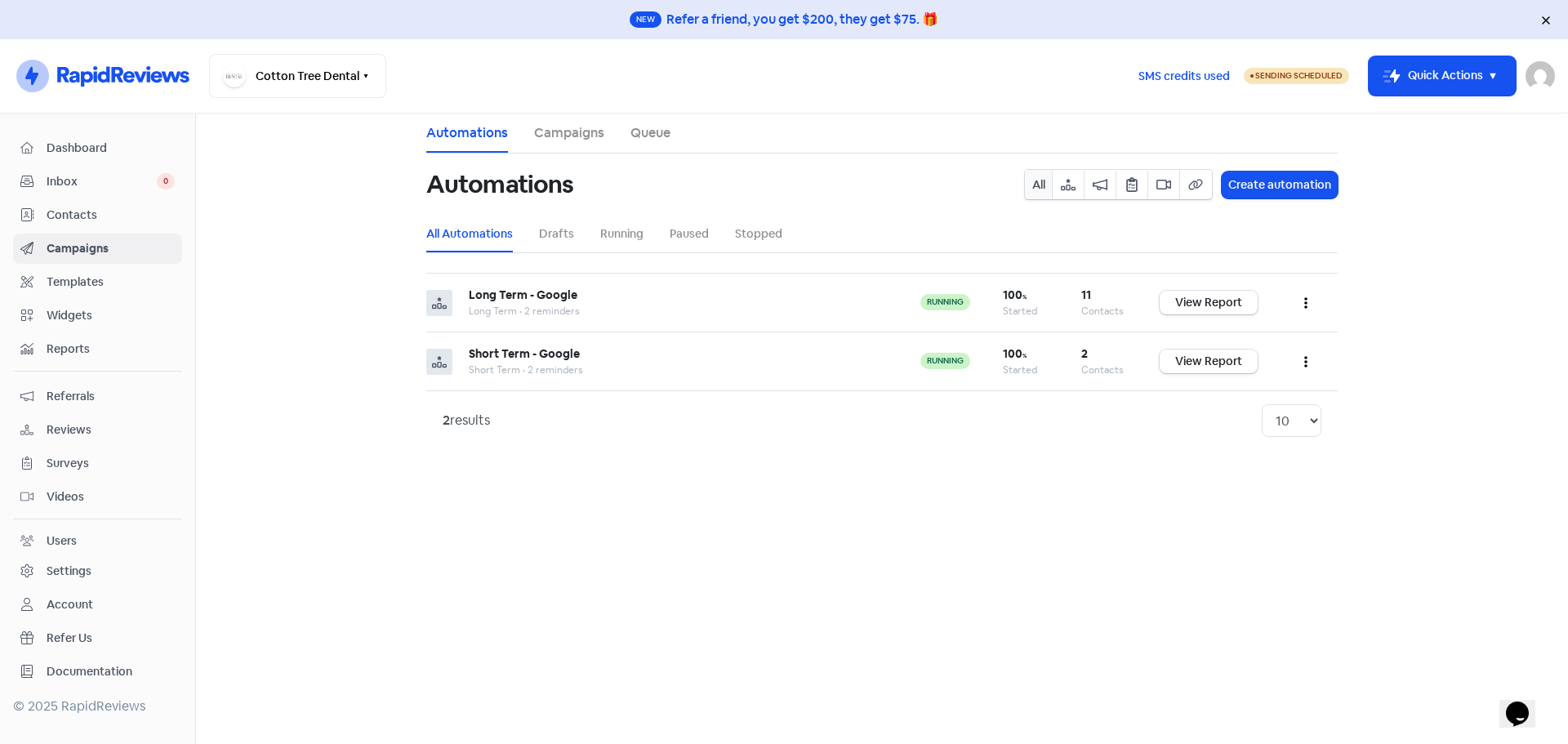
click at [655, 136] on link "Queue" at bounding box center [650, 133] width 40 height 19
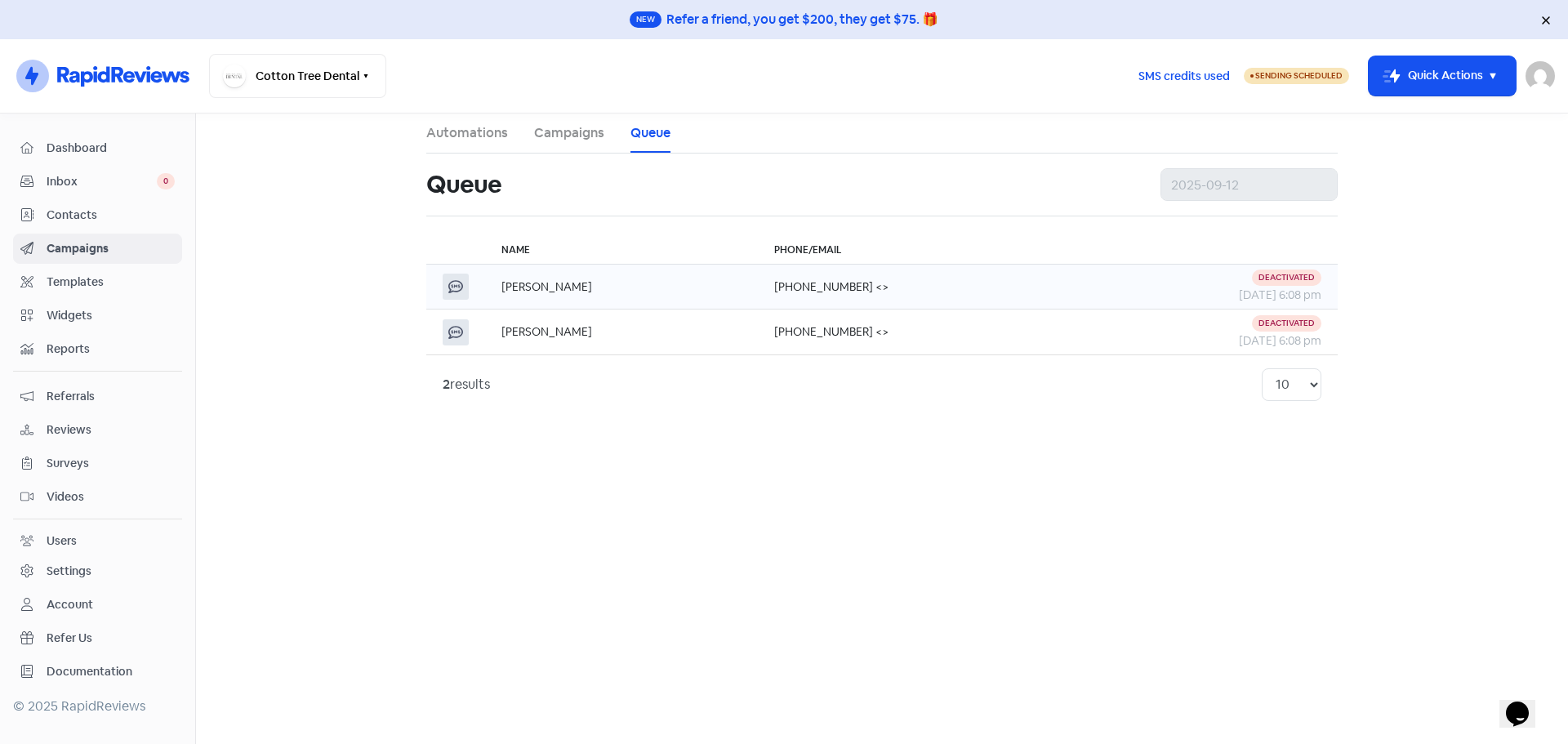
click at [1288, 285] on div "Deactivated" at bounding box center [1286, 278] width 69 height 17
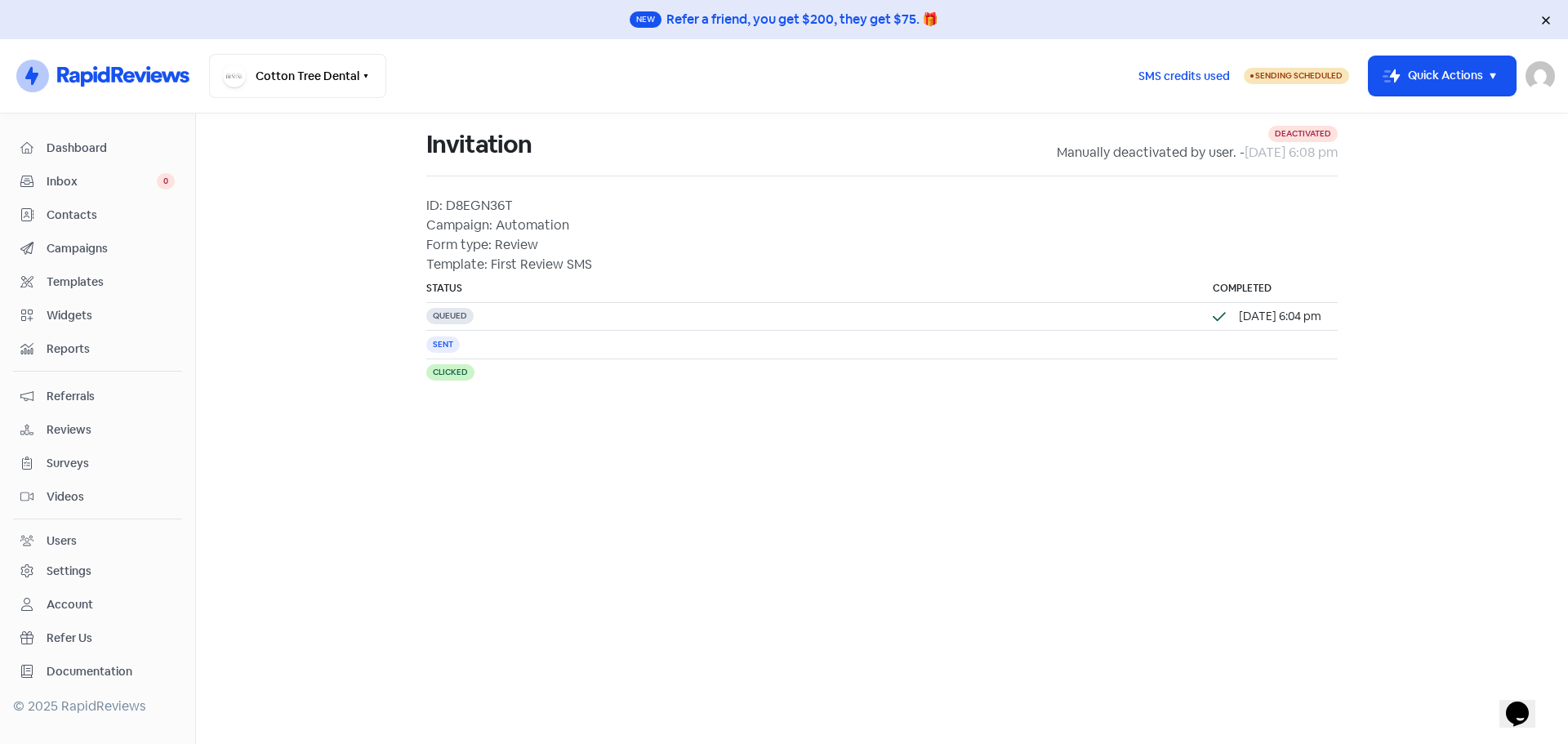
click at [1295, 133] on div "deactivated" at bounding box center [1302, 134] width 69 height 17
click at [453, 315] on div "Queued" at bounding box center [450, 316] width 47 height 17
click at [468, 351] on td "Sent" at bounding box center [812, 344] width 770 height 28
click at [1397, 79] on button "Icon For Thunder-move Quick Actions" at bounding box center [1441, 76] width 147 height 39
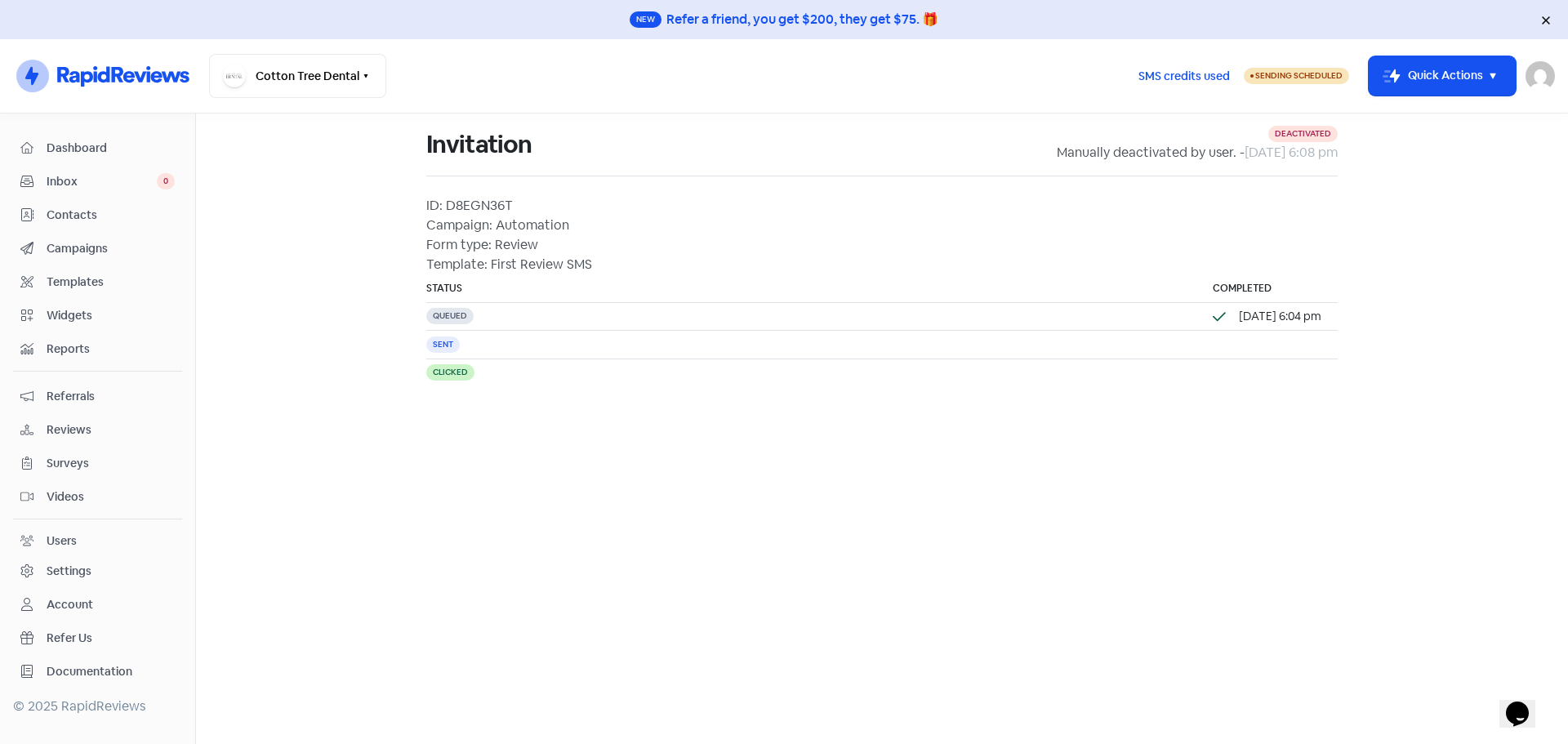
click at [1162, 470] on main "Invitation deactivated Manually deactivated by user. - 12 Sep 2025, 6:08 pm ID:…" at bounding box center [882, 428] width 1372 height 630
click at [308, 84] on button "Cotton Tree Dental" at bounding box center [297, 76] width 177 height 44
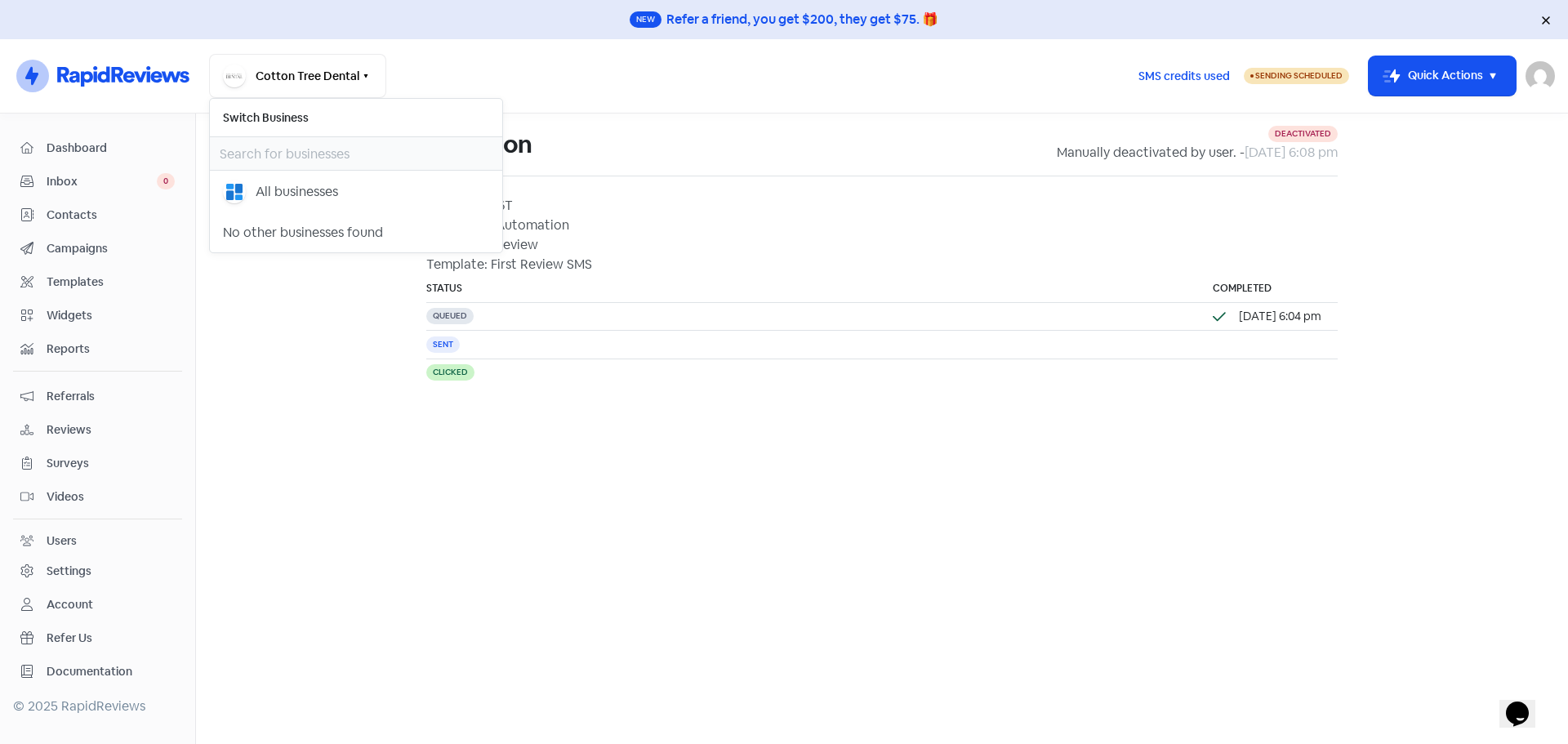
click at [346, 537] on main "Invitation deactivated Manually deactivated by user. - 12 Sep 2025, 6:08 pm ID:…" at bounding box center [882, 428] width 1372 height 630
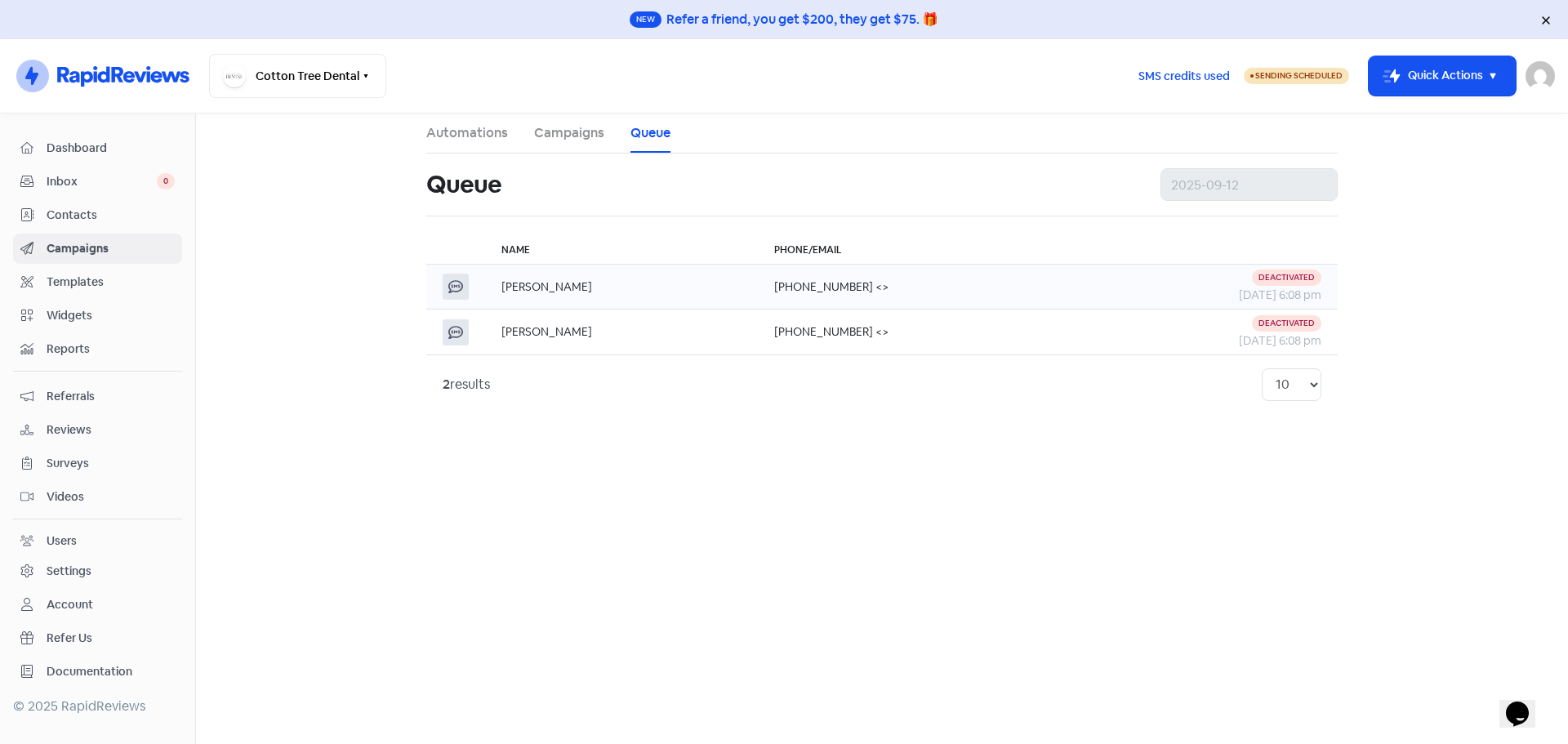
drag, startPoint x: 507, startPoint y: 294, endPoint x: 335, endPoint y: 537, distance: 297.7
click at [333, 537] on main "Automations Campaigns Queue Queue Name Phone/Email Anthony Robinson +6141766790…" at bounding box center [882, 428] width 1372 height 630
drag, startPoint x: 1288, startPoint y: 284, endPoint x: 1183, endPoint y: 424, distance: 175.0
click at [1183, 424] on main "Automations Campaigns Queue Queue Name Phone/Email Anthony Robinson +6141766790…" at bounding box center [882, 428] width 1372 height 630
click at [1480, 81] on button "Icon For Thunder-move Quick Actions" at bounding box center [1441, 76] width 147 height 39
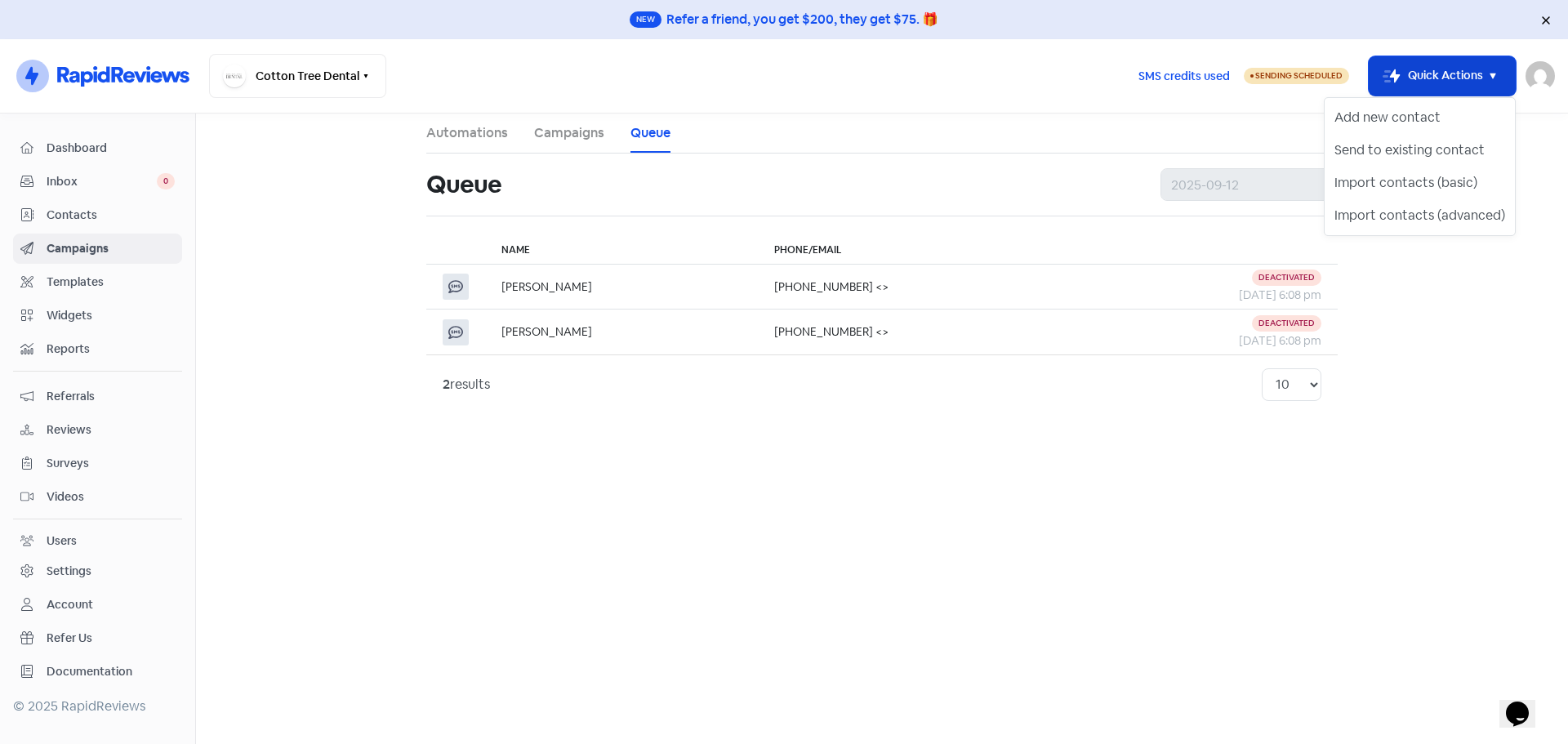
click at [1478, 82] on button "Icon For Thunder-move Quick Actions" at bounding box center [1441, 76] width 147 height 39
click at [464, 118] on li "Automations" at bounding box center [467, 133] width 81 height 39
click at [474, 138] on link "Automations" at bounding box center [467, 133] width 81 height 19
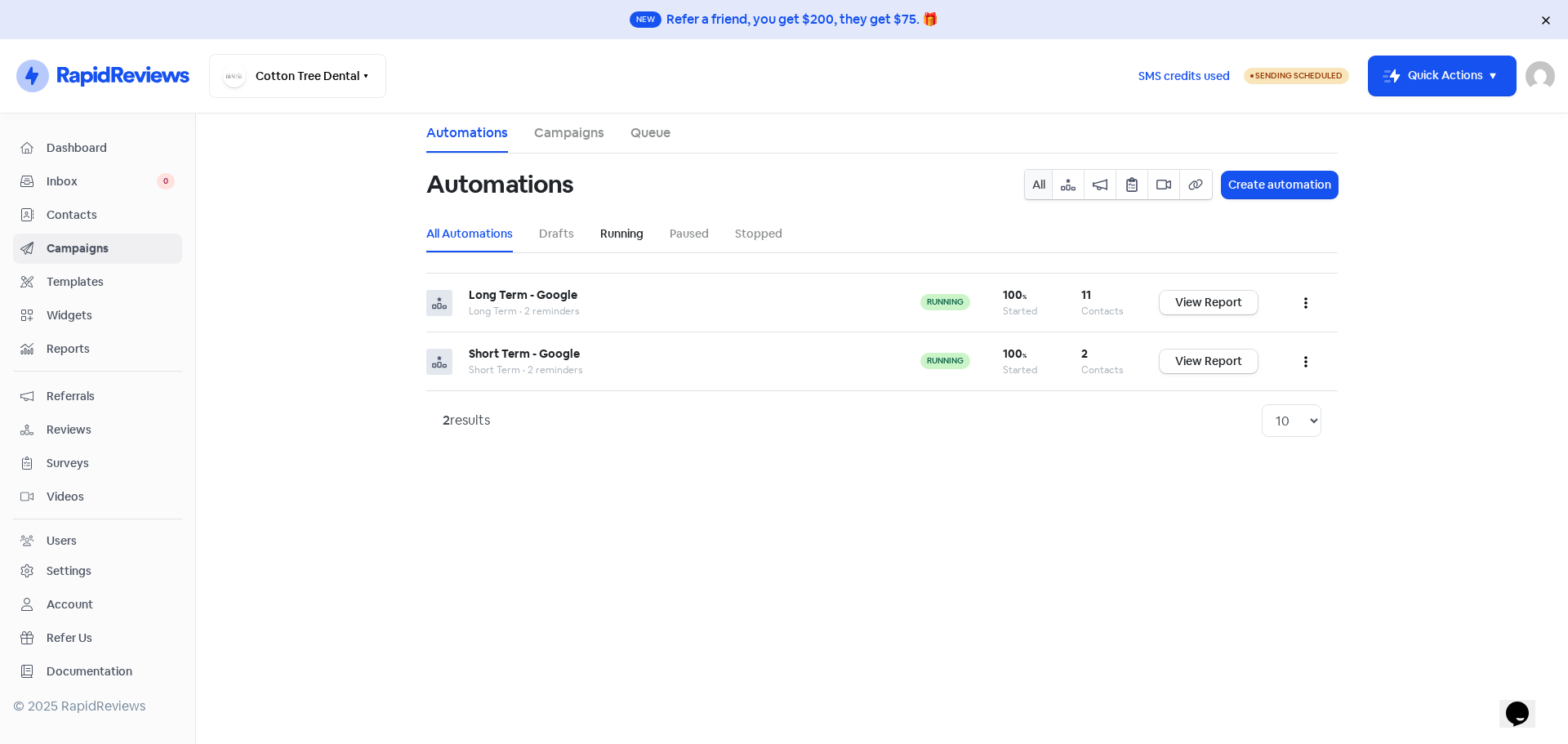
click at [604, 234] on link "Running" at bounding box center [621, 234] width 43 height 18
click at [695, 244] on li "Paused" at bounding box center [689, 234] width 39 height 37
click at [687, 235] on link "Paused" at bounding box center [689, 234] width 39 height 18
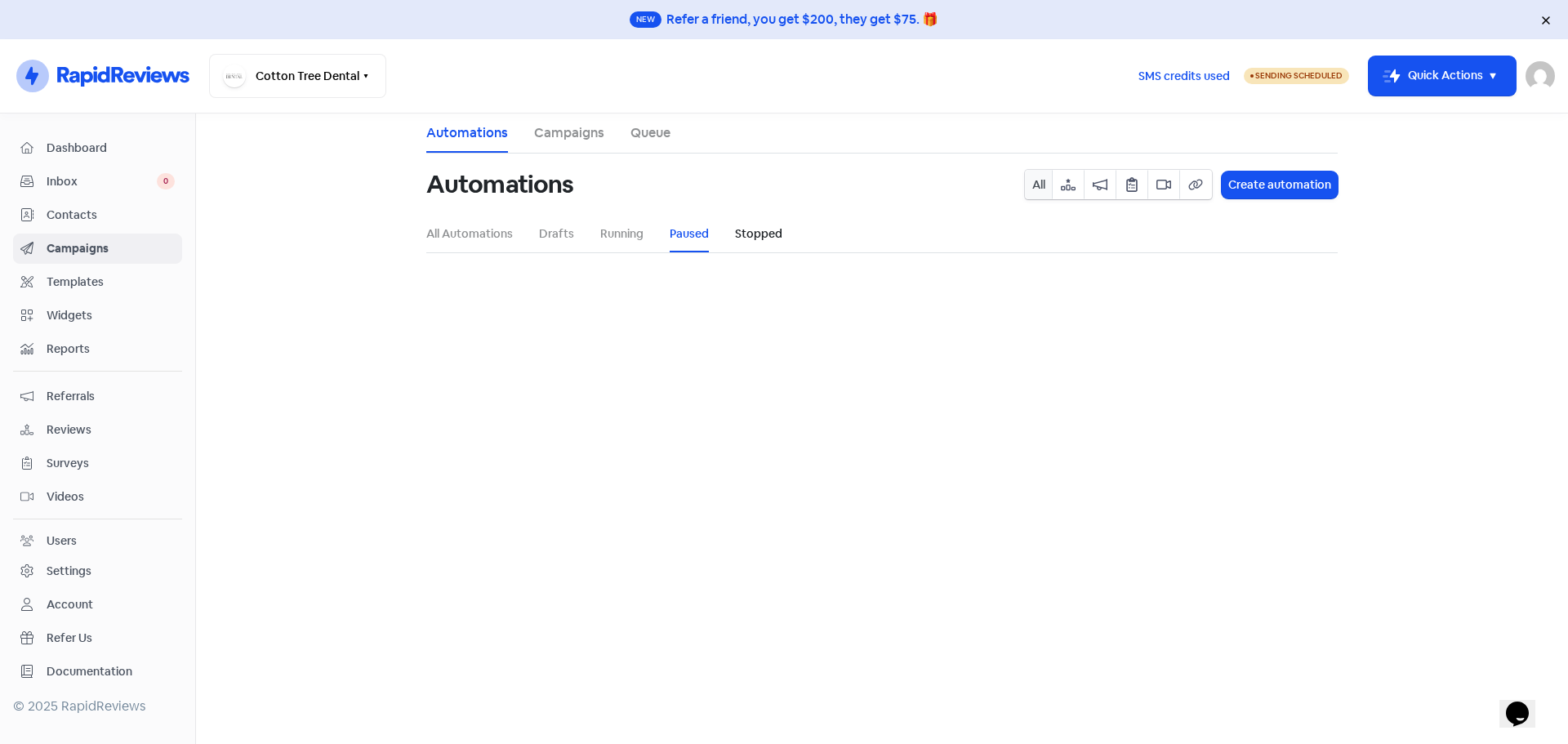
click at [754, 232] on link "Stopped" at bounding box center [758, 234] width 47 height 18
drag, startPoint x: 697, startPoint y: 234, endPoint x: 680, endPoint y: 239, distance: 17.7
click at [698, 235] on link "Paused" at bounding box center [689, 234] width 39 height 18
click at [638, 240] on link "Running" at bounding box center [621, 234] width 43 height 18
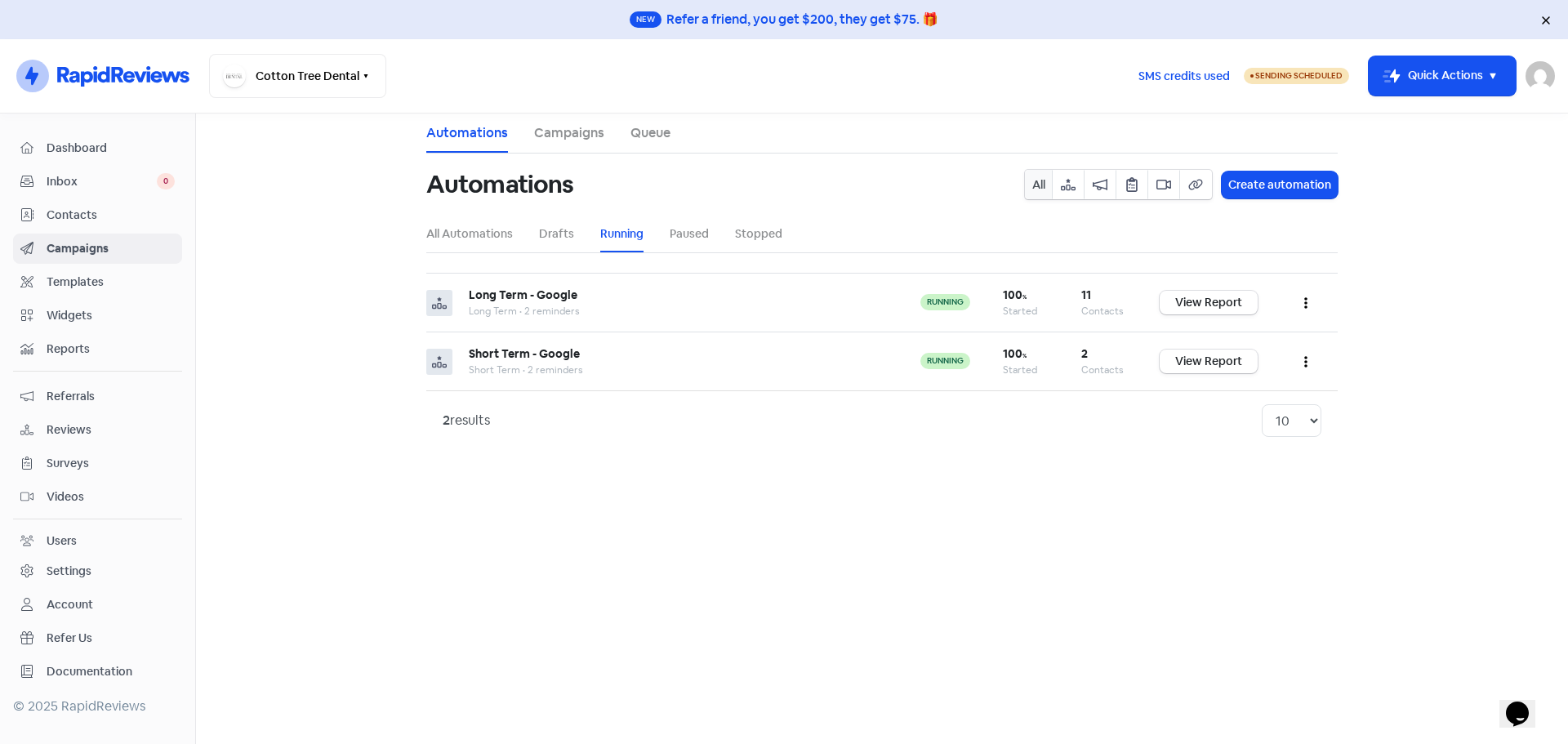
click at [574, 232] on ul "All Automations Drafts Running Paused Stopped" at bounding box center [882, 234] width 911 height 37
click at [562, 235] on link "Drafts" at bounding box center [557, 234] width 35 height 18
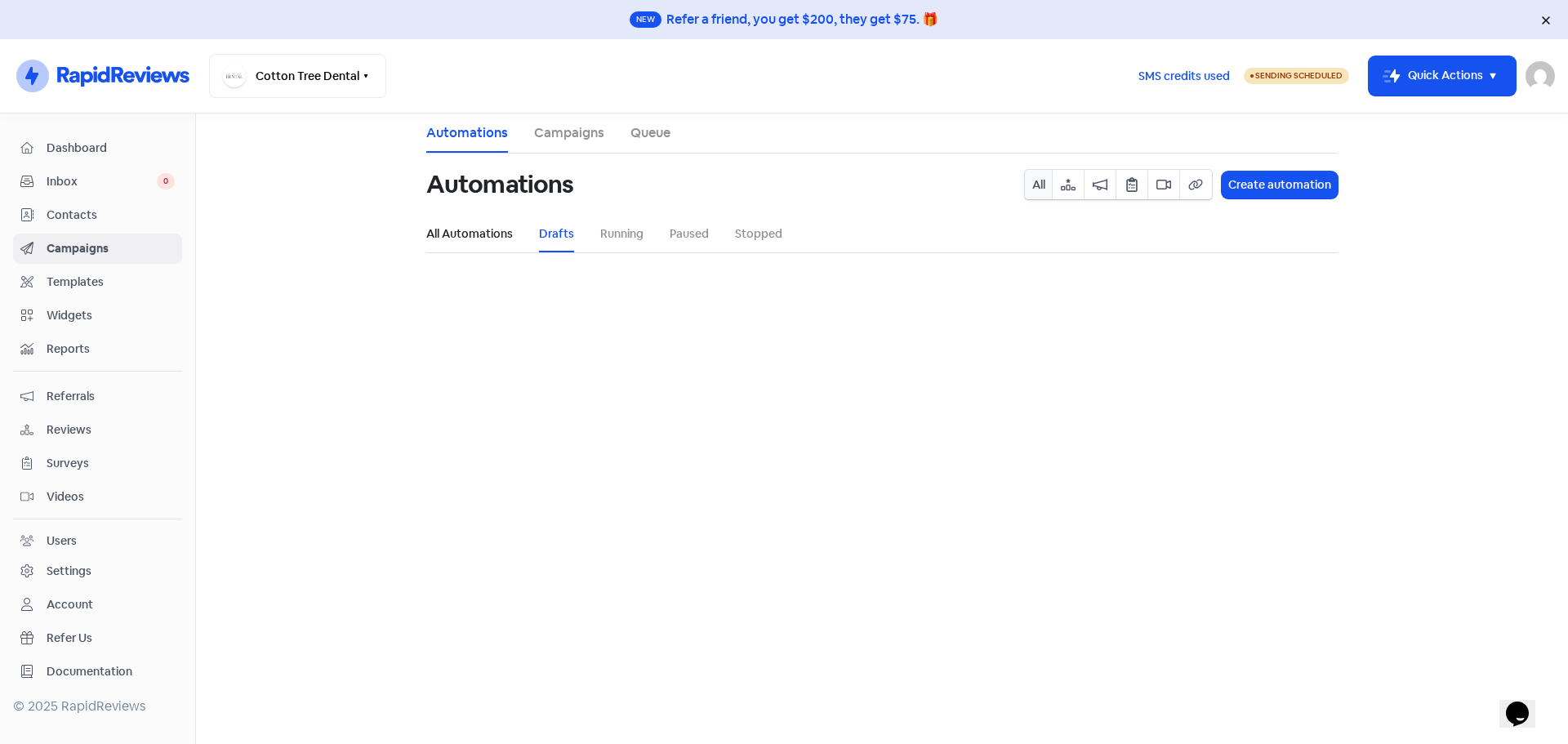
click at [491, 239] on link "All Automations" at bounding box center [470, 234] width 87 height 18
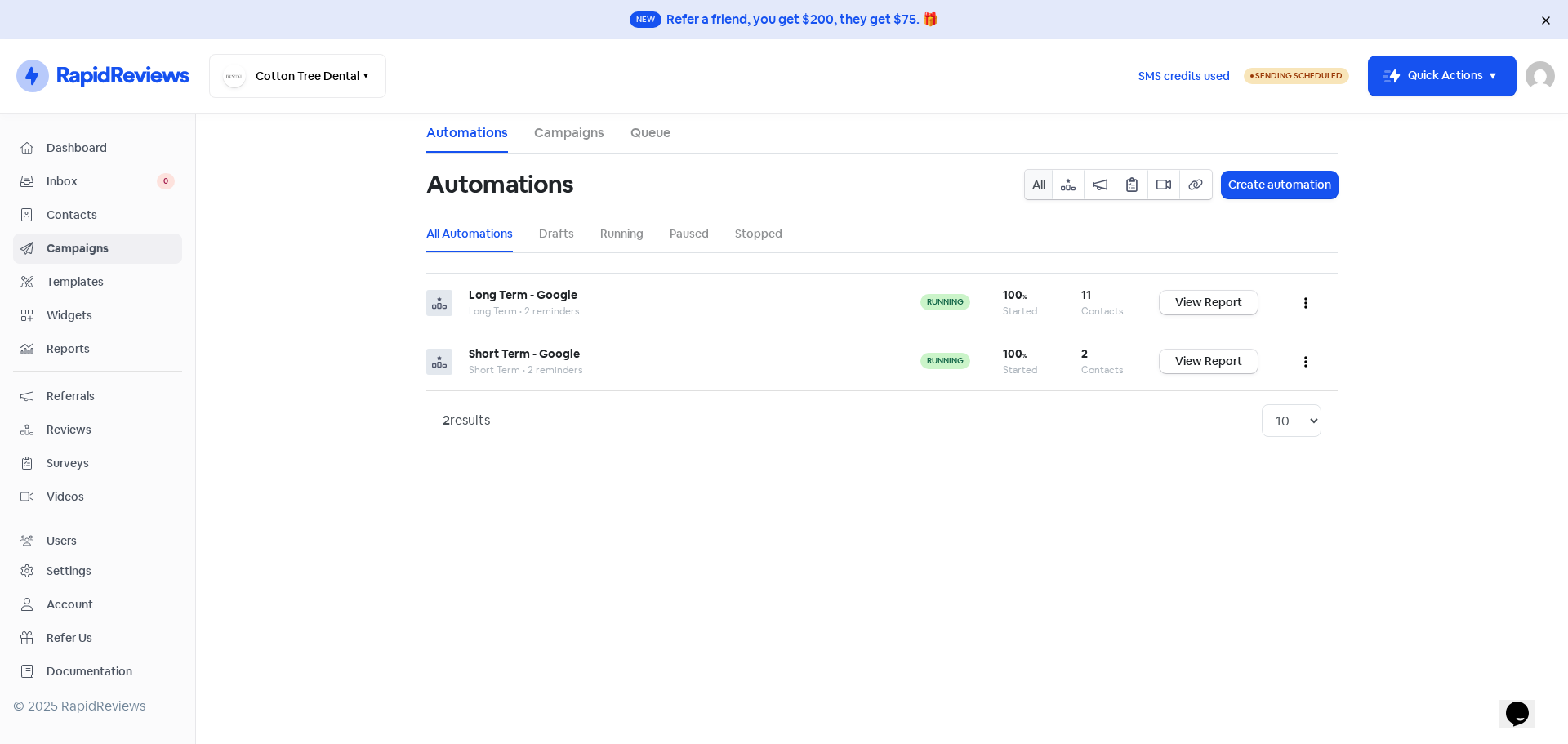
click at [652, 125] on link "Queue" at bounding box center [650, 133] width 40 height 19
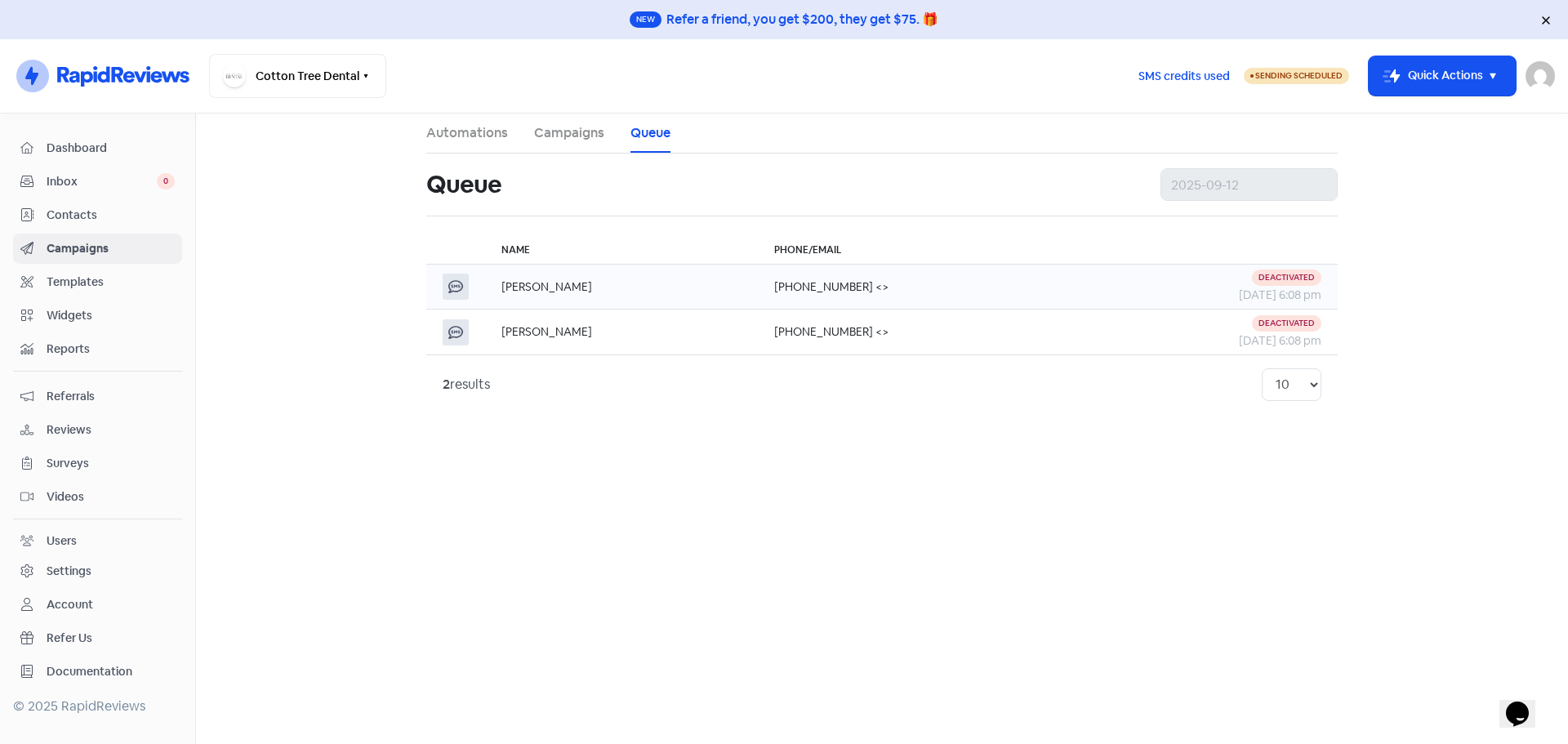
click at [1296, 281] on div "Deactivated" at bounding box center [1286, 278] width 69 height 17
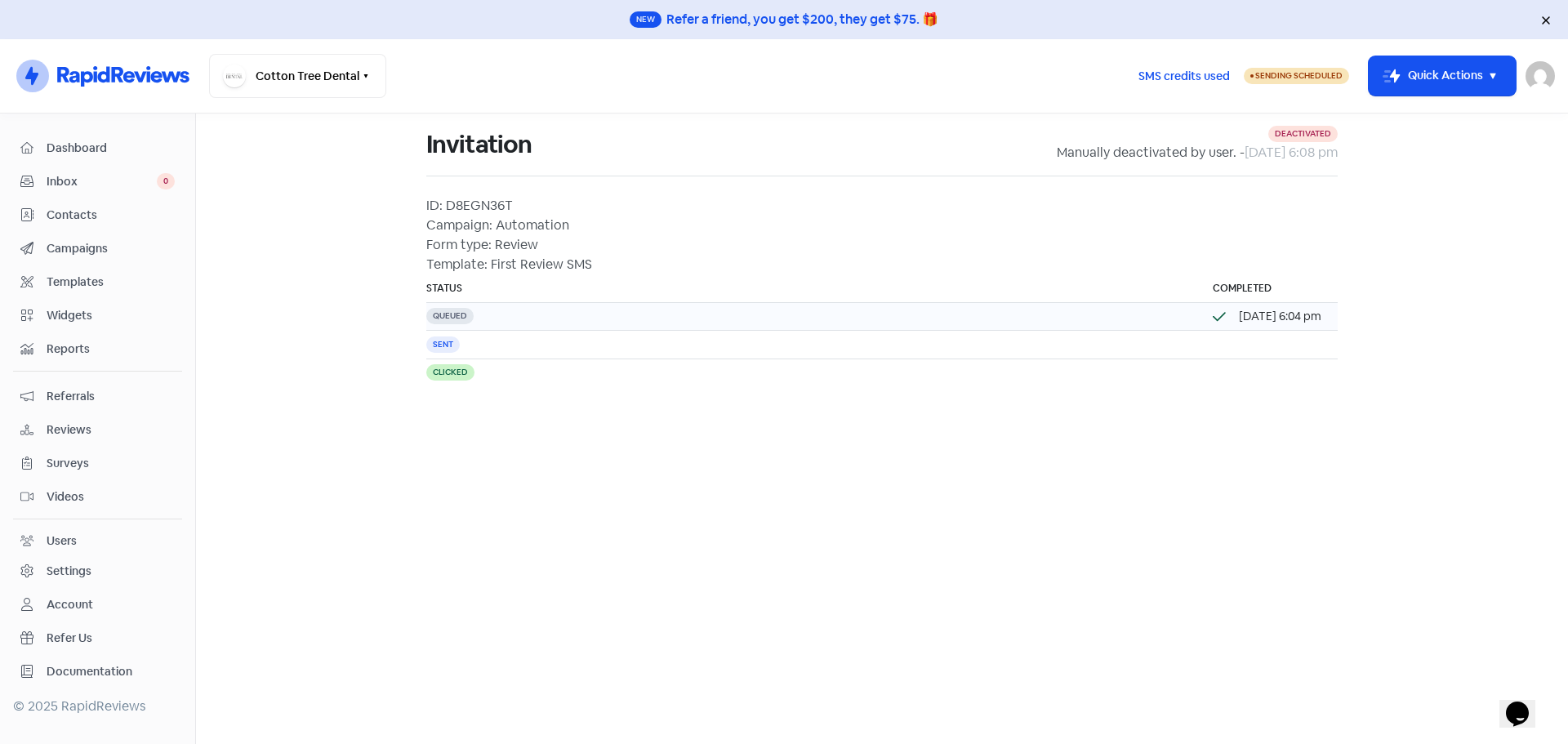
click at [1280, 306] on td "12 Sep 2025, 6:04 pm" at bounding box center [1267, 317] width 141 height 28
click at [1280, 321] on div "12 Sep 2025, 6:04 pm" at bounding box center [1280, 316] width 82 height 18
click at [1298, 131] on div "deactivated" at bounding box center [1302, 134] width 69 height 17
click at [1302, 78] on span "Sending Scheduled" at bounding box center [1298, 75] width 88 height 10
select select "AU"
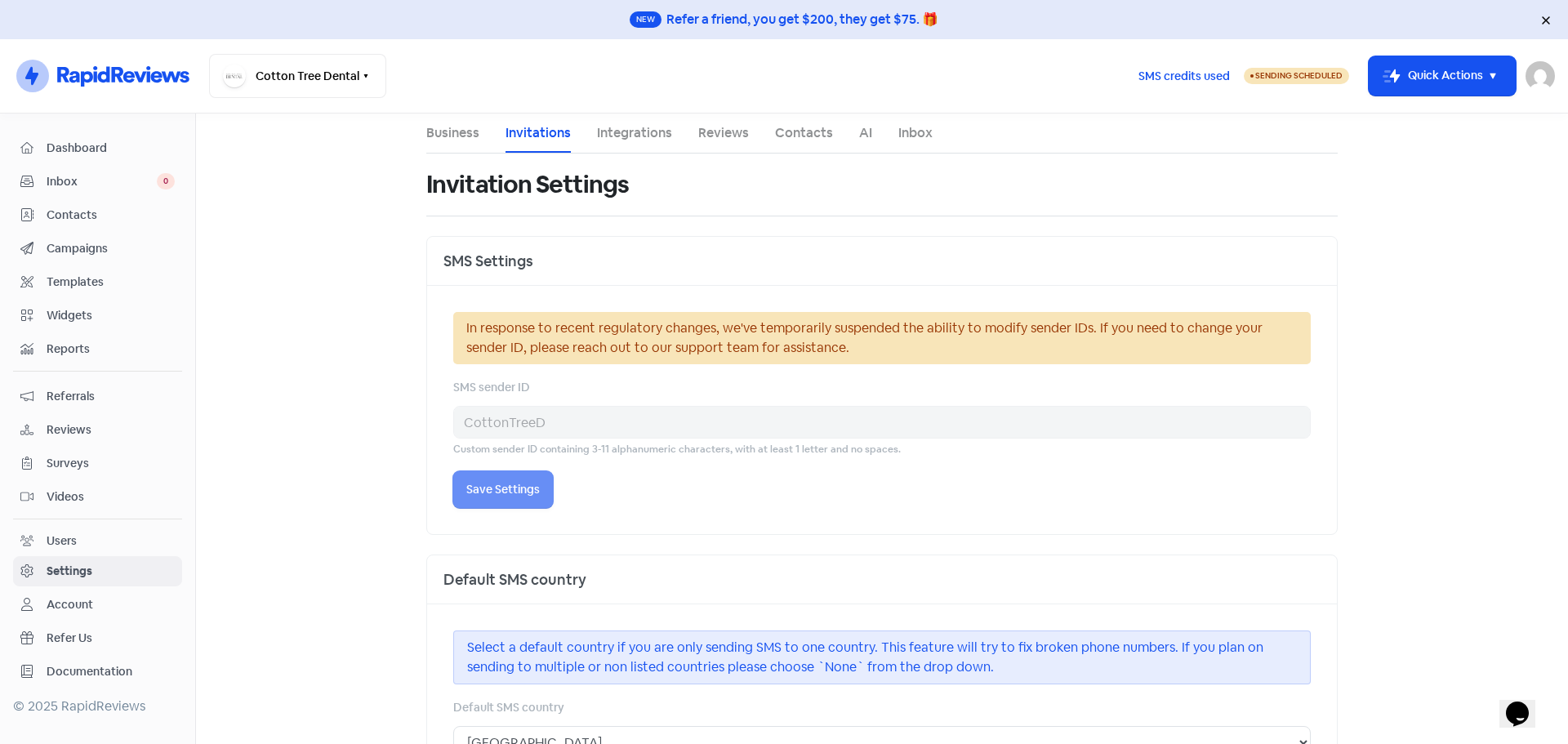
select select "Australia/Brisbane"
select select "17:30:00"
select select "18:00:00"
select select "17:30:00"
select select "18:00:00"
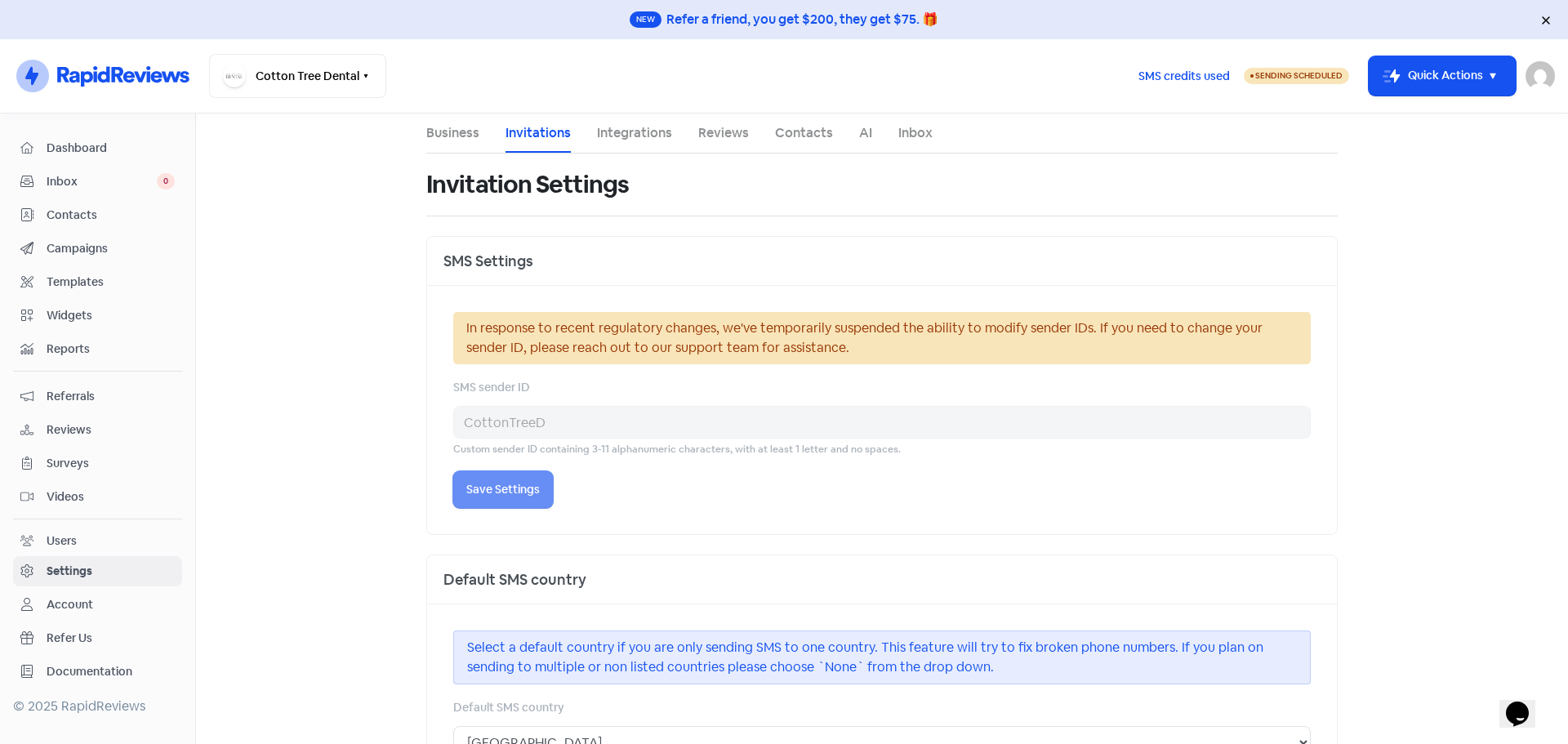
select select "17:30:00"
select select "18:00:00"
select select "17:30:00"
select select "18:00:00"
select select "17:30:00"
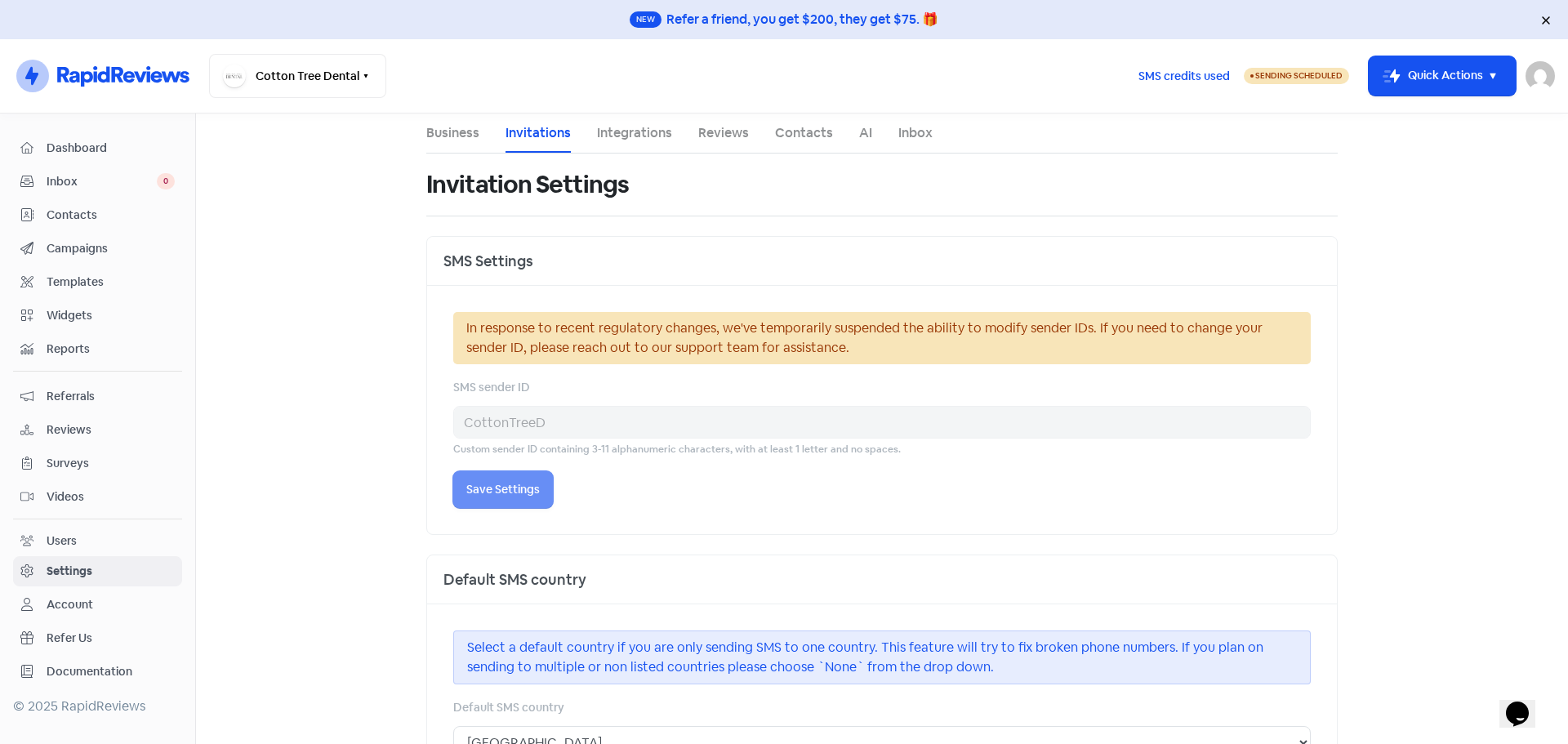
select select "18:00:00"
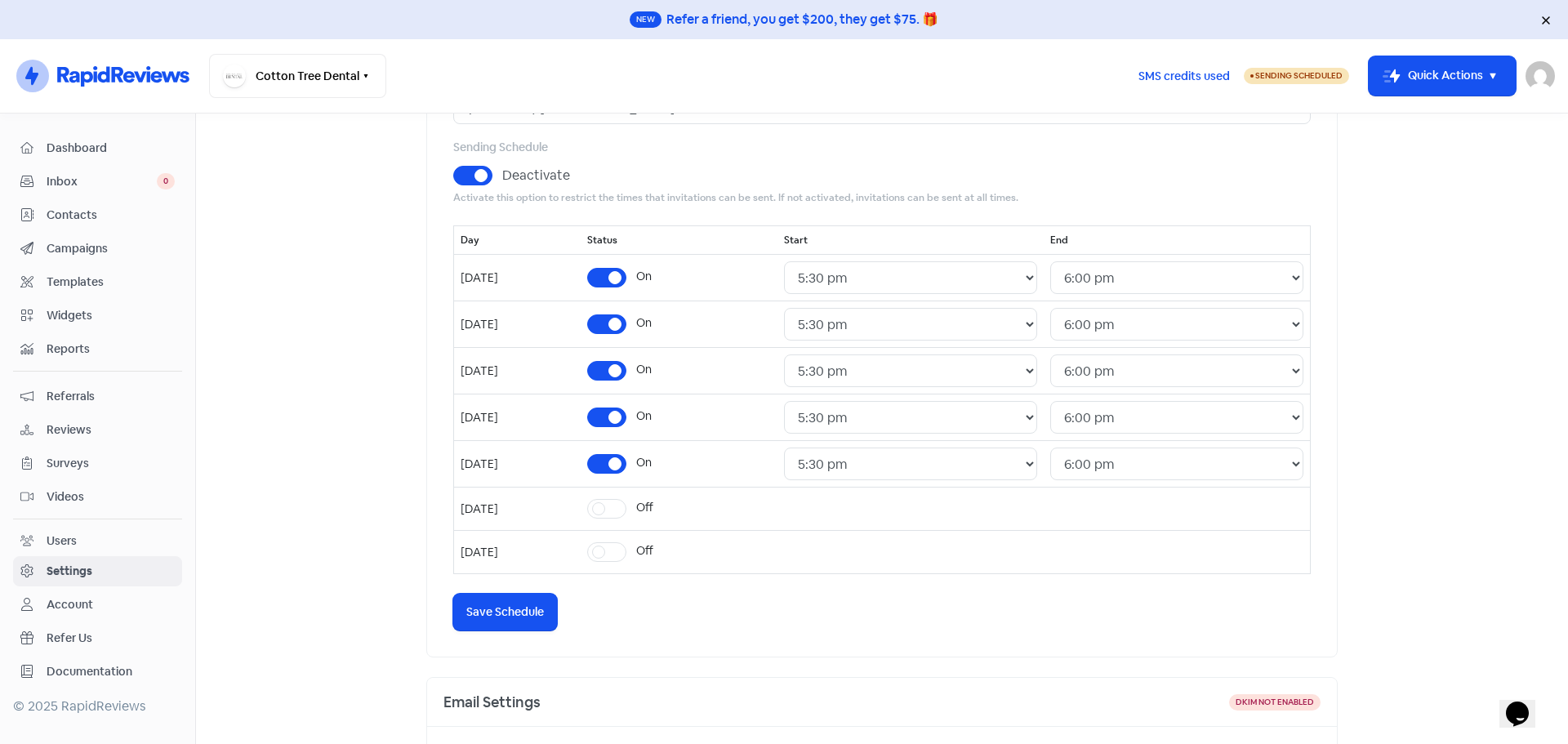
scroll to position [163, 0]
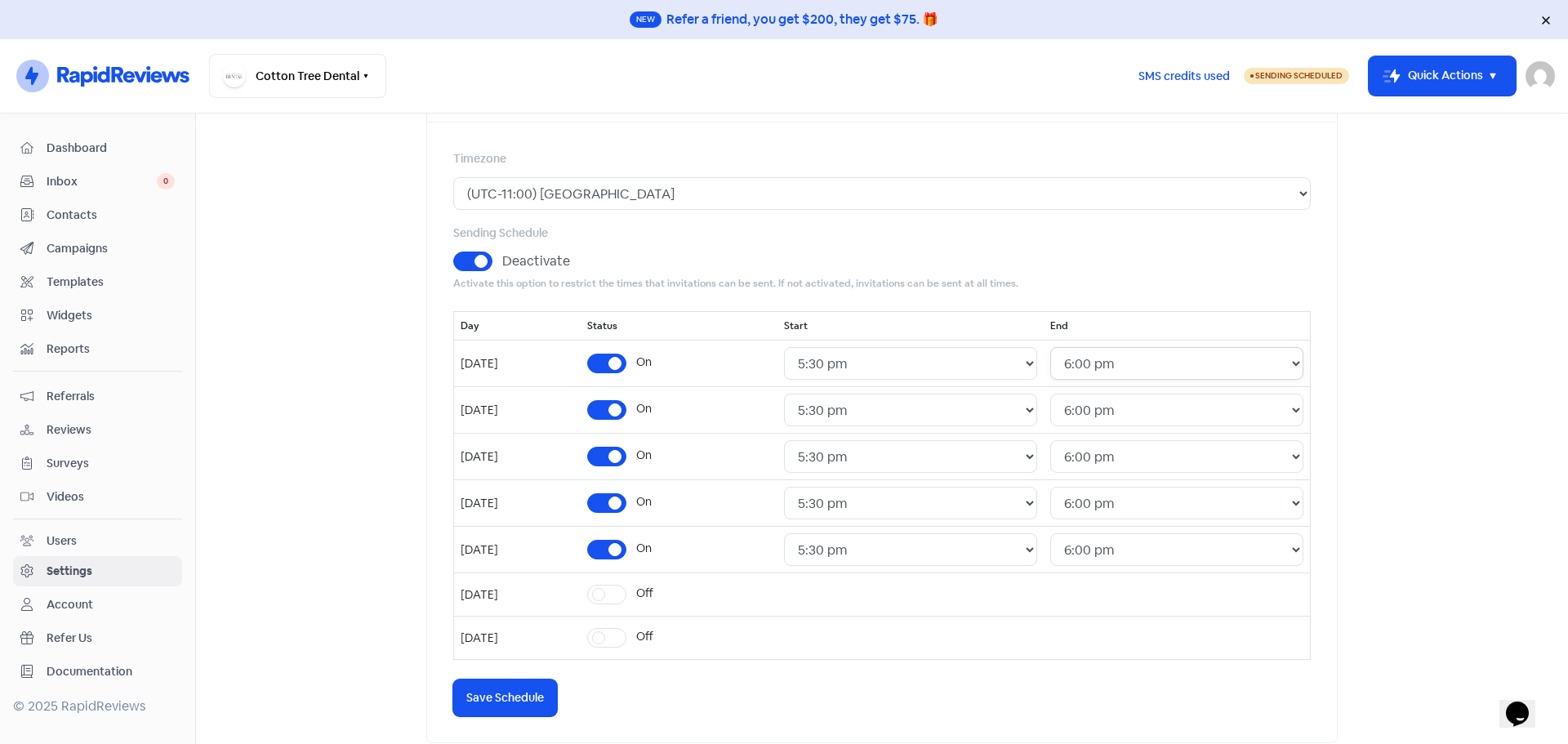
click at [1295, 371] on select "24 Hours 12:00 am 12:30 am 1:00 am 1:30 am 2:00 am 2:30 am 3:00 am 3:30 am 4:00…" at bounding box center [1176, 363] width 253 height 32
select select "18:30:00"
click at [1062, 347] on select "24 Hours 12:00 am 12:30 am 1:00 am 1:30 am 2:00 am 2:30 am 3:00 am 3:30 am 4:00…" at bounding box center [1176, 363] width 253 height 32
click at [1186, 405] on select "24 Hours 12:00 am 12:30 am 1:00 am 1:30 am 2:00 am 2:30 am 3:00 am 3:30 am 4:00…" at bounding box center [1176, 409] width 253 height 32
select select "18:30:00"
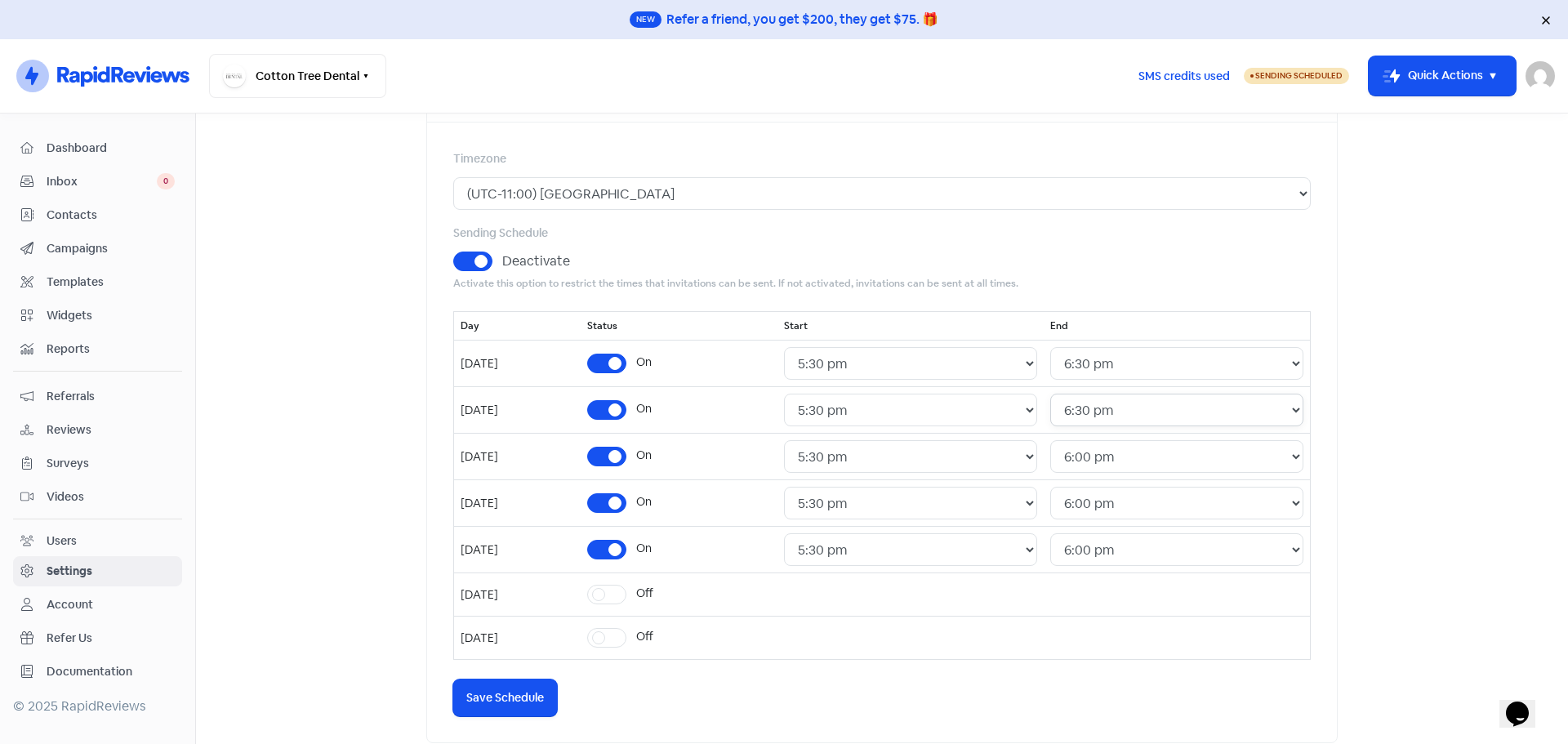
click at [1062, 393] on select "24 Hours 12:00 am 12:30 am 1:00 am 1:30 am 2:00 am 2:30 am 3:00 am 3:30 am 4:00…" at bounding box center [1176, 409] width 253 height 32
click at [1176, 469] on select "24 Hours 12:00 am 12:30 am 1:00 am 1:30 am 2:00 am 2:30 am 3:00 am 3:30 am 4:00…" at bounding box center [1176, 456] width 253 height 32
select select "18:30:00"
click at [1062, 440] on select "24 Hours 12:00 am 12:30 am 1:00 am 1:30 am 2:00 am 2:30 am 3:00 am 3:30 am 4:00…" at bounding box center [1176, 456] width 253 height 32
click at [1154, 516] on select "24 Hours 12:00 am 12:30 am 1:00 am 1:30 am 2:00 am 2:30 am 3:00 am 3:30 am 4:00…" at bounding box center [1176, 502] width 253 height 32
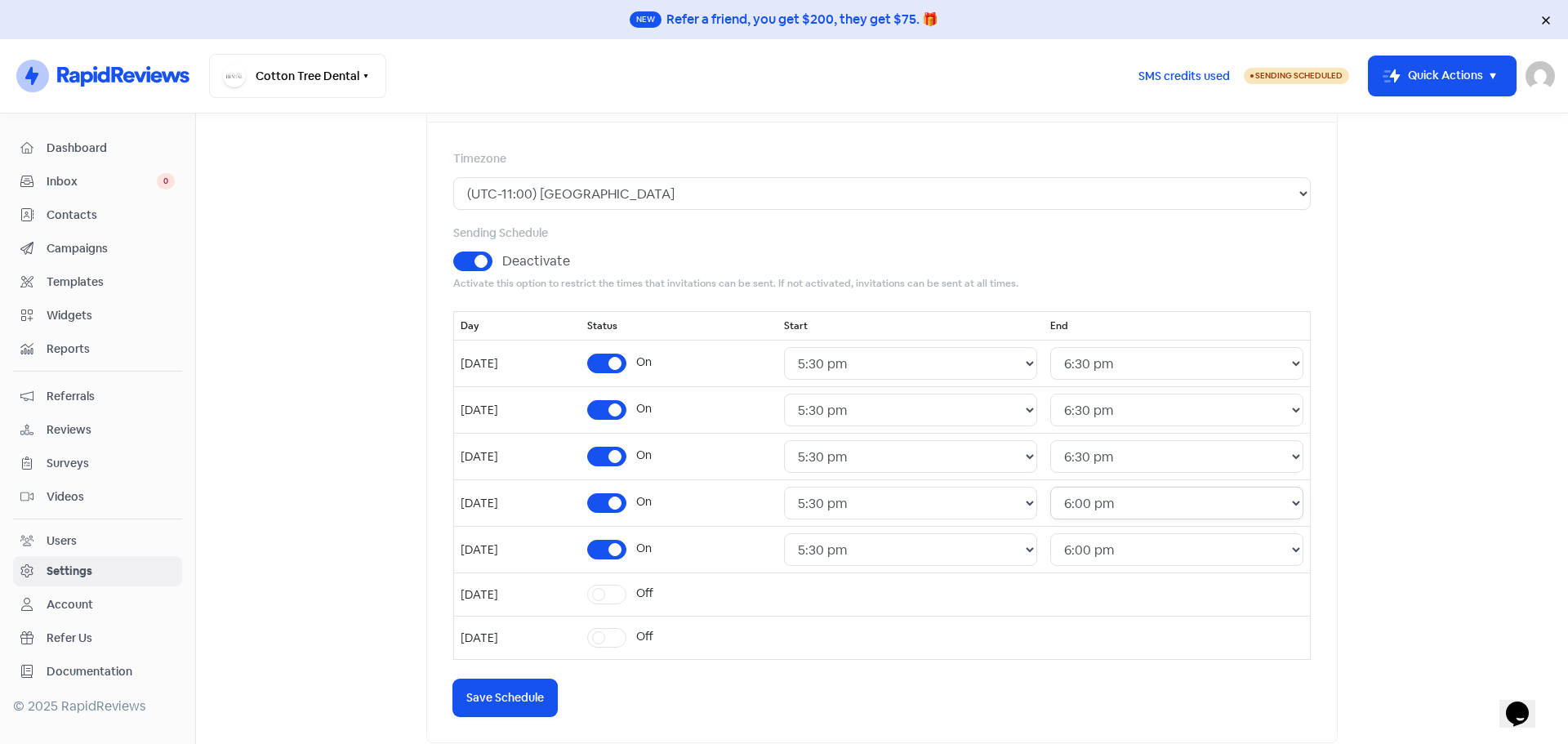
scroll to position [245, 0]
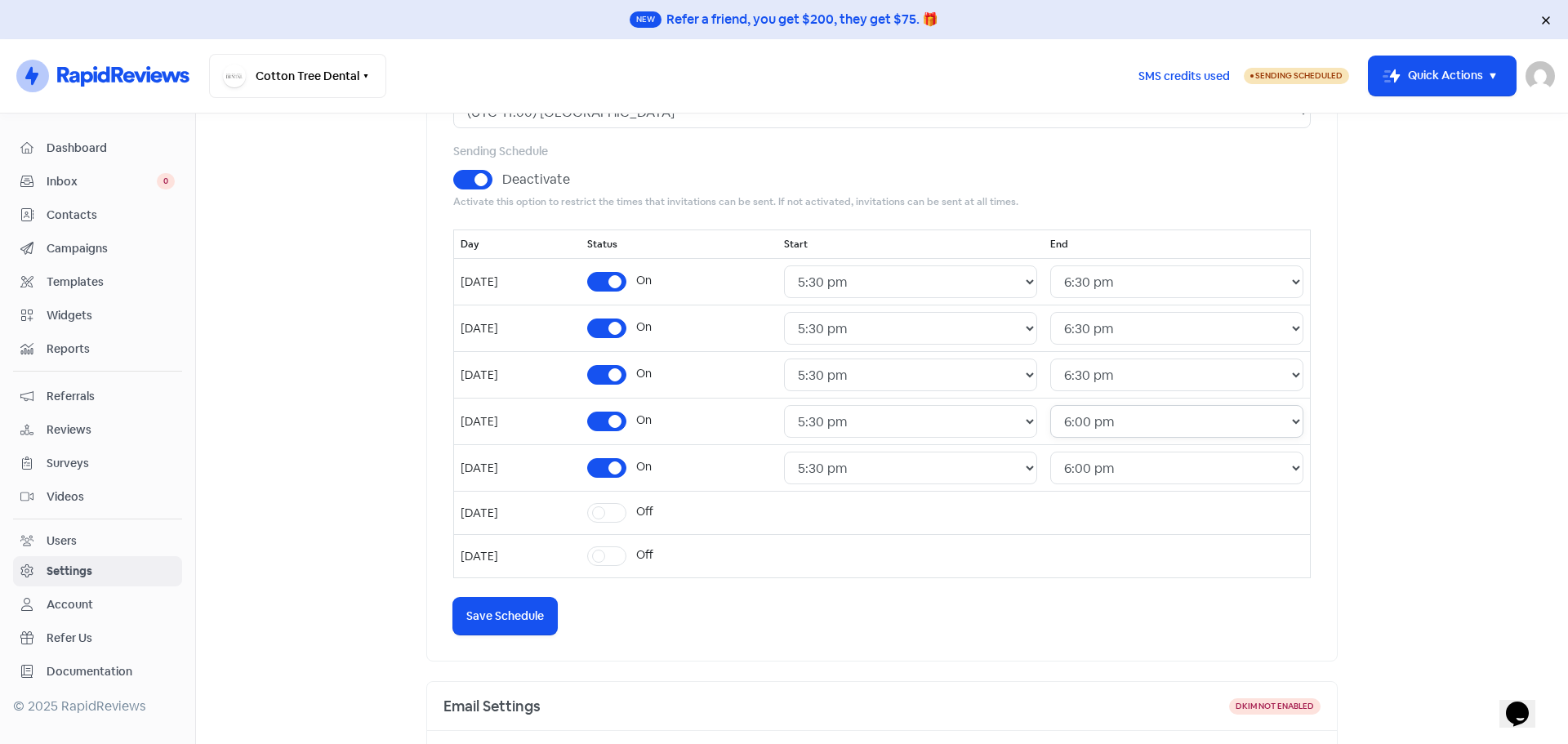
click at [1169, 430] on select "24 Hours 12:00 am 12:30 am 1:00 am 1:30 am 2:00 am 2:30 am 3:00 am 3:30 am 4:00…" at bounding box center [1176, 421] width 253 height 32
select select "18:30:00"
click at [1062, 405] on select "24 Hours 12:00 am 12:30 am 1:00 am 1:30 am 2:00 am 2:30 am 3:00 am 3:30 am 4:00…" at bounding box center [1176, 421] width 253 height 32
click at [1176, 470] on select "24 Hours 12:00 am 12:30 am 1:00 am 1:30 am 2:00 am 2:30 am 3:00 am 3:30 am 4:00…" at bounding box center [1176, 467] width 253 height 32
select select "18:30:00"
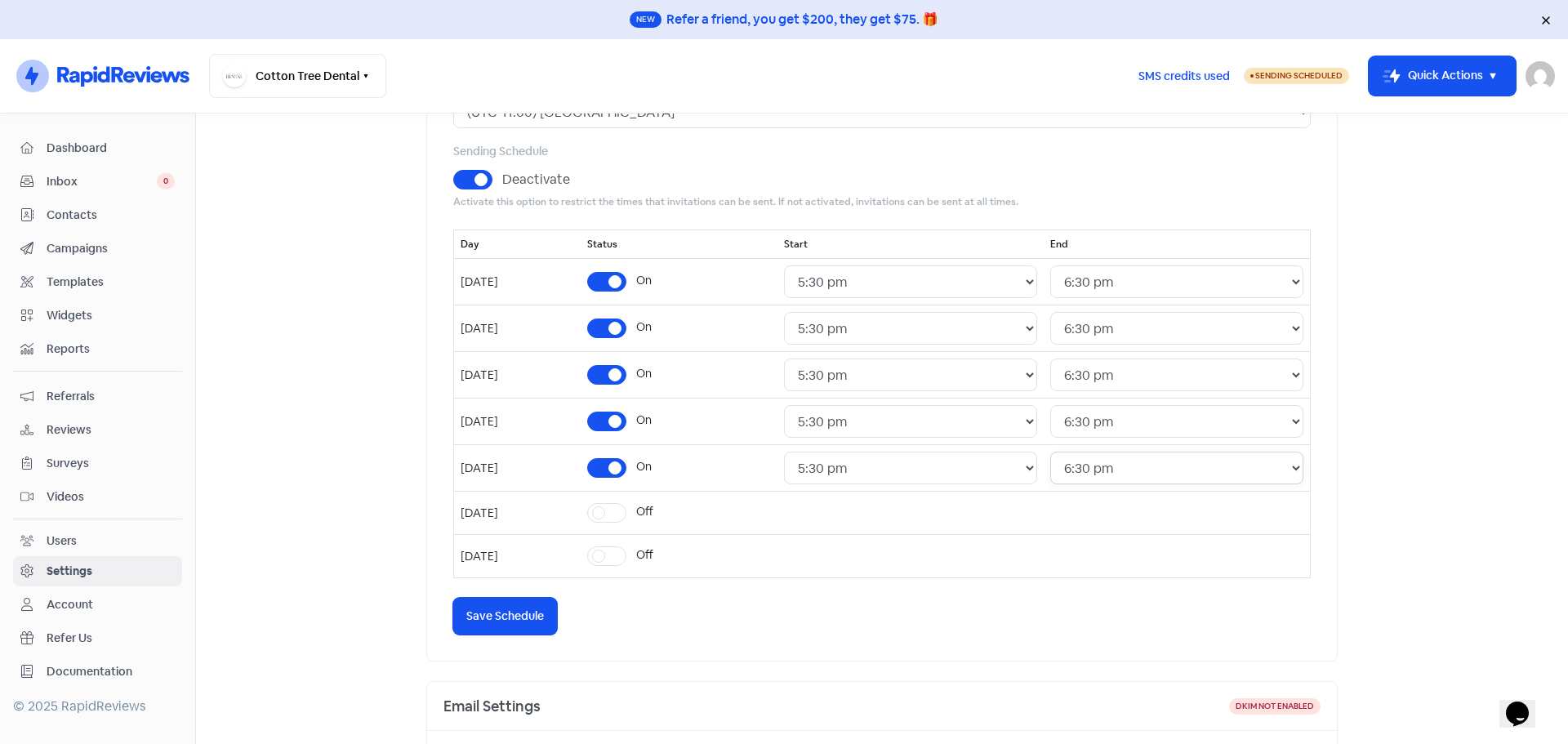
click at [1062, 451] on select "24 Hours 12:00 am 12:30 am 1:00 am 1:30 am 2:00 am 2:30 am 3:00 am 3:30 am 4:00…" at bounding box center [1176, 467] width 253 height 32
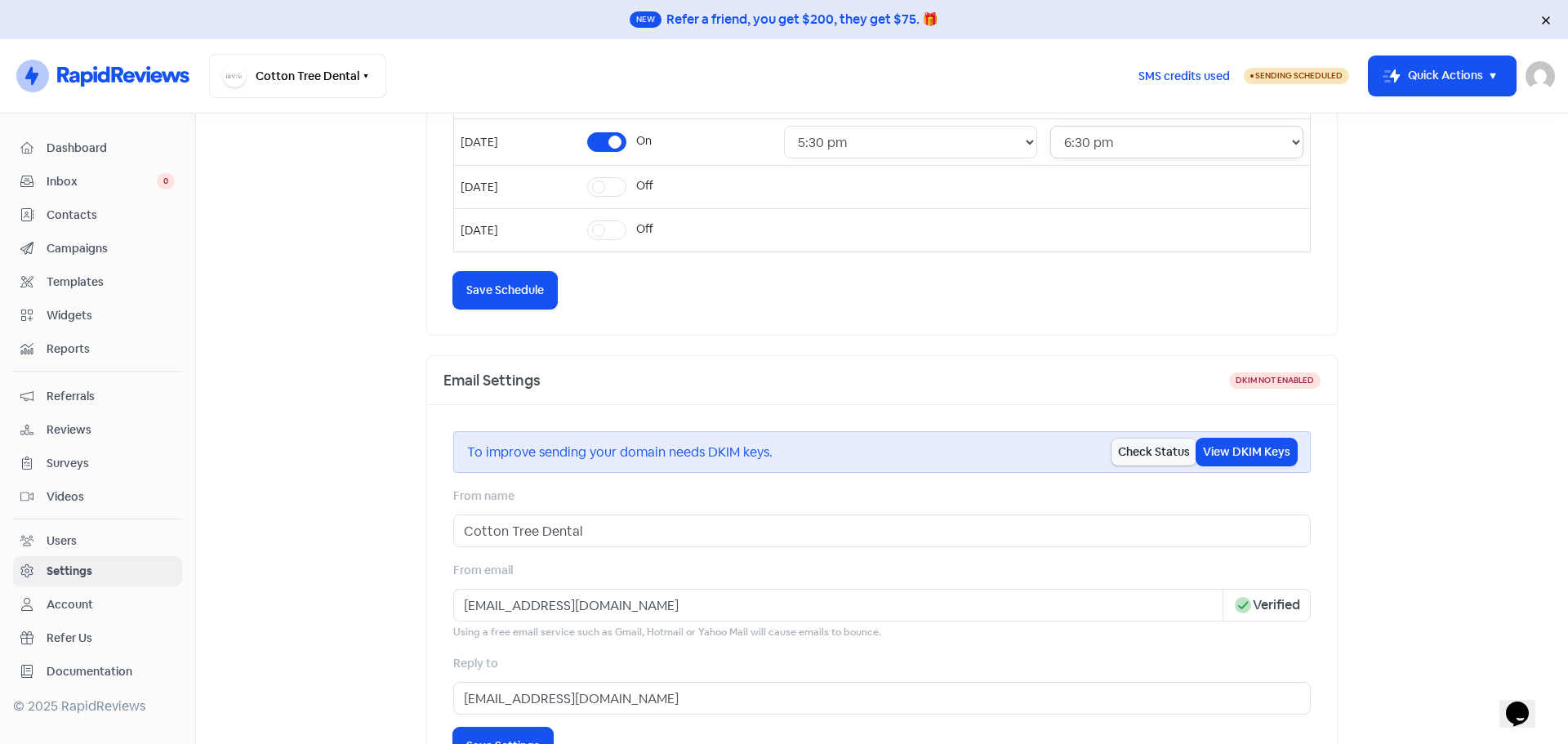
scroll to position [571, 0]
click at [512, 286] on span "Save Schedule" at bounding box center [505, 289] width 78 height 18
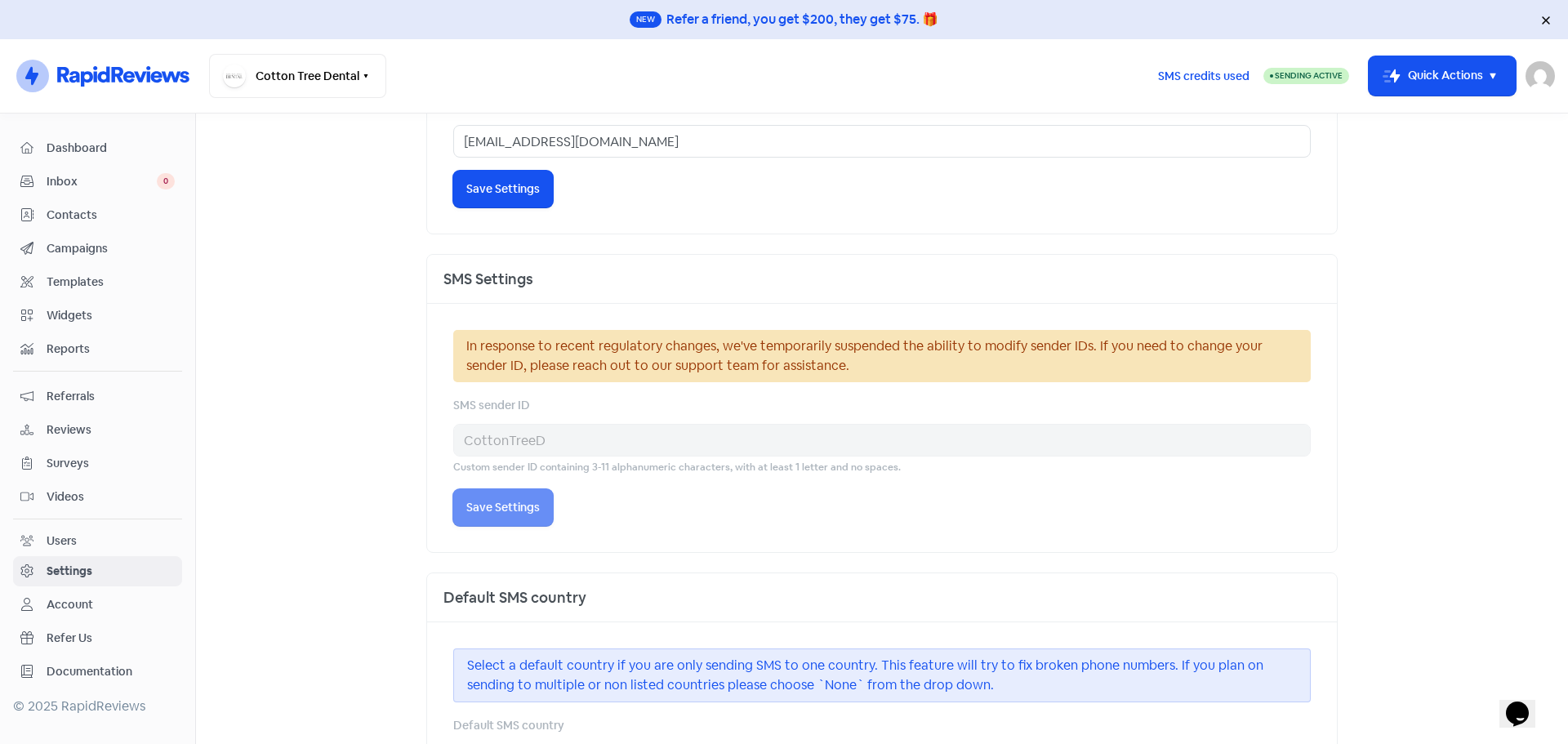
scroll to position [1256, 0]
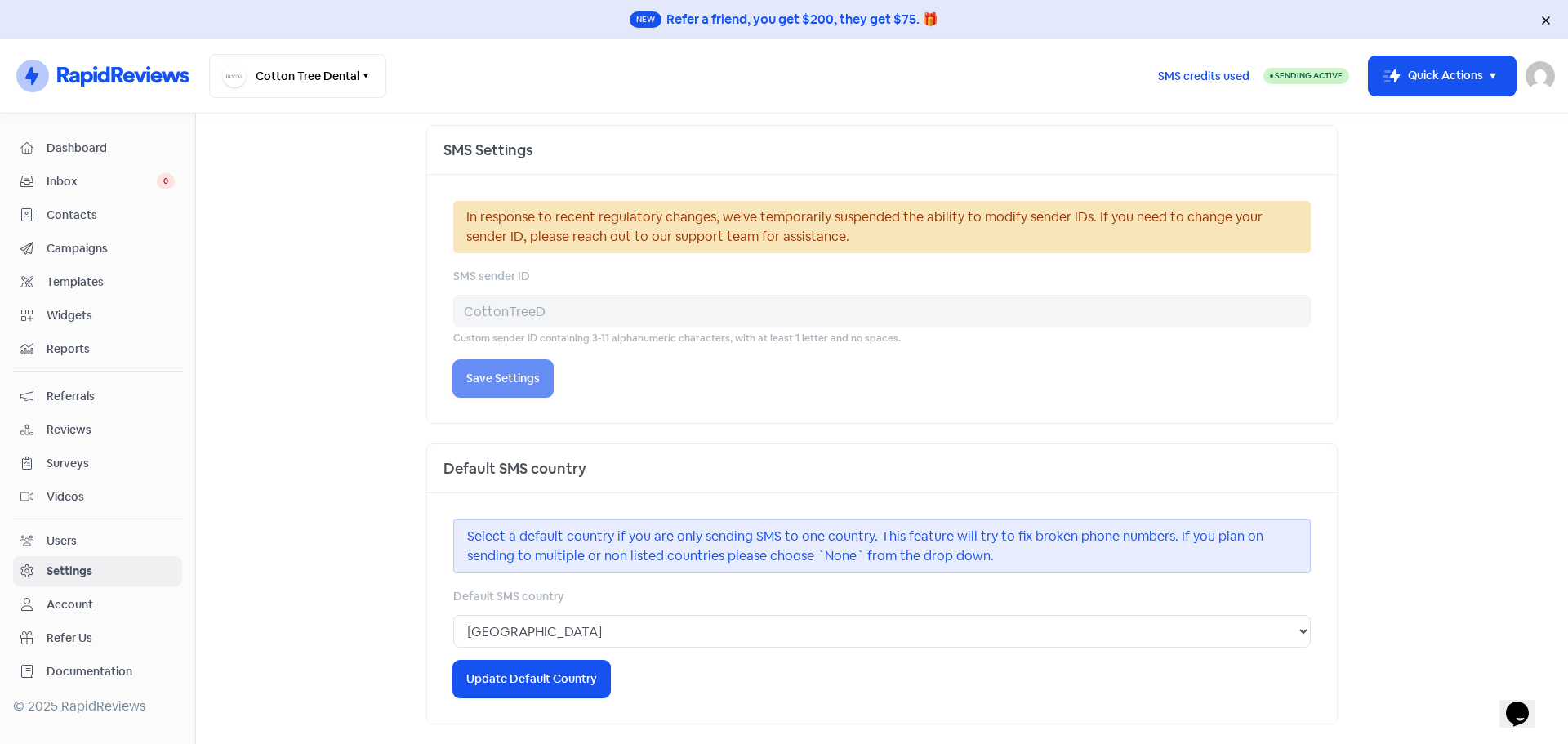
click at [129, 143] on span "Dashboard" at bounding box center [110, 148] width 128 height 18
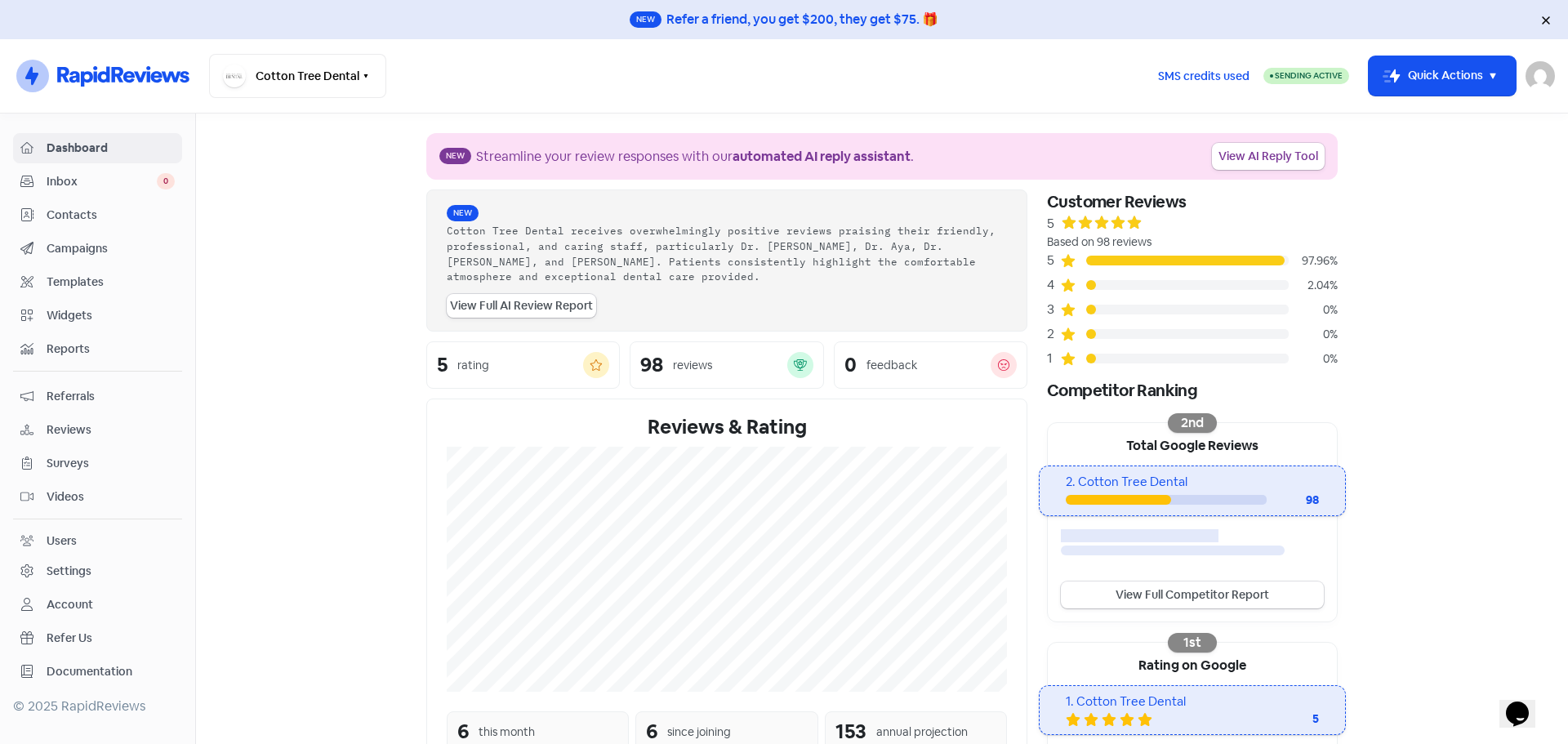
click at [102, 249] on span "Campaigns" at bounding box center [110, 248] width 128 height 18
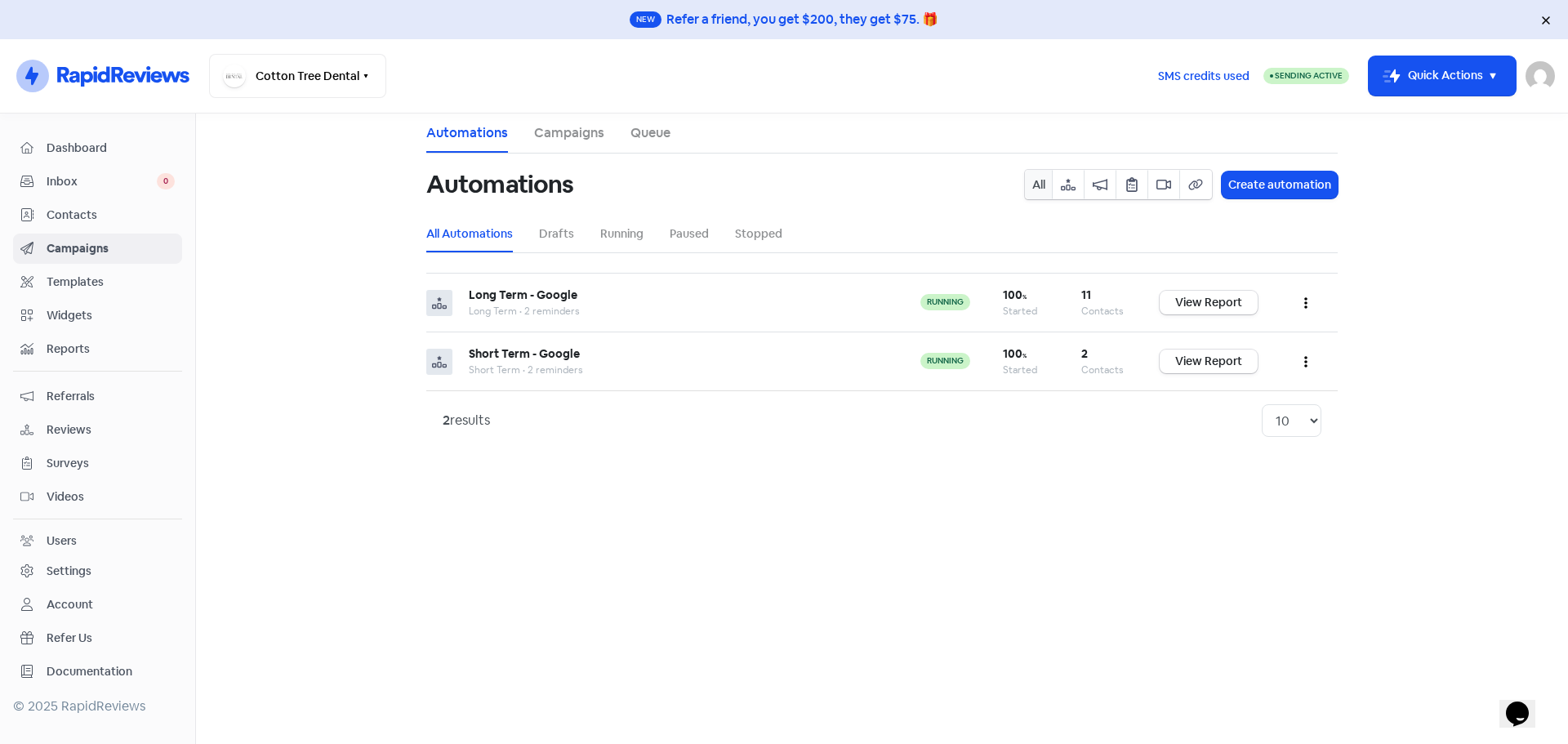
click at [655, 132] on link "Queue" at bounding box center [650, 133] width 40 height 19
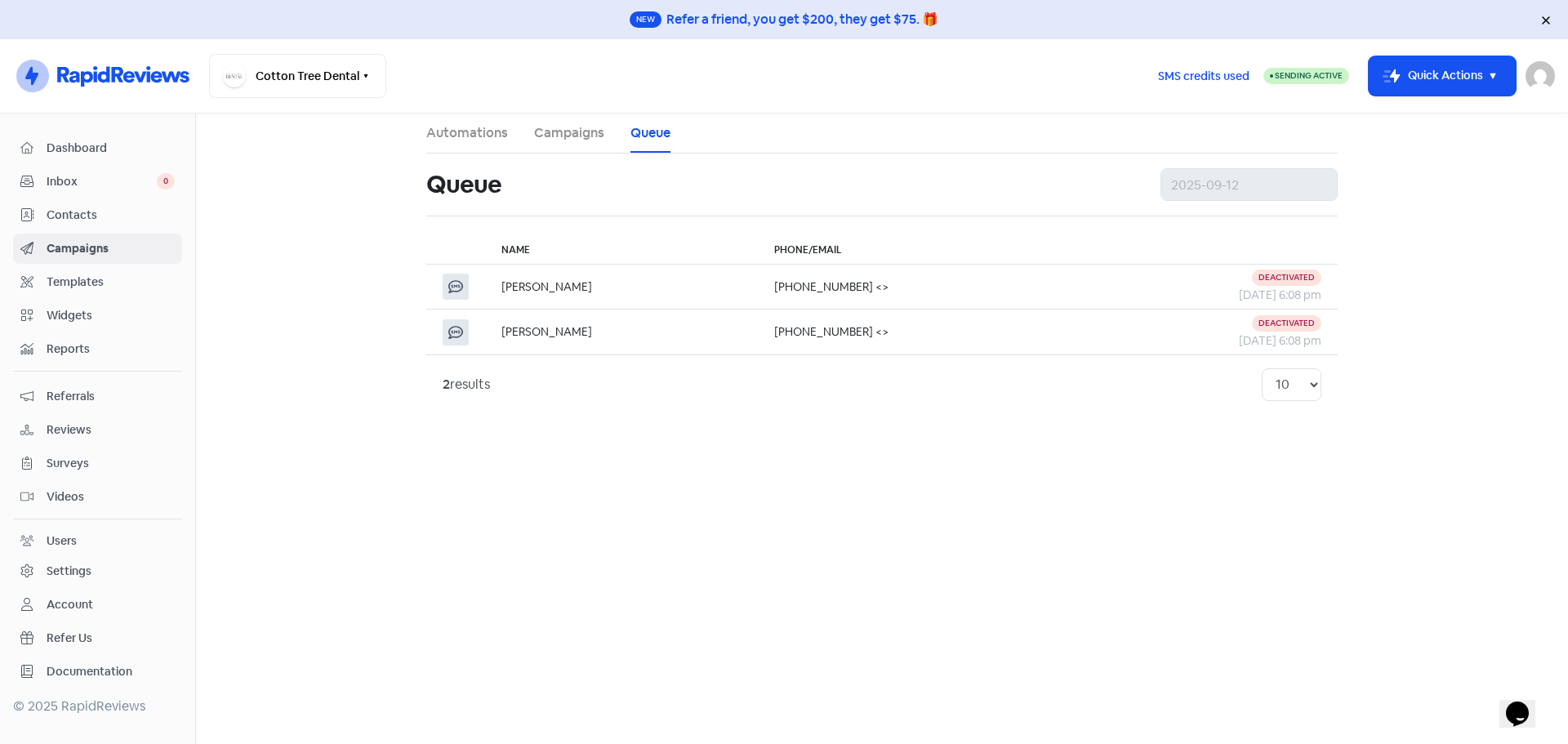
click at [107, 145] on span "Dashboard" at bounding box center [110, 148] width 128 height 18
